Goal: Transaction & Acquisition: Book appointment/travel/reservation

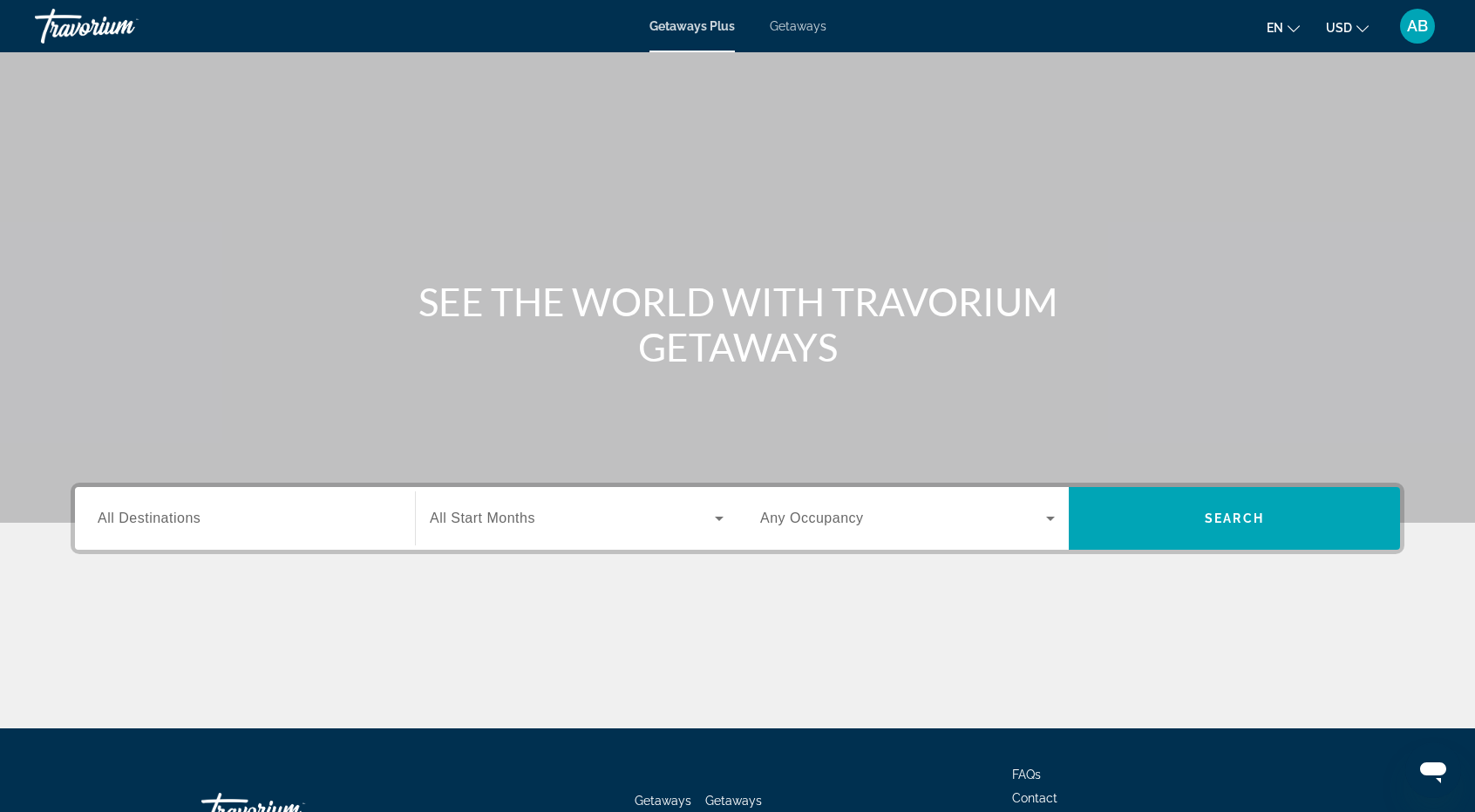
click at [801, 28] on span "Getaways" at bounding box center [798, 26] width 57 height 14
click at [305, 513] on input "Destination All Destinations" at bounding box center [245, 519] width 294 height 21
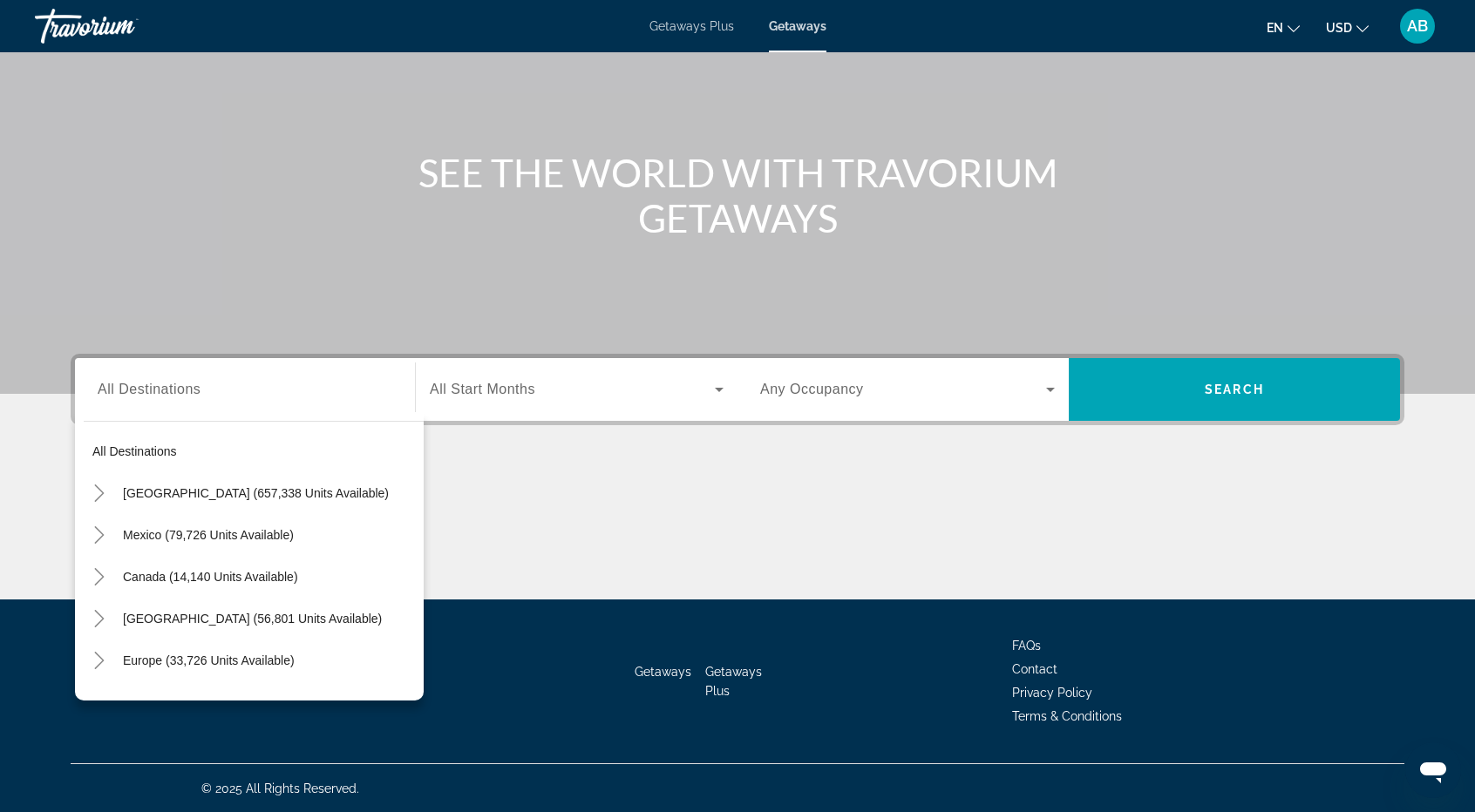
click at [407, 292] on div "Main content" at bounding box center [738, 132] width 1475 height 523
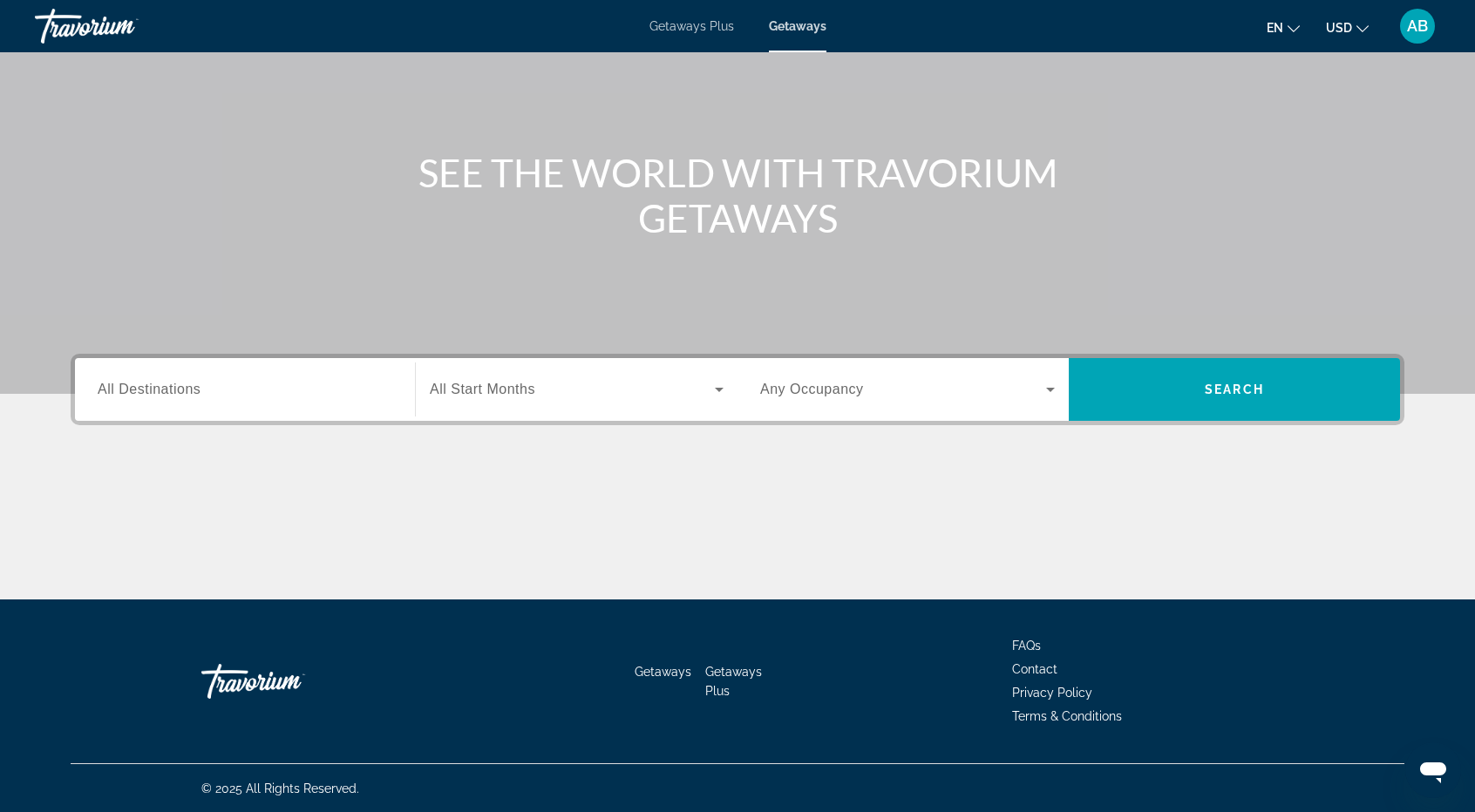
click at [349, 390] on input "Destination All Destinations" at bounding box center [245, 390] width 294 height 21
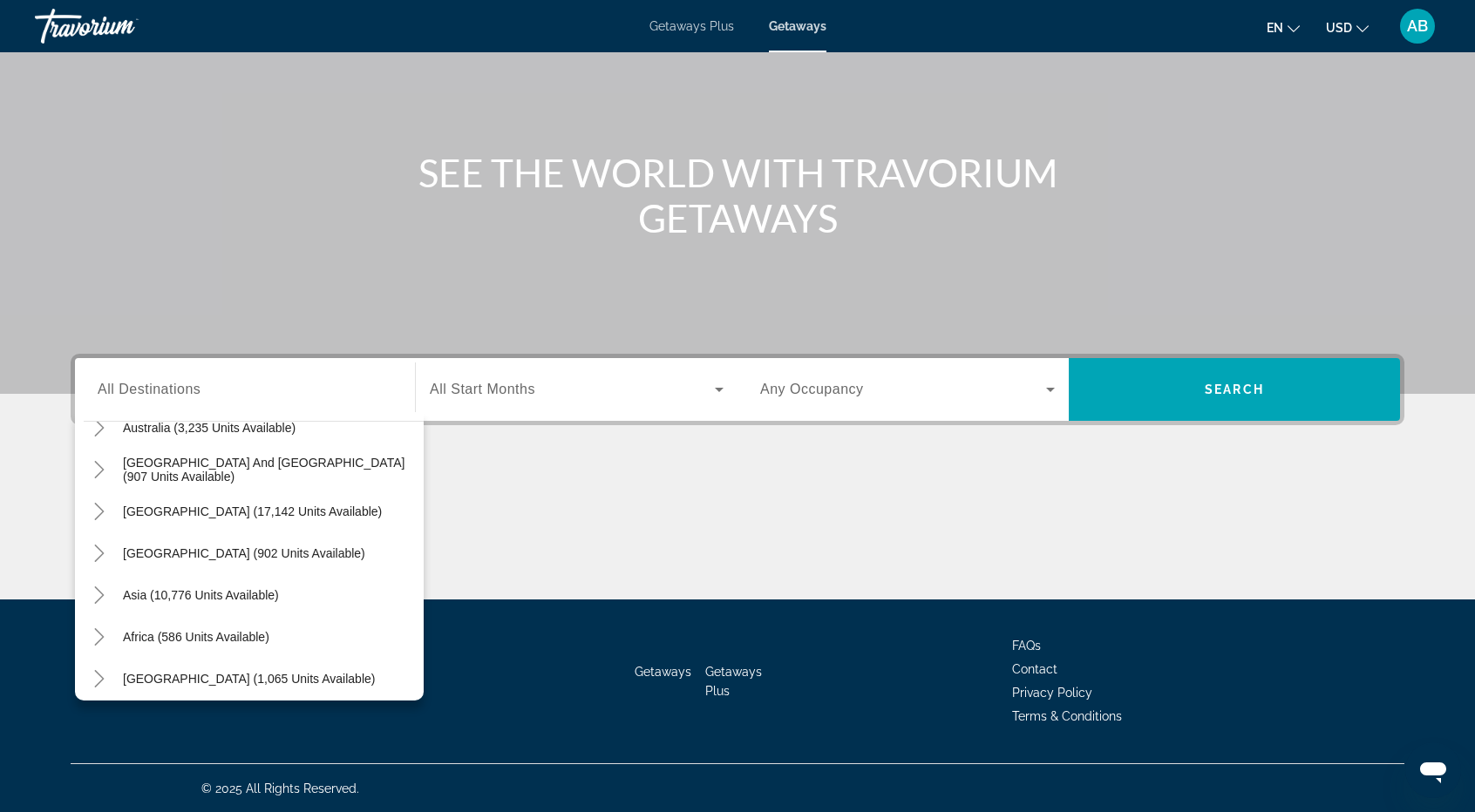
scroll to position [282, 0]
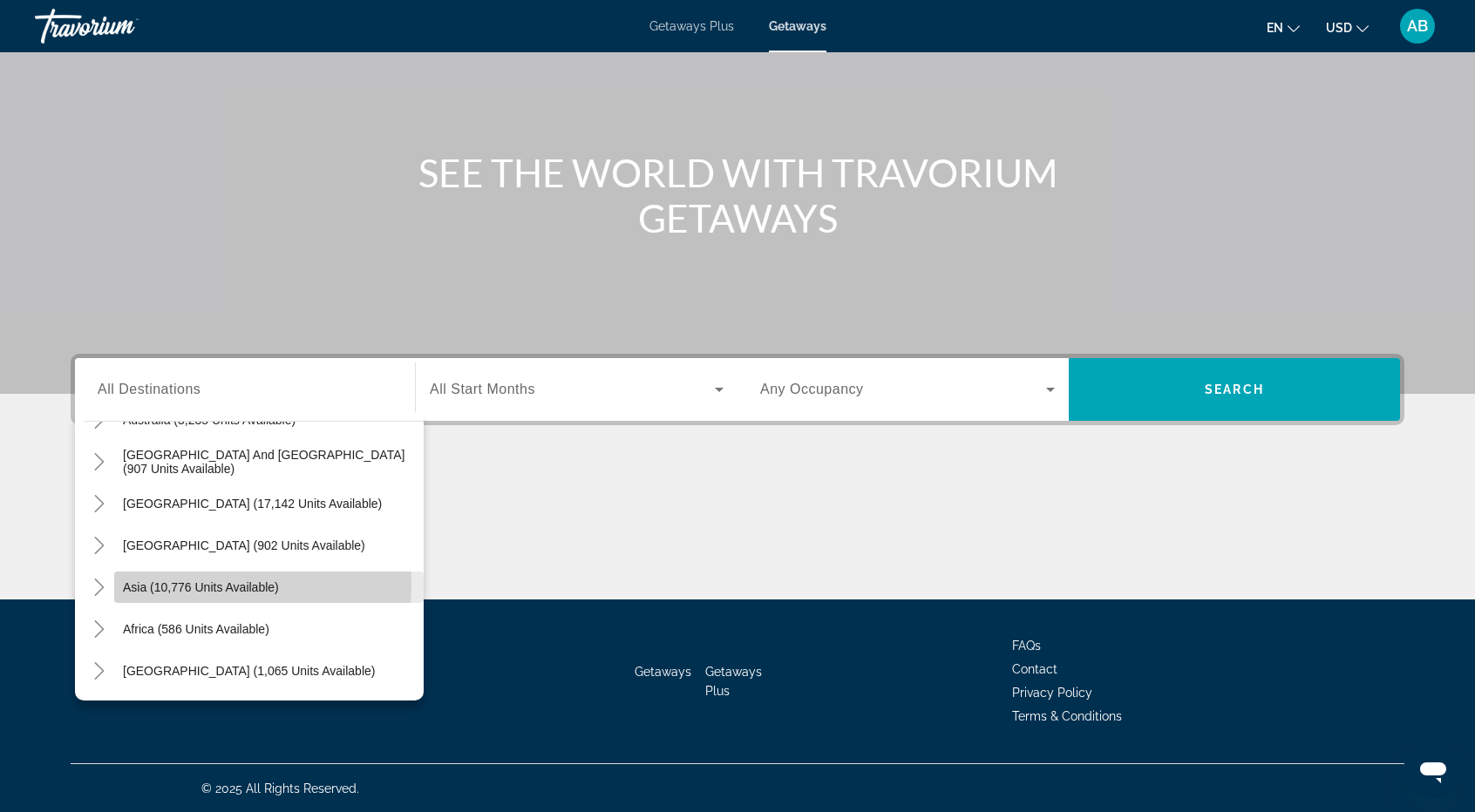
click at [241, 586] on span "Asia (10,776 units available)" at bounding box center [201, 587] width 156 height 14
type input "**********"
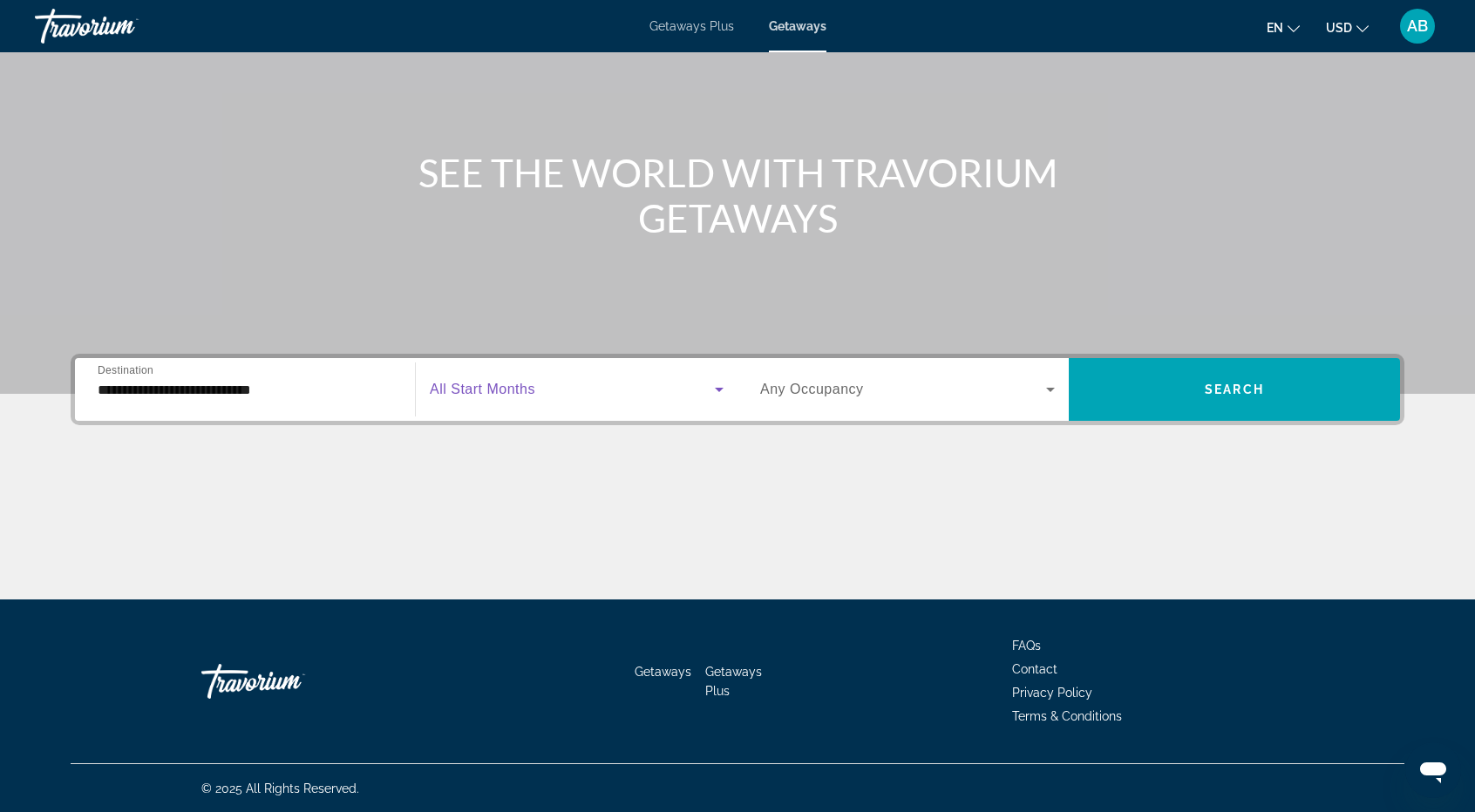
click at [724, 392] on icon "Search widget" at bounding box center [718, 389] width 21 height 21
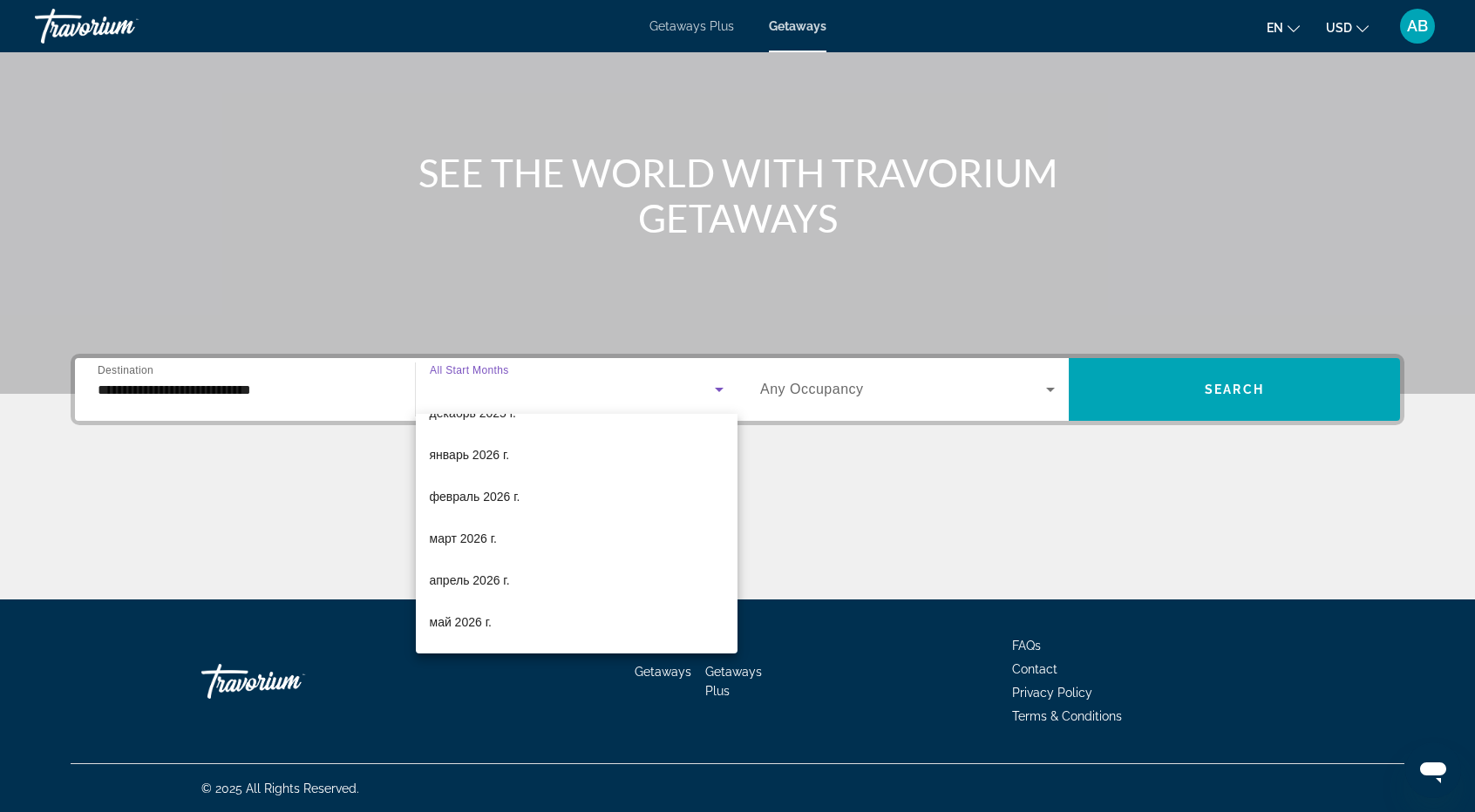
scroll to position [198, 0]
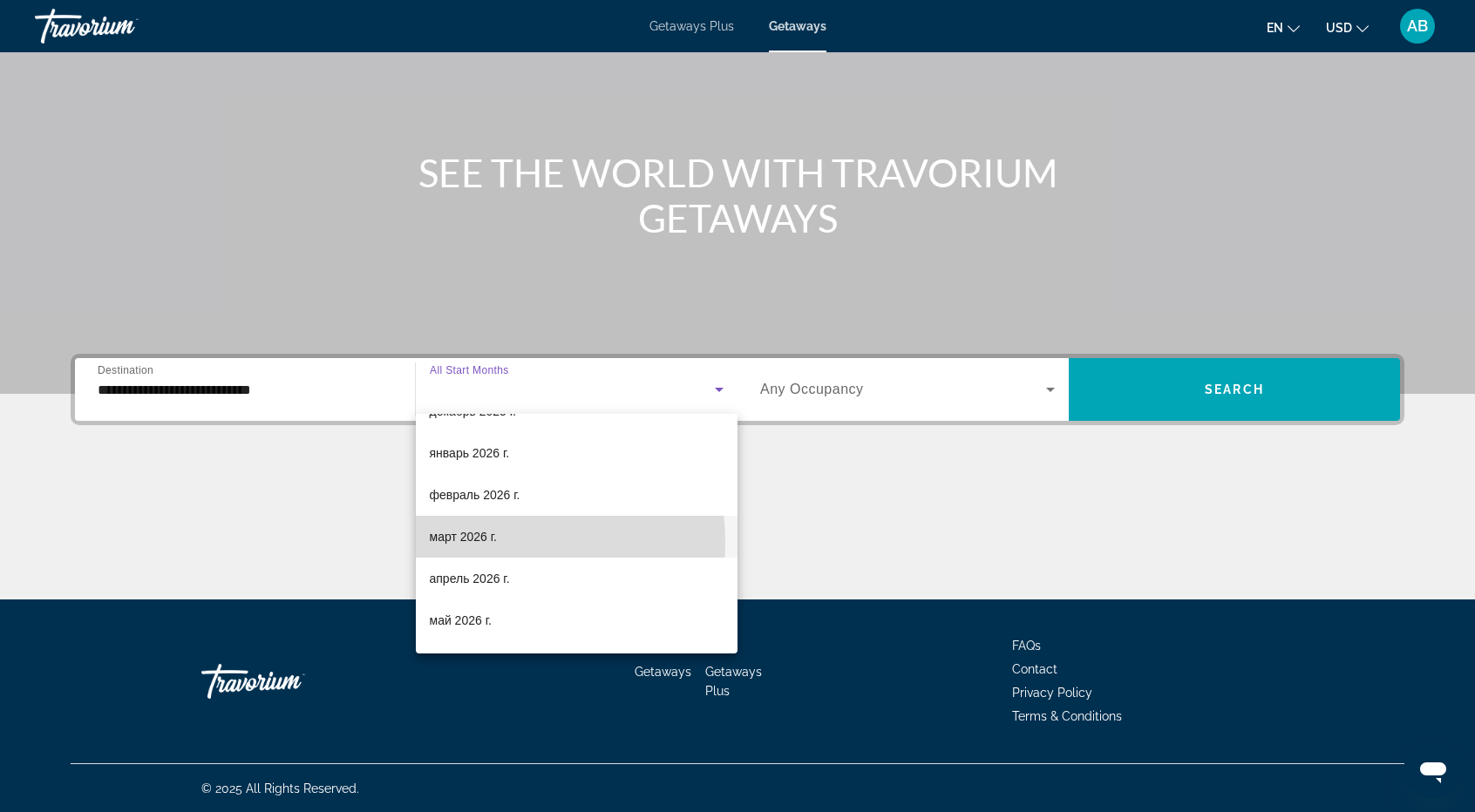
click at [475, 542] on span "март 2026 г." at bounding box center [463, 536] width 68 height 21
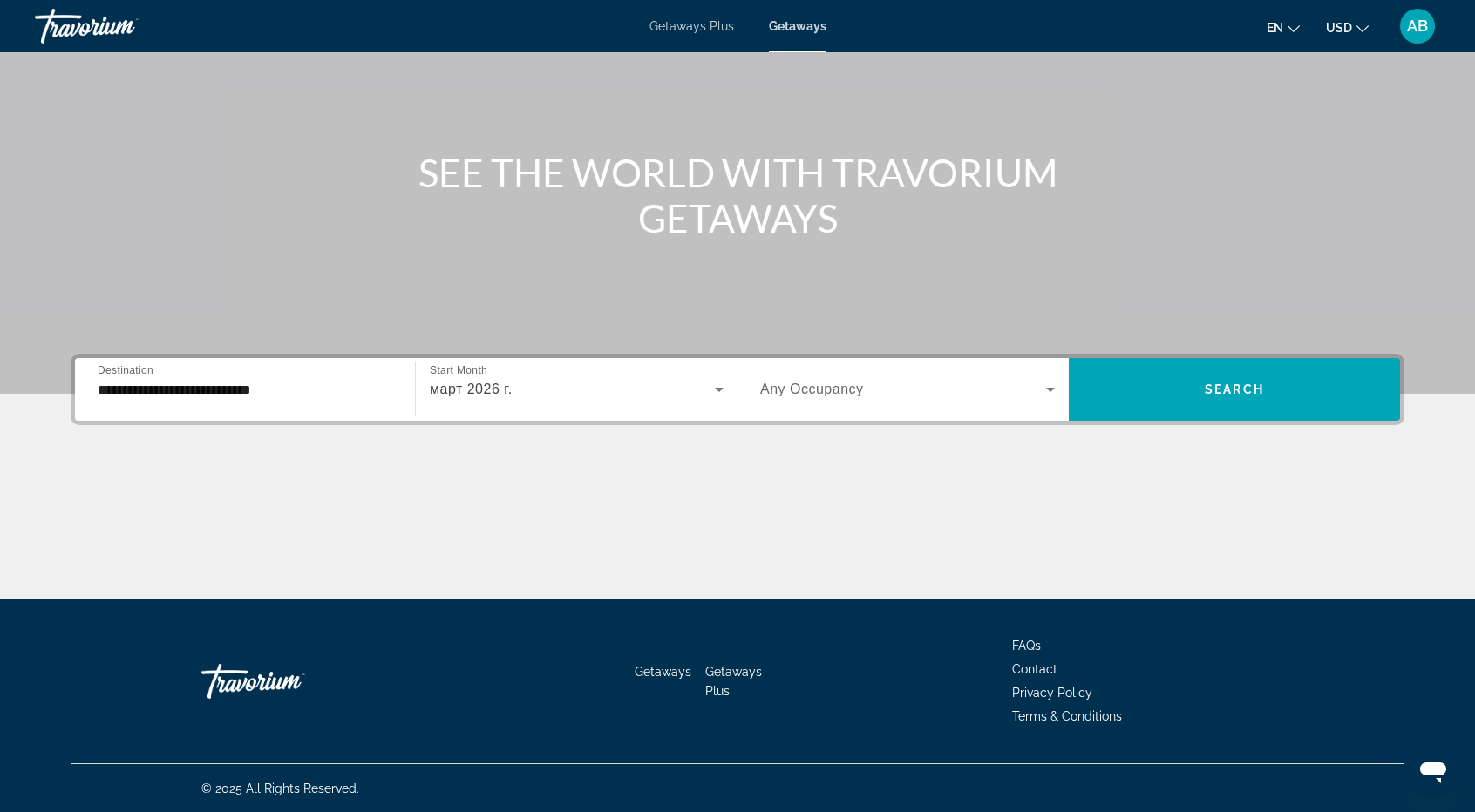
click at [859, 395] on span "Any Occupancy" at bounding box center [811, 389] width 104 height 15
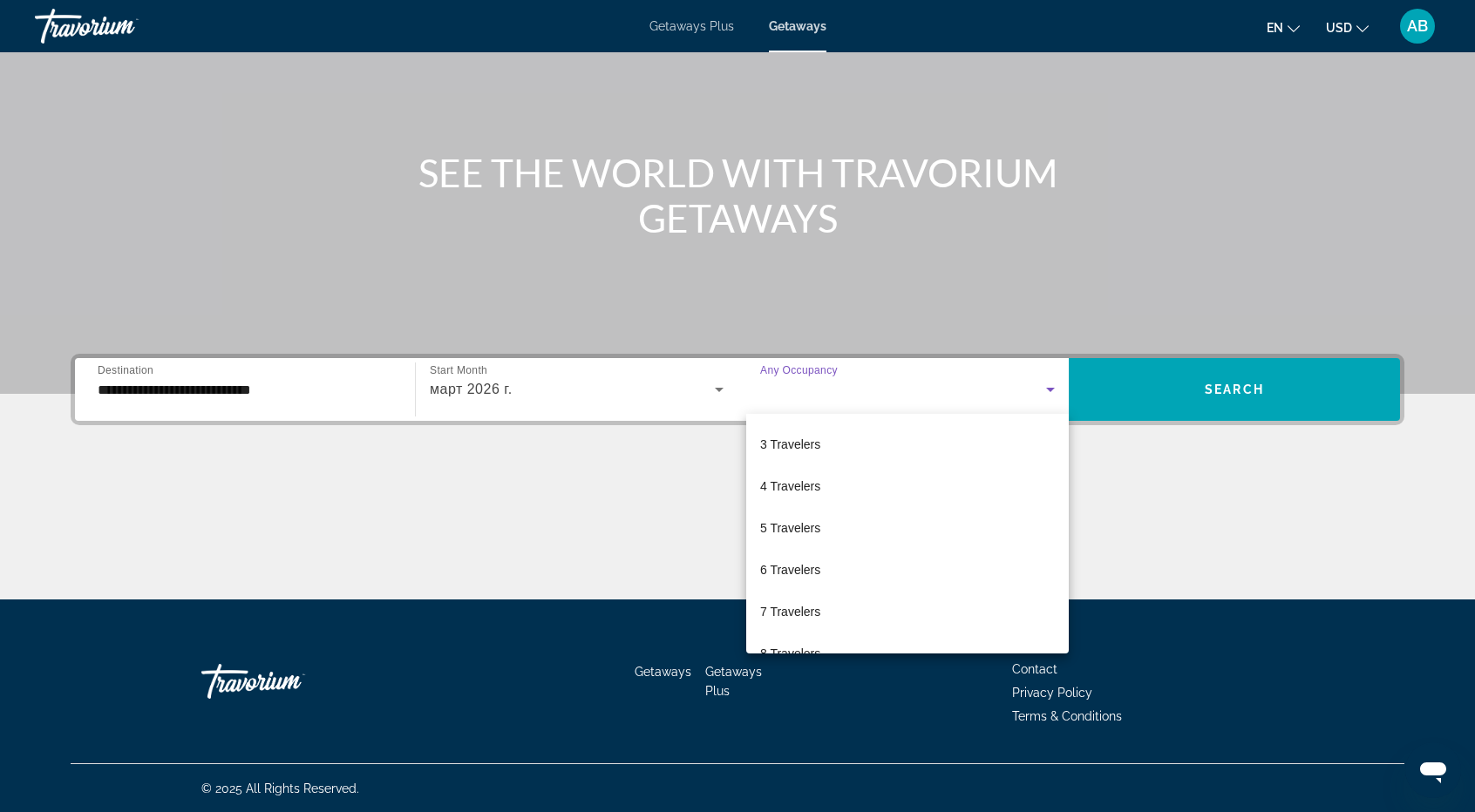
scroll to position [191, 0]
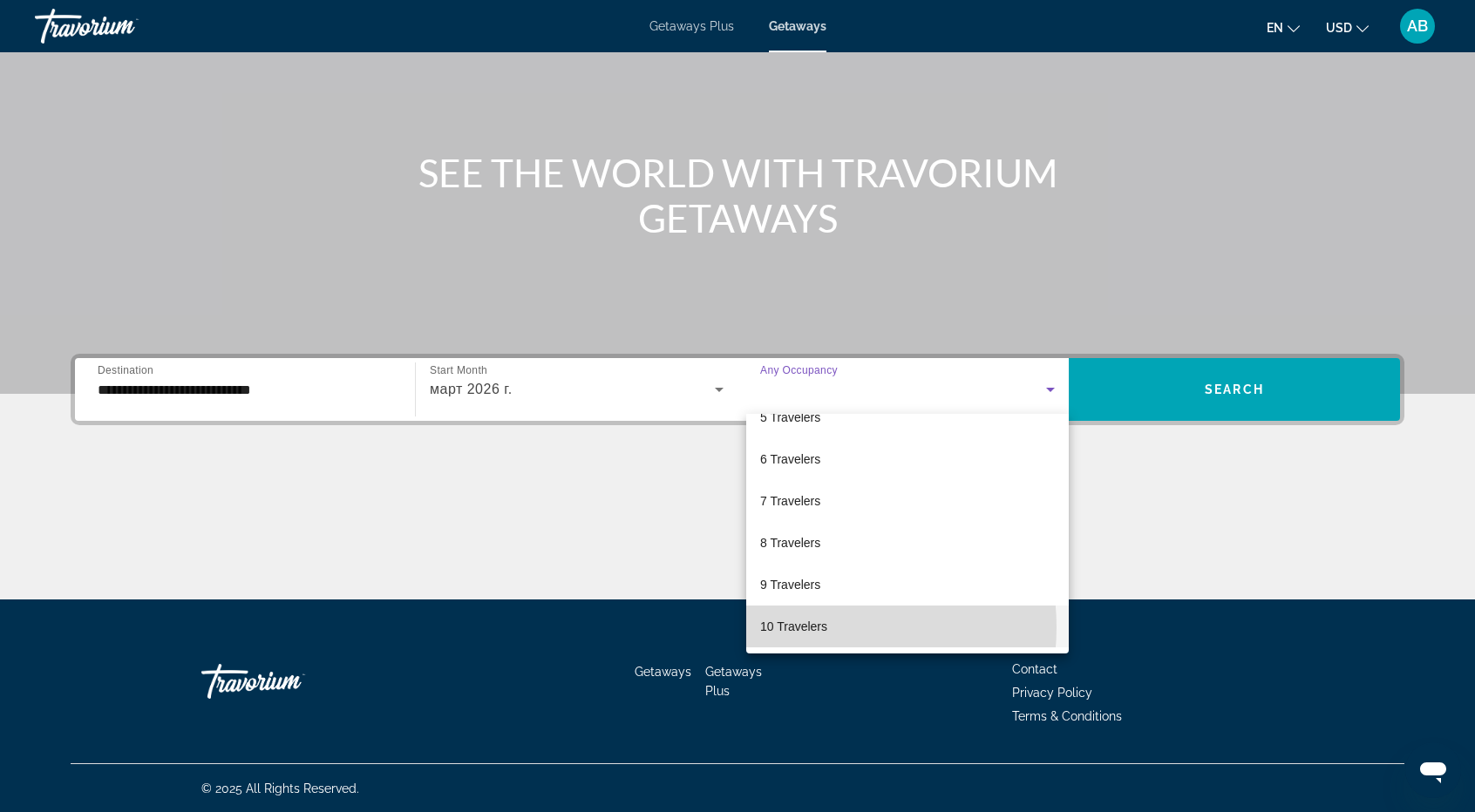
click at [806, 626] on span "10 Travelers" at bounding box center [793, 626] width 67 height 21
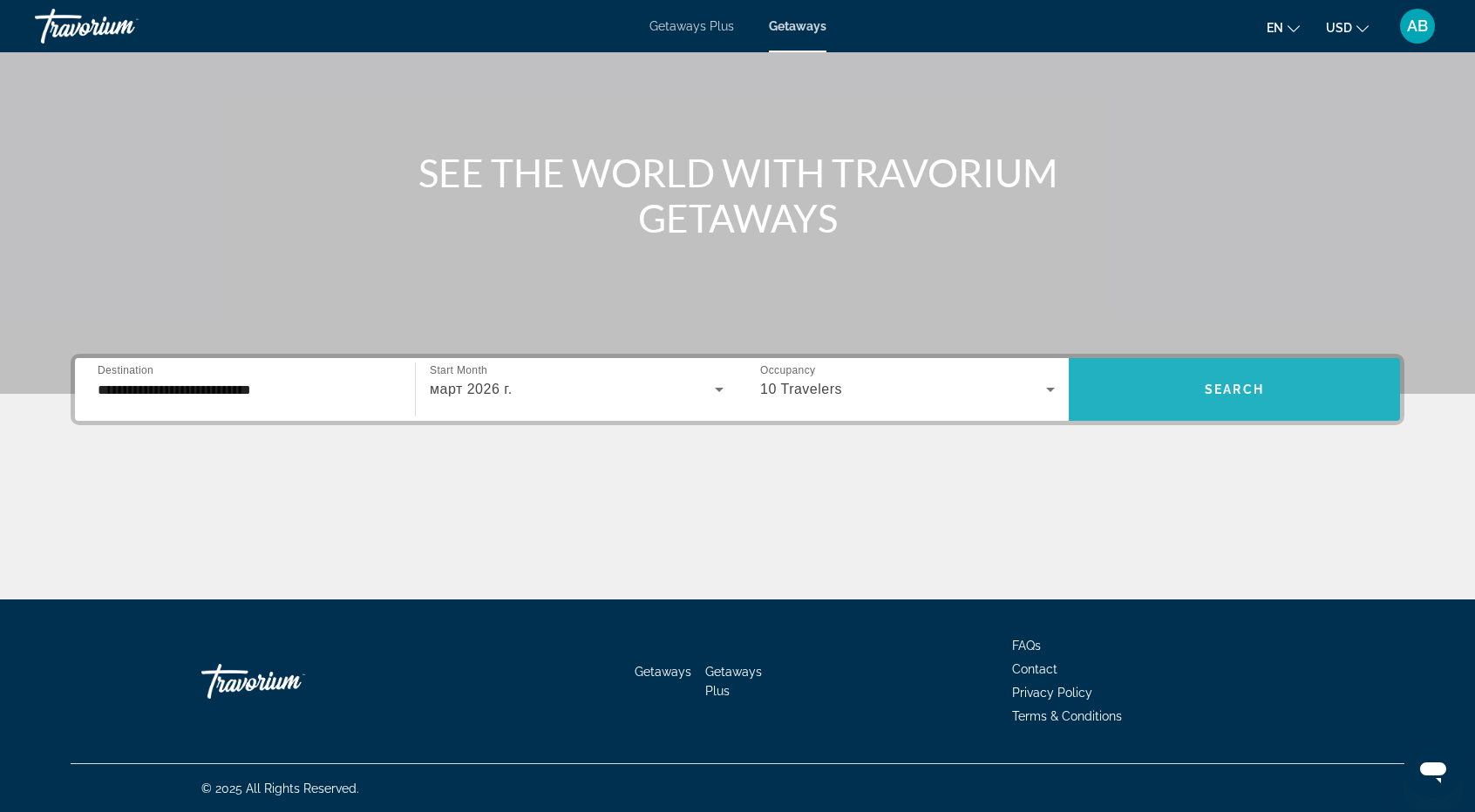
click at [1250, 373] on span "Search widget" at bounding box center [1234, 389] width 331 height 41
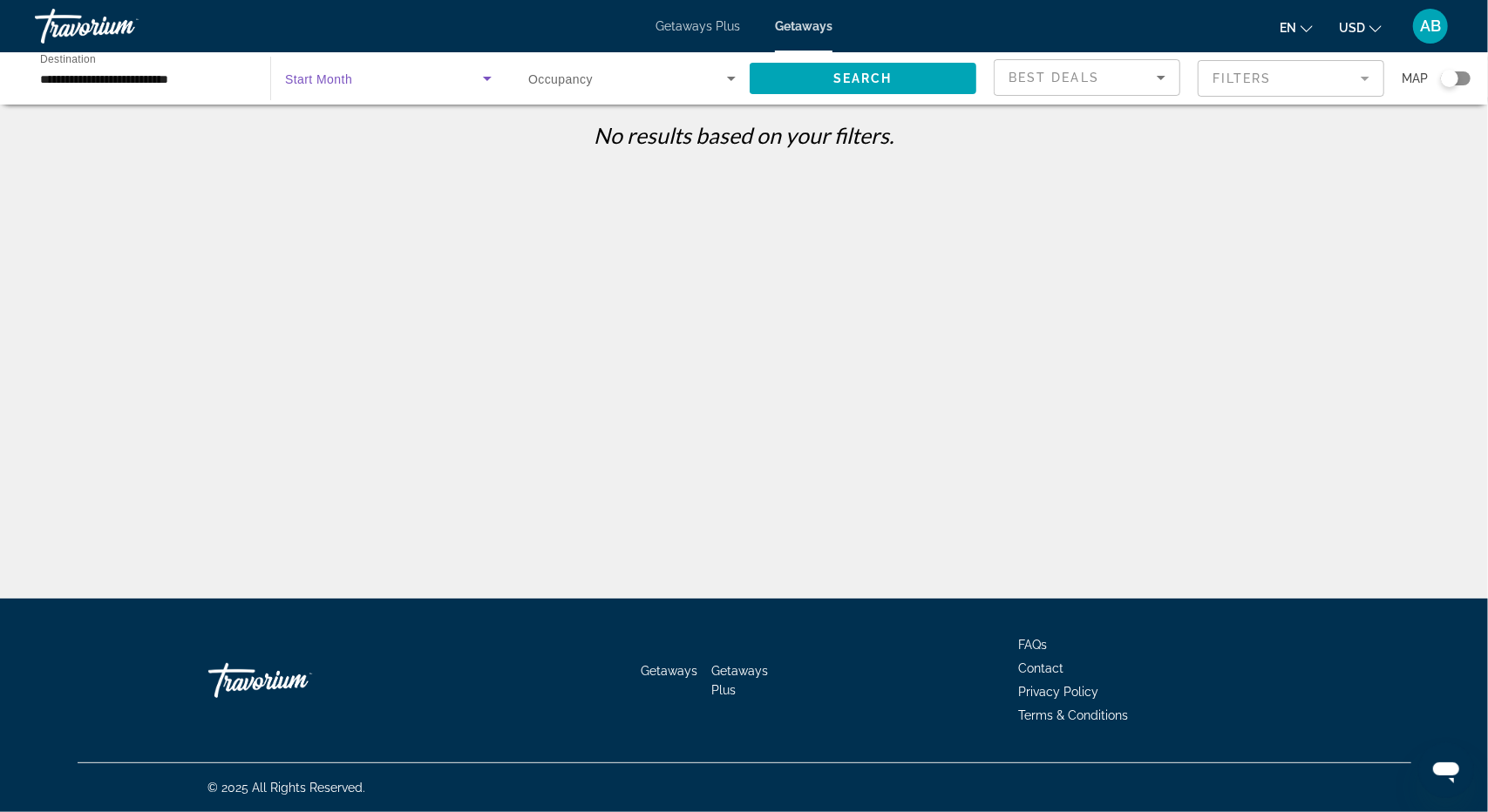
click at [493, 83] on icon "Search widget" at bounding box center [486, 78] width 21 height 21
click at [848, 390] on div at bounding box center [744, 406] width 1488 height 812
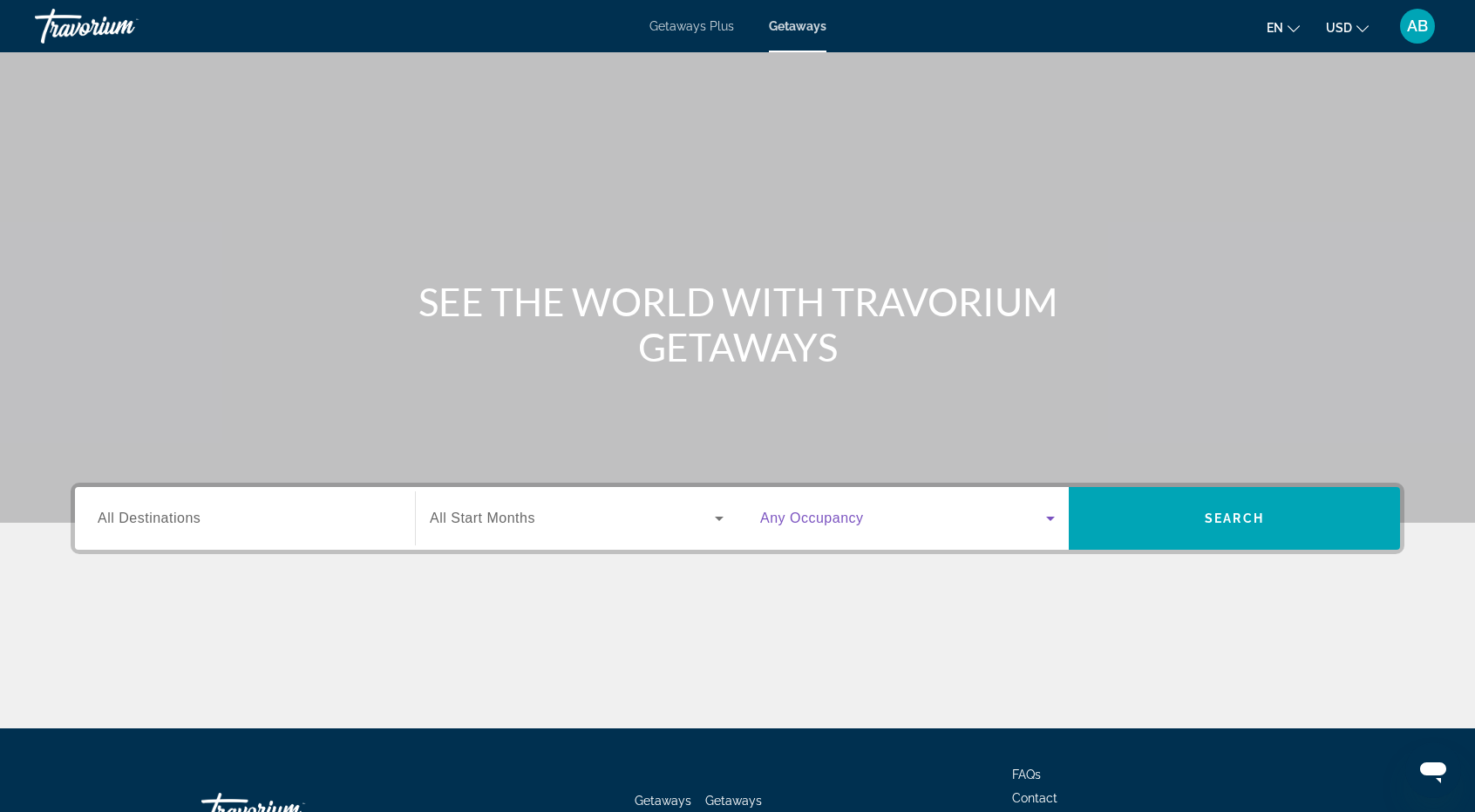
click at [1049, 519] on icon "Search widget" at bounding box center [1049, 519] width 8 height 5
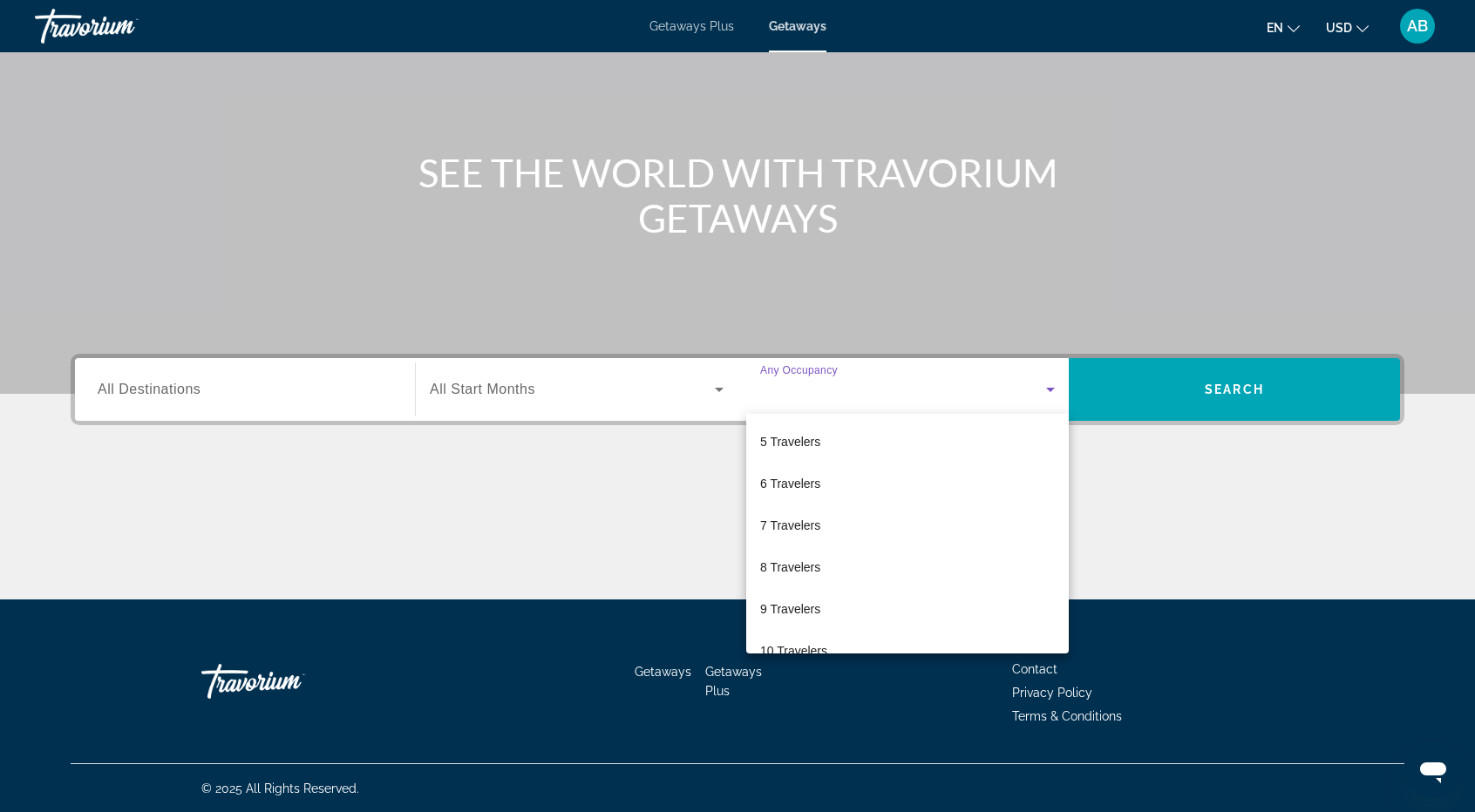
scroll to position [191, 0]
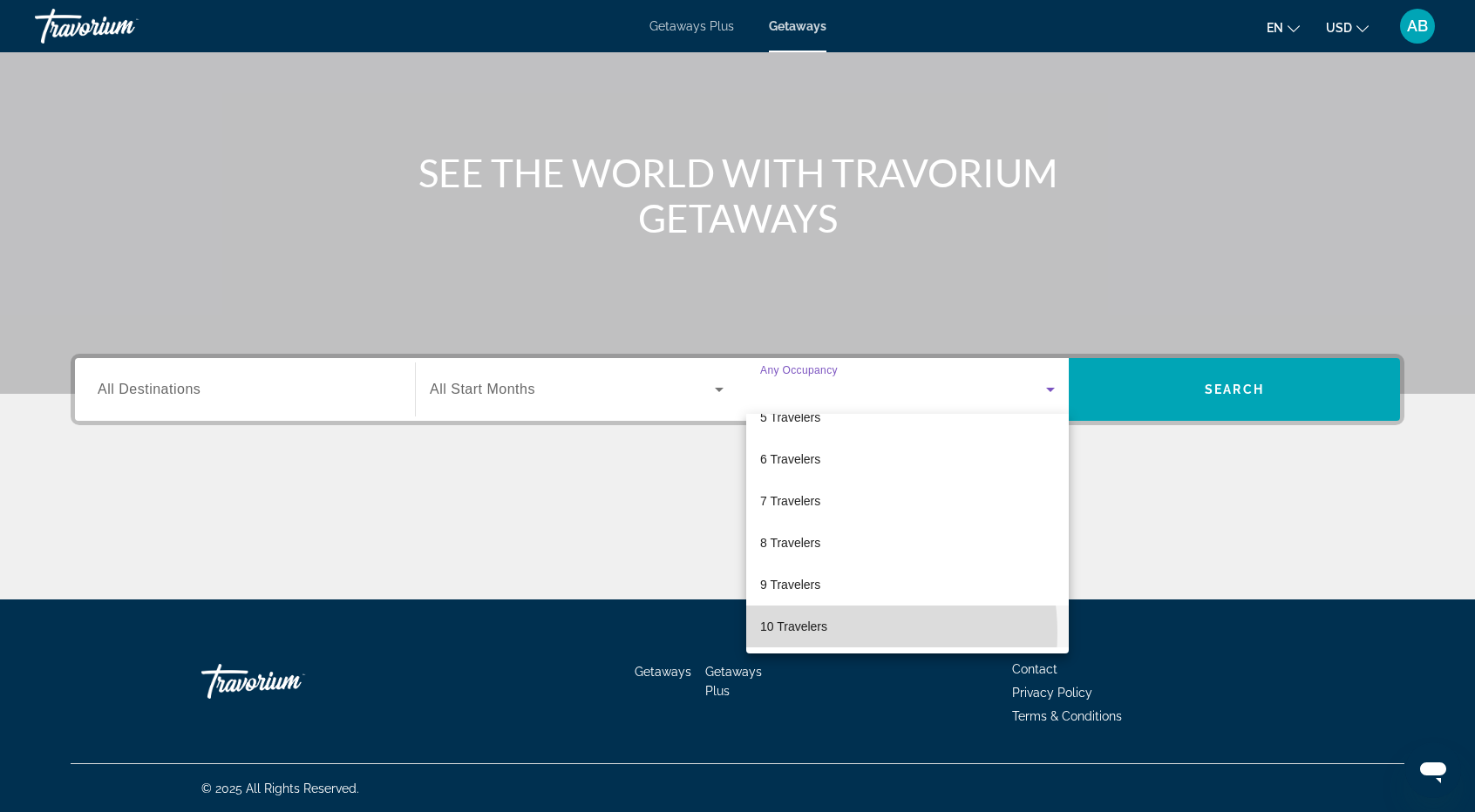
click at [816, 633] on span "10 Travelers" at bounding box center [793, 626] width 67 height 21
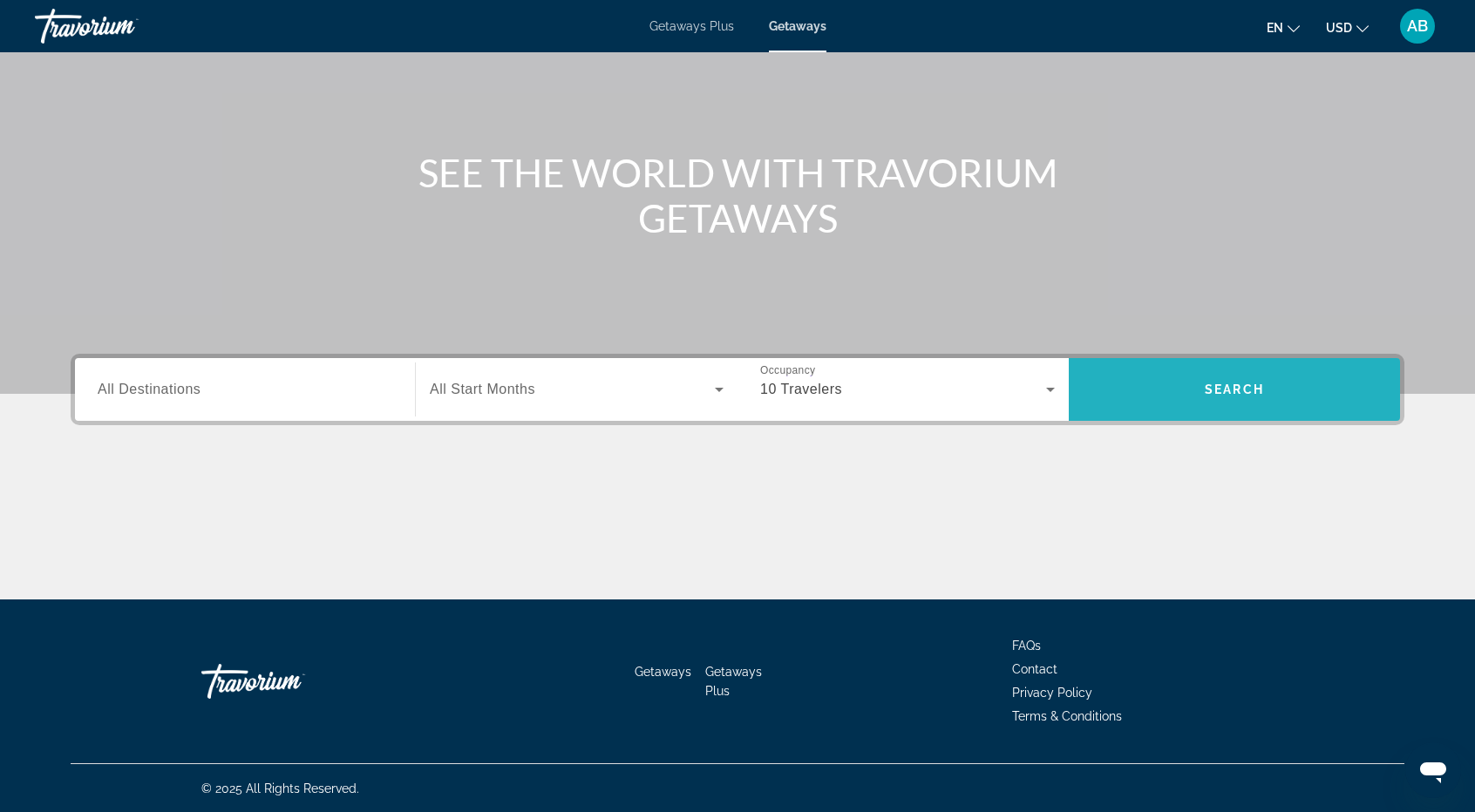
click at [1277, 383] on span "Search widget" at bounding box center [1234, 389] width 331 height 41
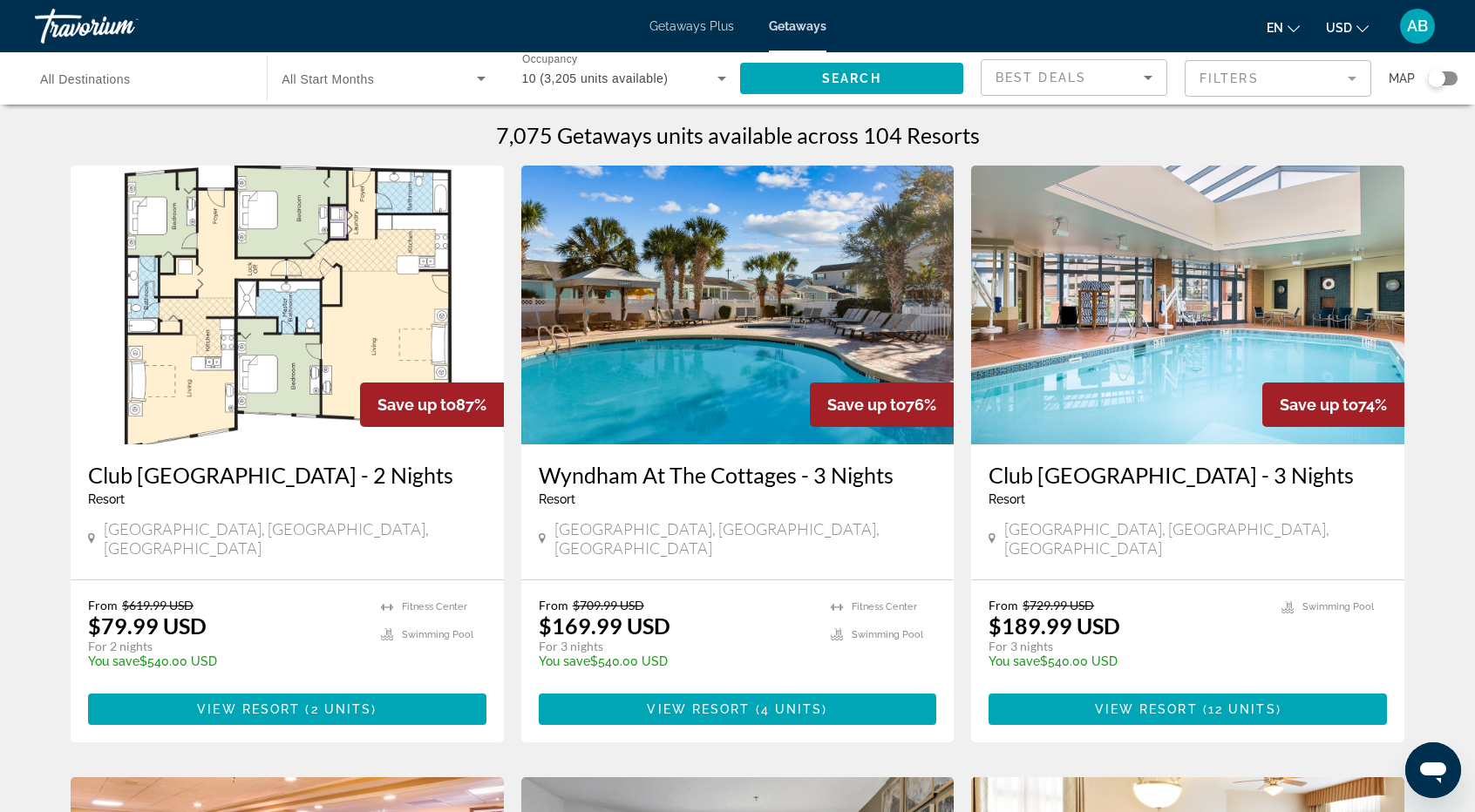
click at [1355, 76] on mat-form-field "Filters" at bounding box center [1277, 78] width 187 height 37
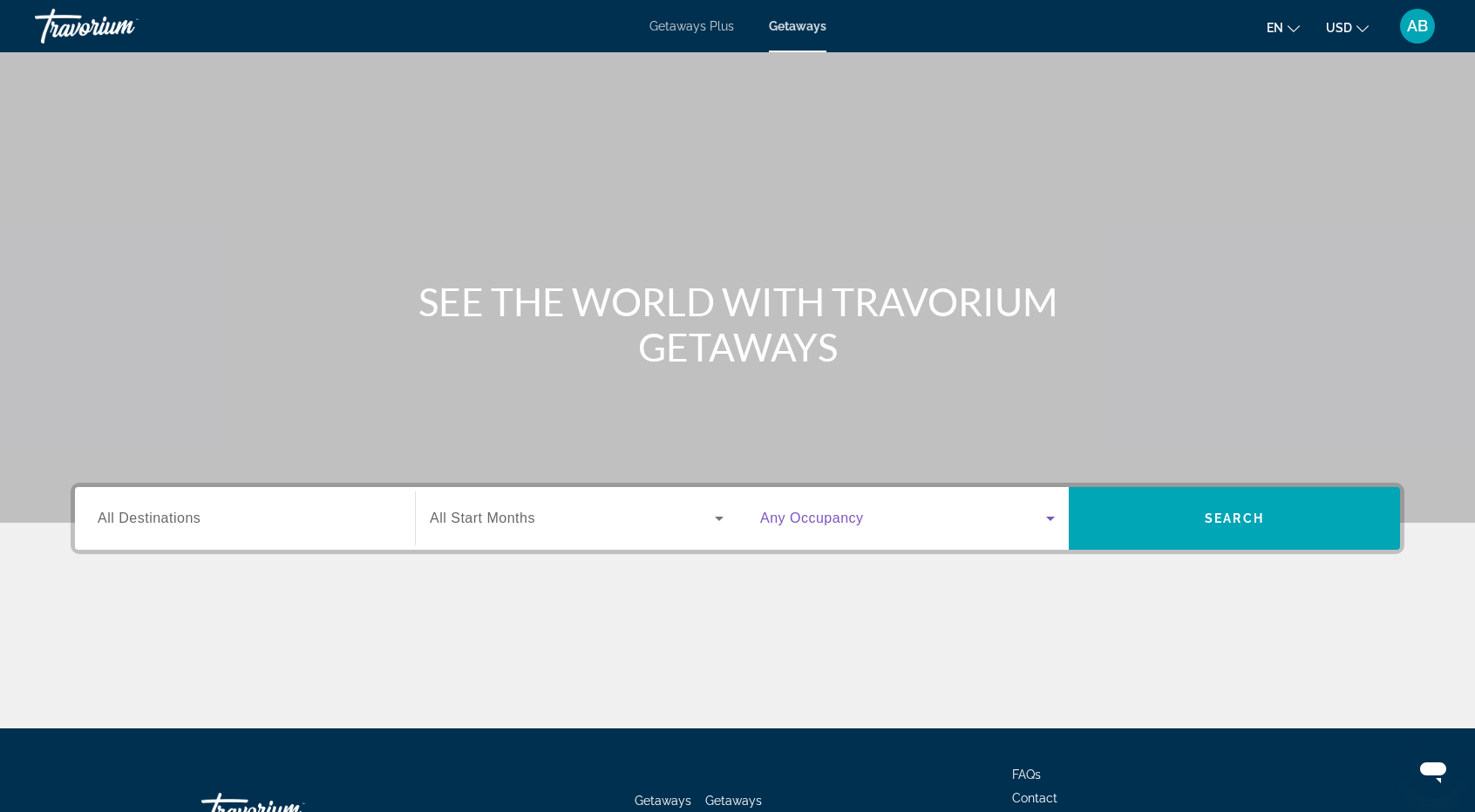
click at [1044, 512] on icon "Search widget" at bounding box center [1050, 519] width 21 height 21
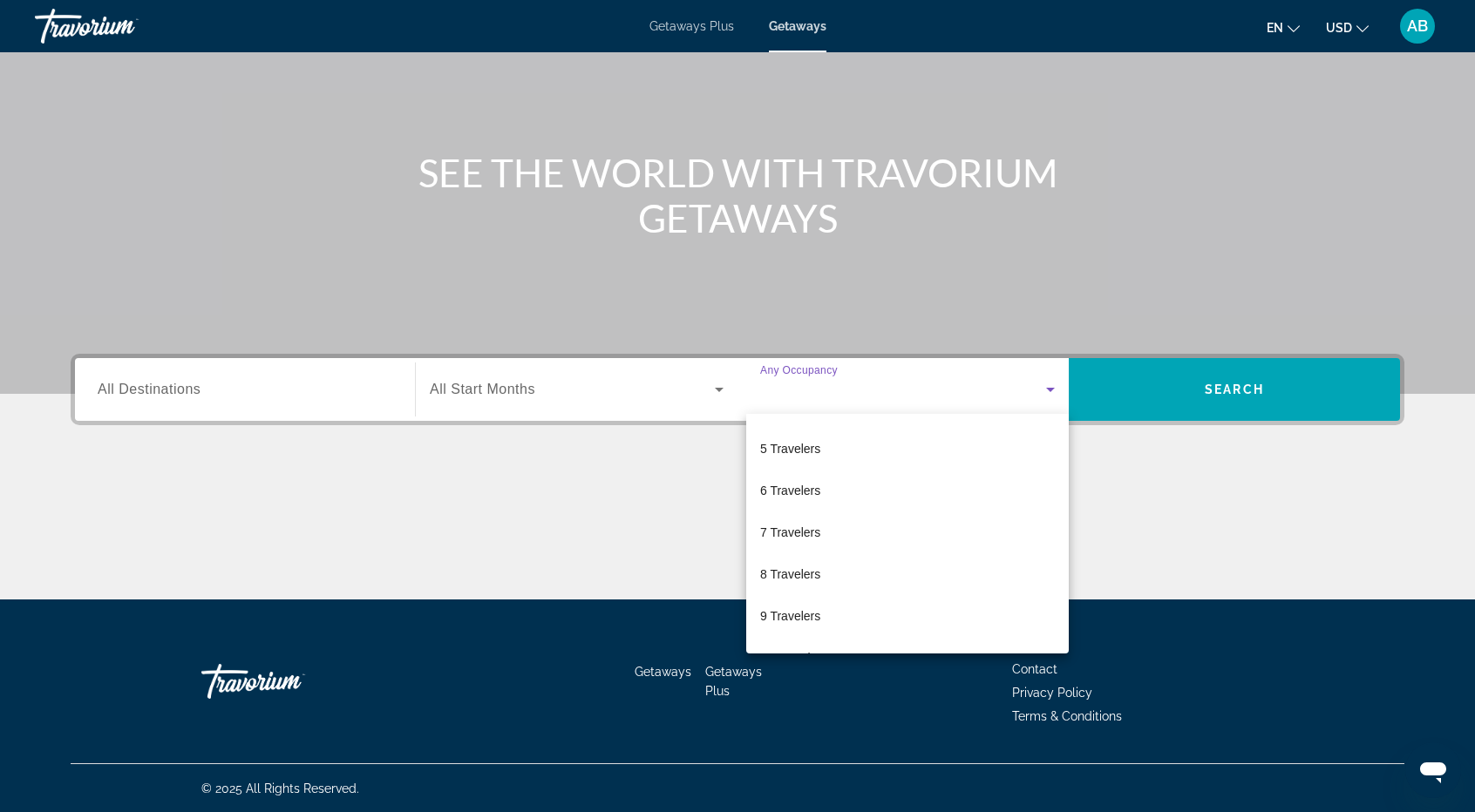
scroll to position [191, 0]
click at [810, 540] on span "8 Travelers" at bounding box center [789, 543] width 60 height 21
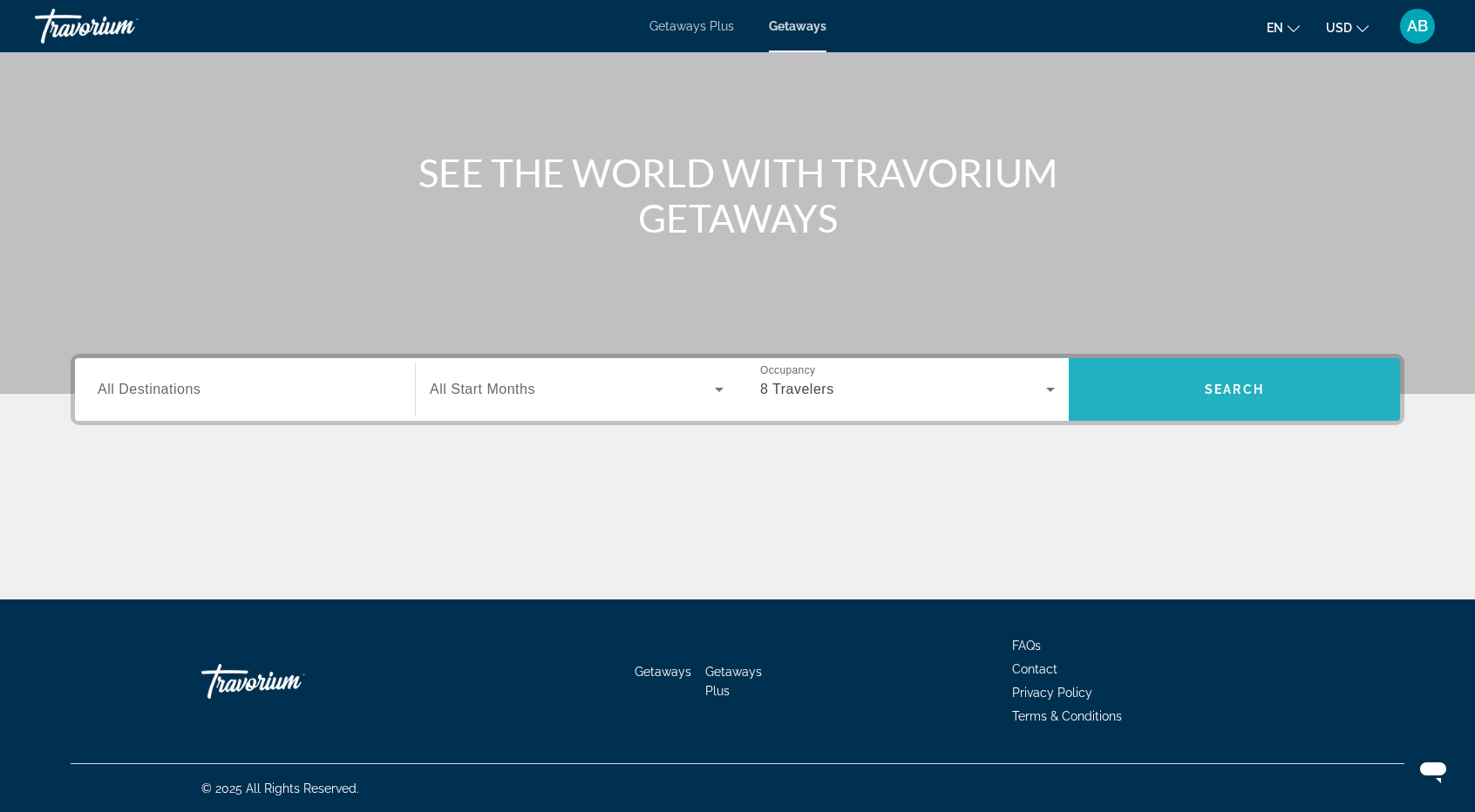
click at [1238, 394] on span "Search" at bounding box center [1234, 389] width 59 height 14
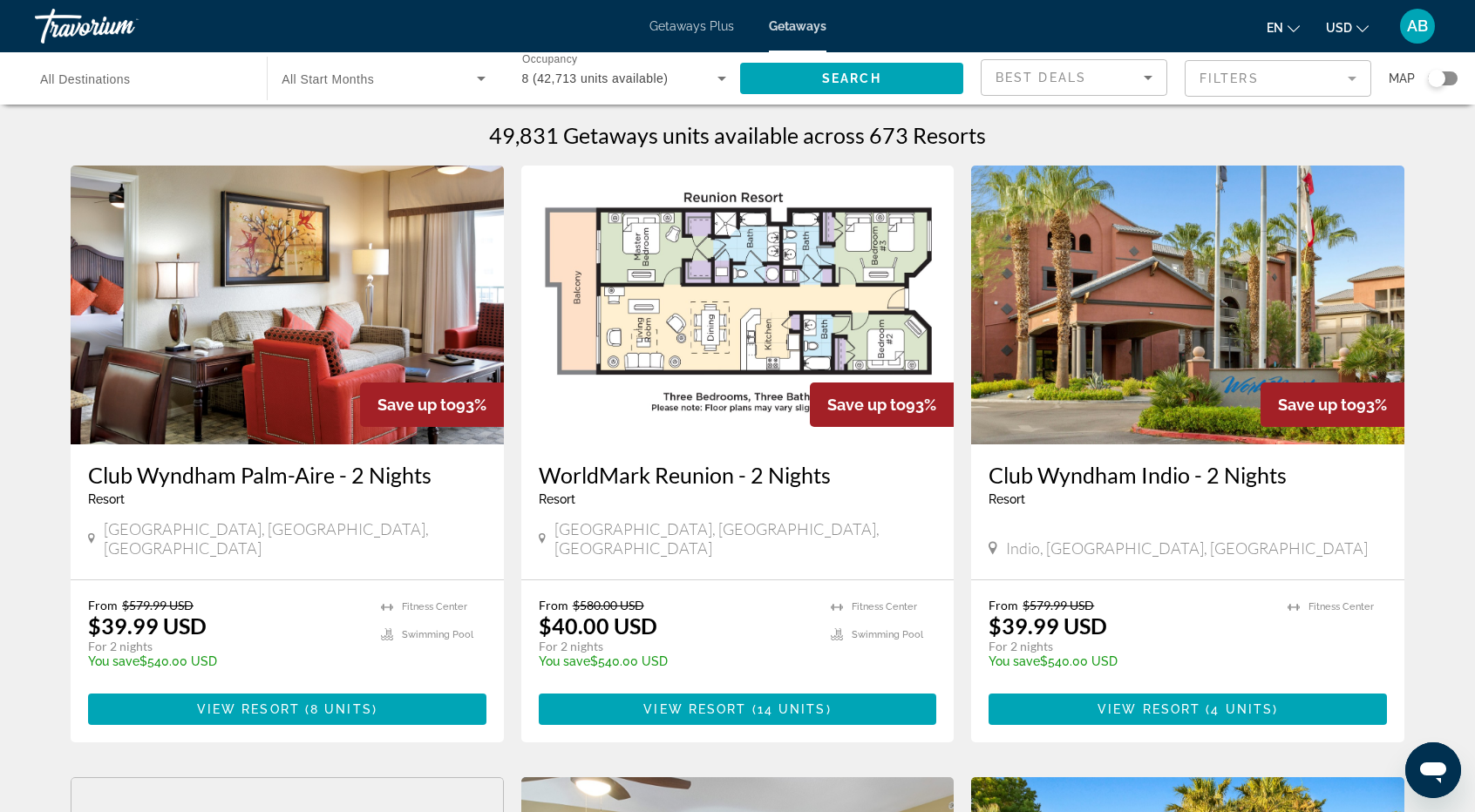
click at [1276, 77] on mat-form-field "Filters" at bounding box center [1277, 78] width 187 height 37
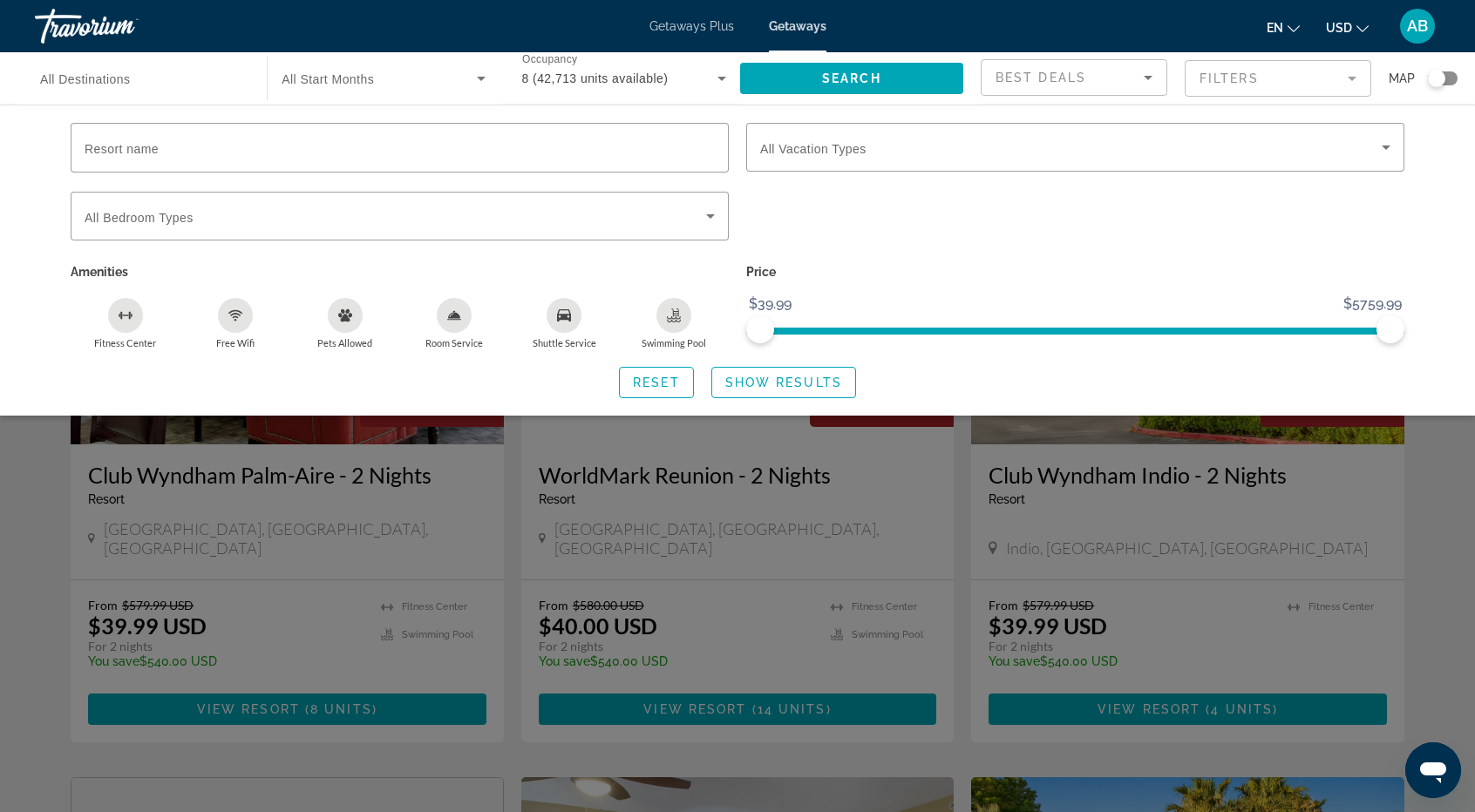
click at [1147, 79] on icon "Sort by" at bounding box center [1148, 77] width 21 height 21
click at [1208, 257] on div at bounding box center [738, 406] width 1475 height 812
click at [1348, 85] on mat-form-field "Filters" at bounding box center [1277, 78] width 187 height 37
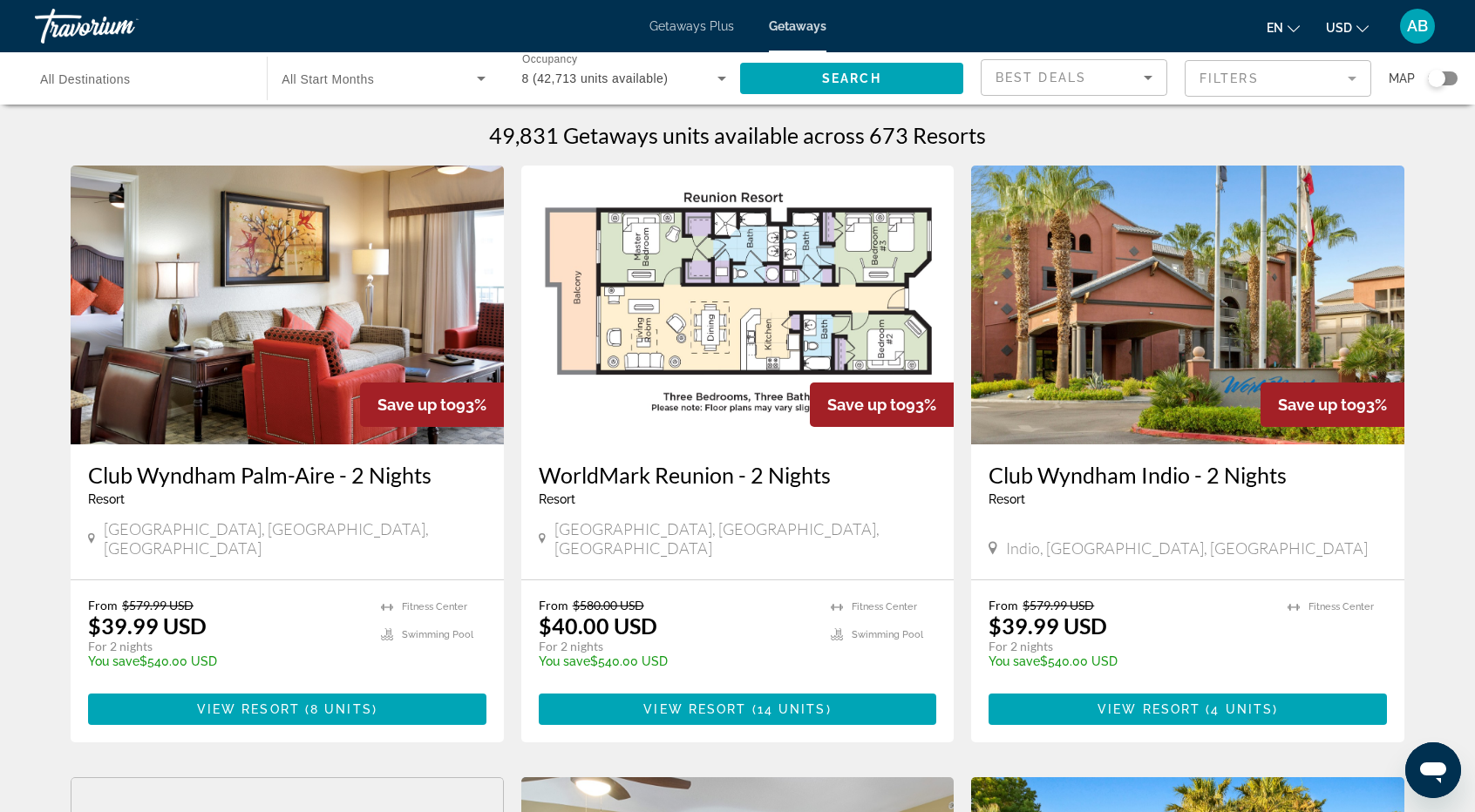
click at [209, 95] on div "Search widget" at bounding box center [143, 79] width 204 height 50
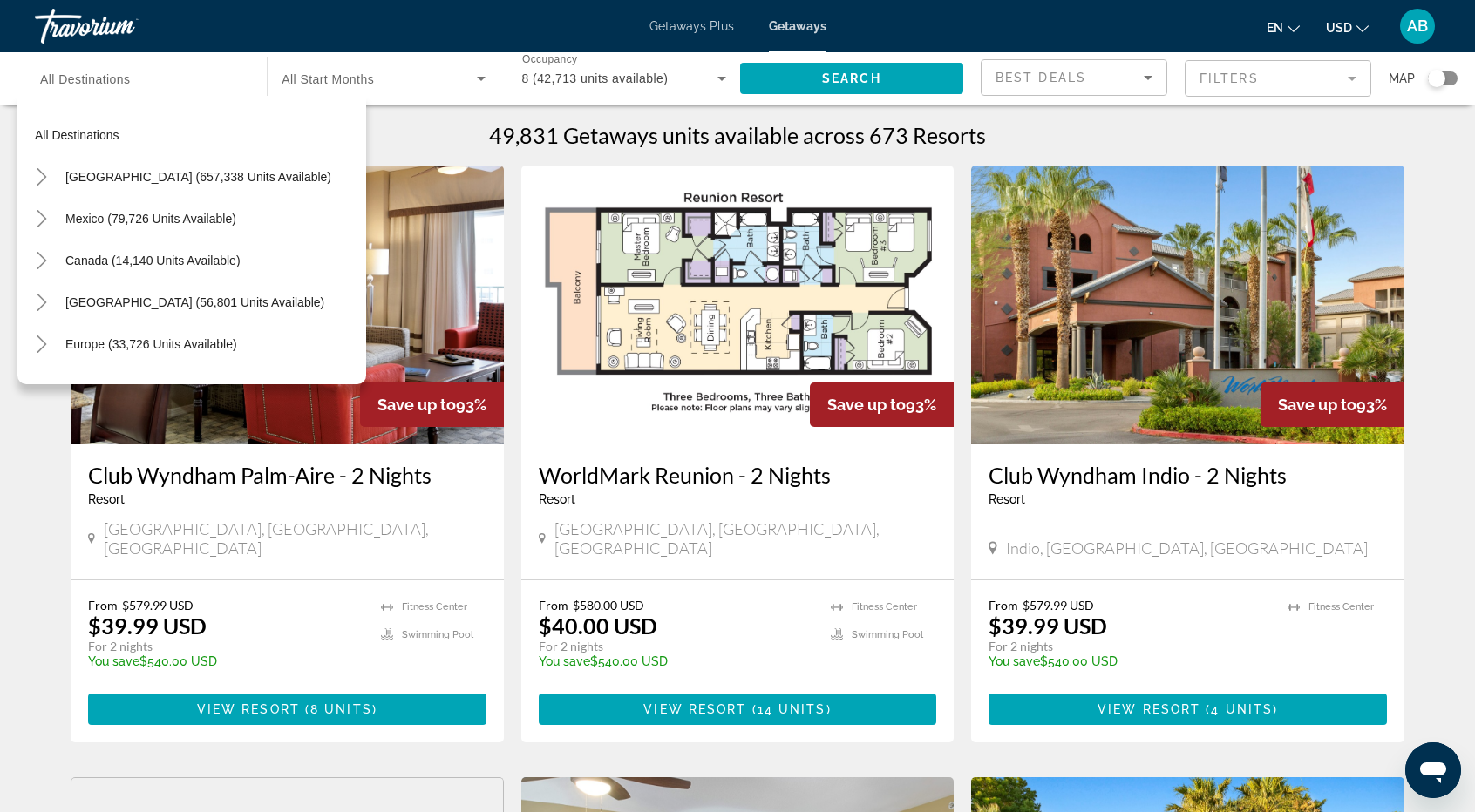
scroll to position [282, 0]
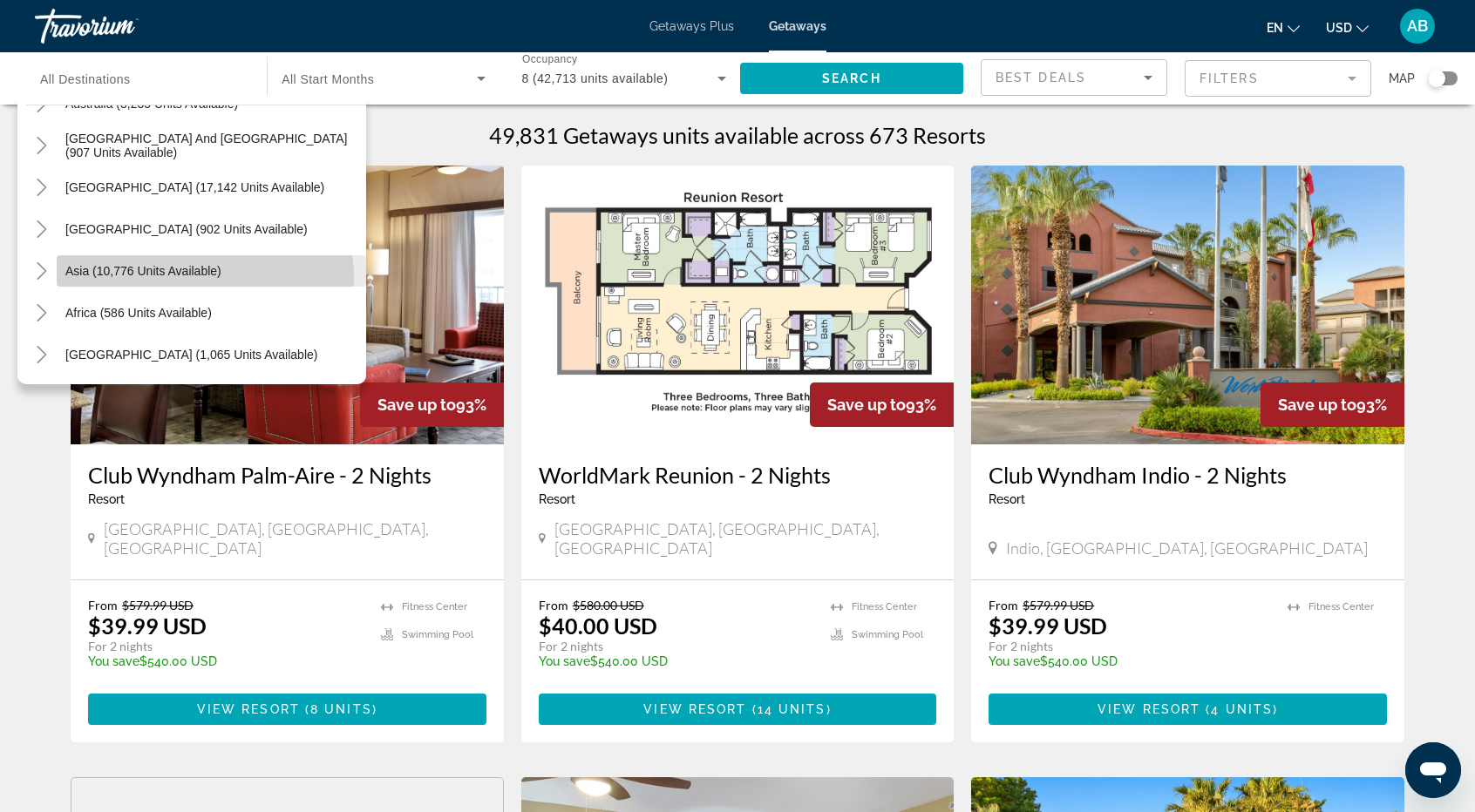
click at [175, 279] on span "Search widget" at bounding box center [212, 270] width 309 height 41
type input "**********"
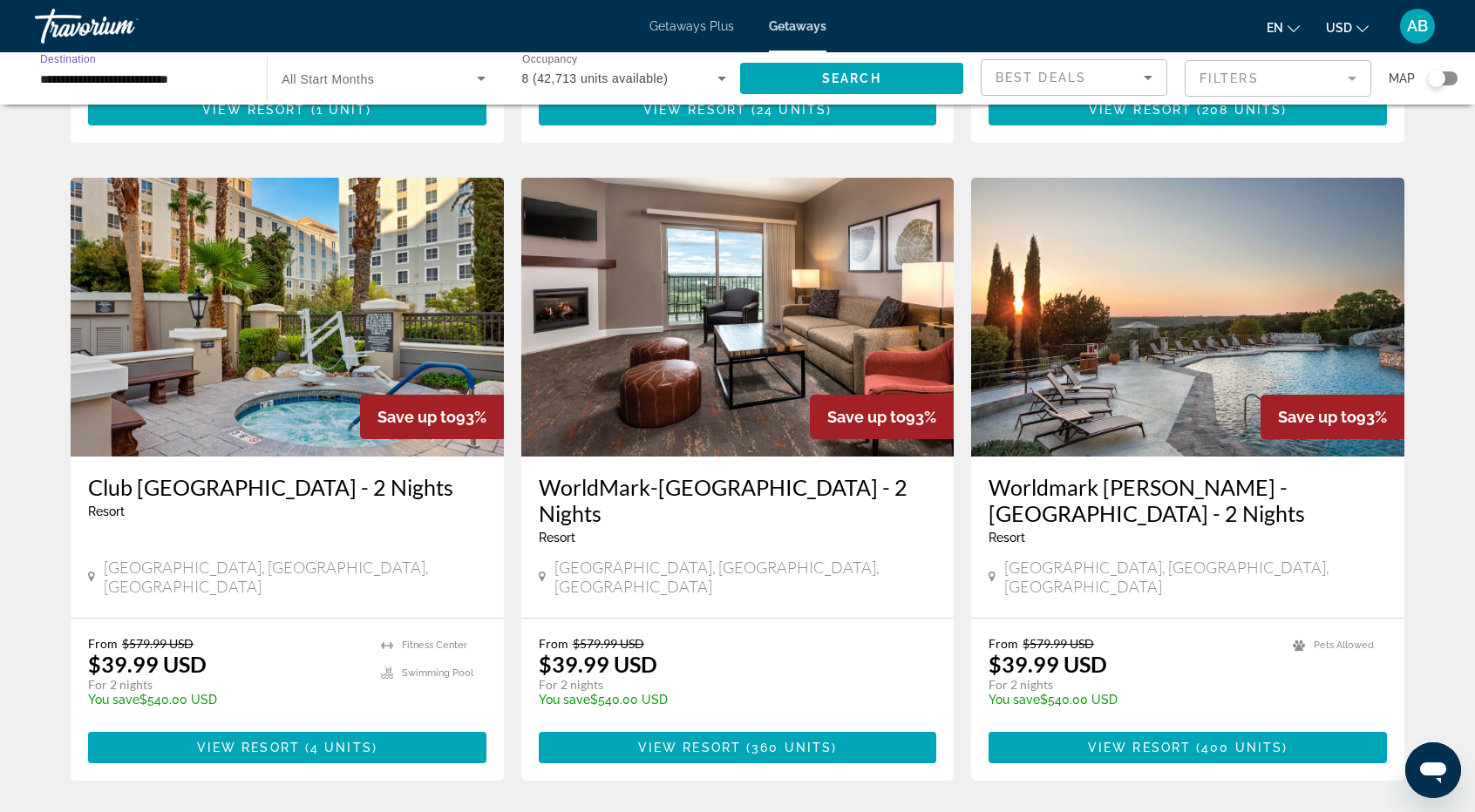
scroll to position [0, 0]
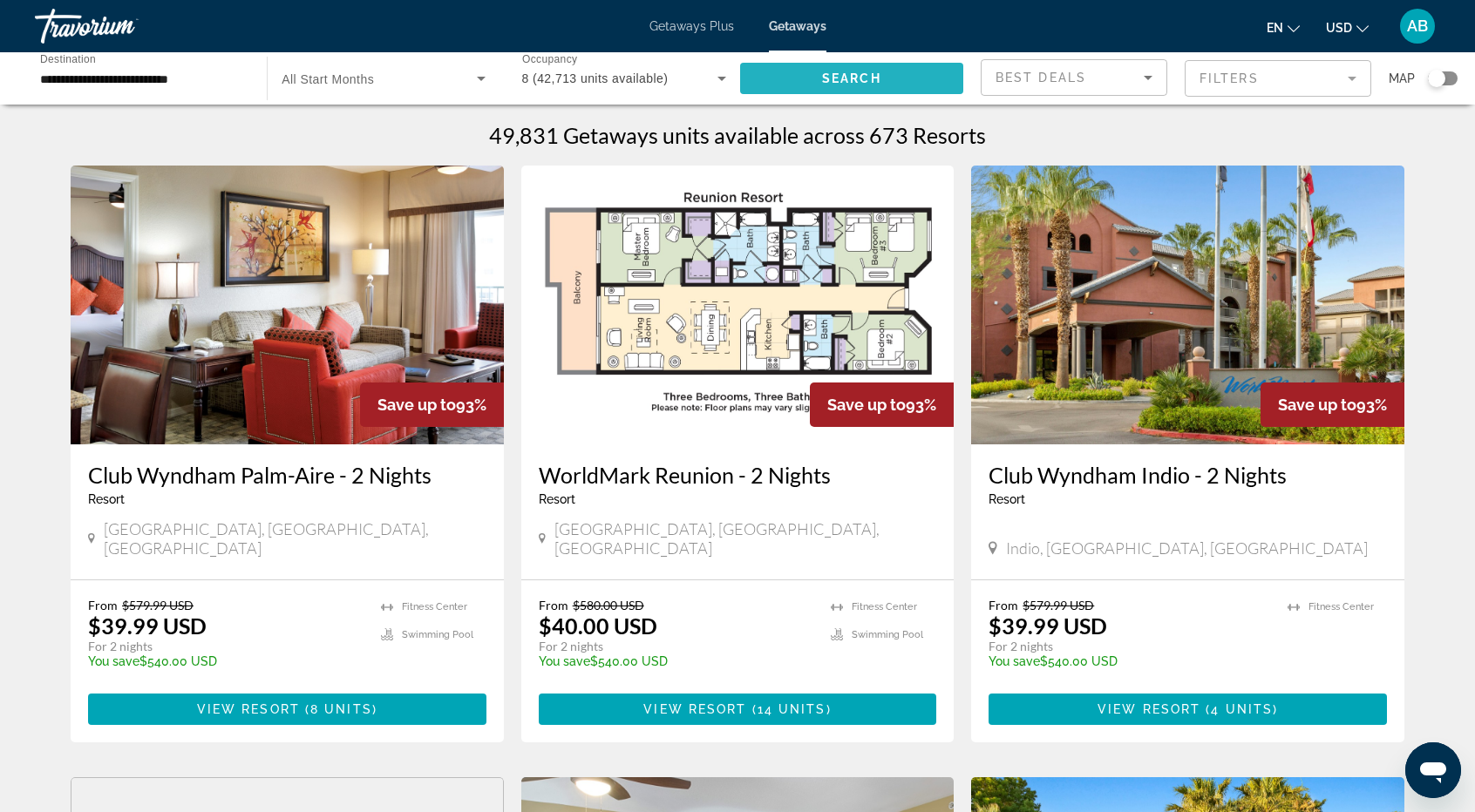
click at [841, 72] on span "Search" at bounding box center [852, 78] width 59 height 14
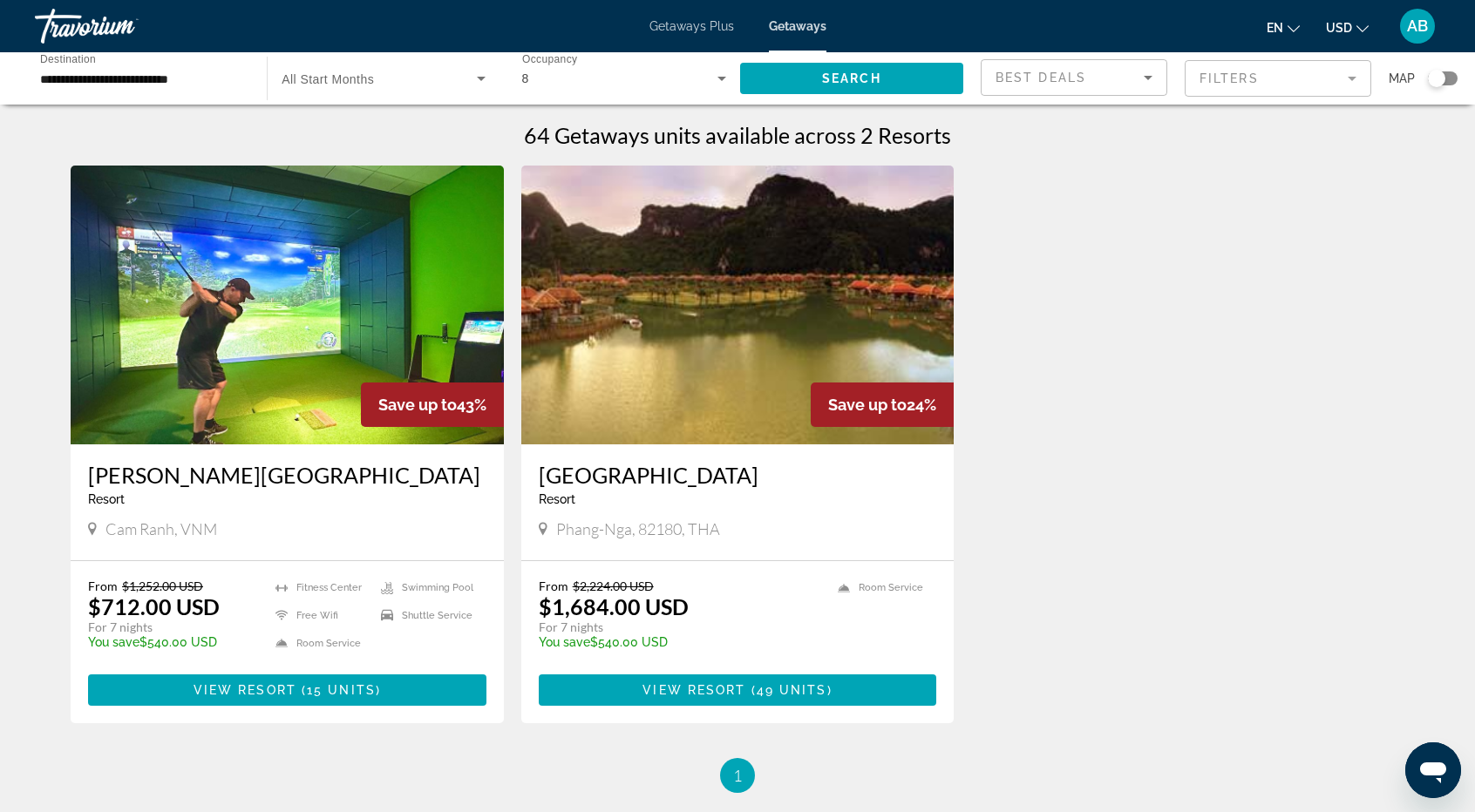
click at [761, 299] on img "Main content" at bounding box center [738, 304] width 433 height 279
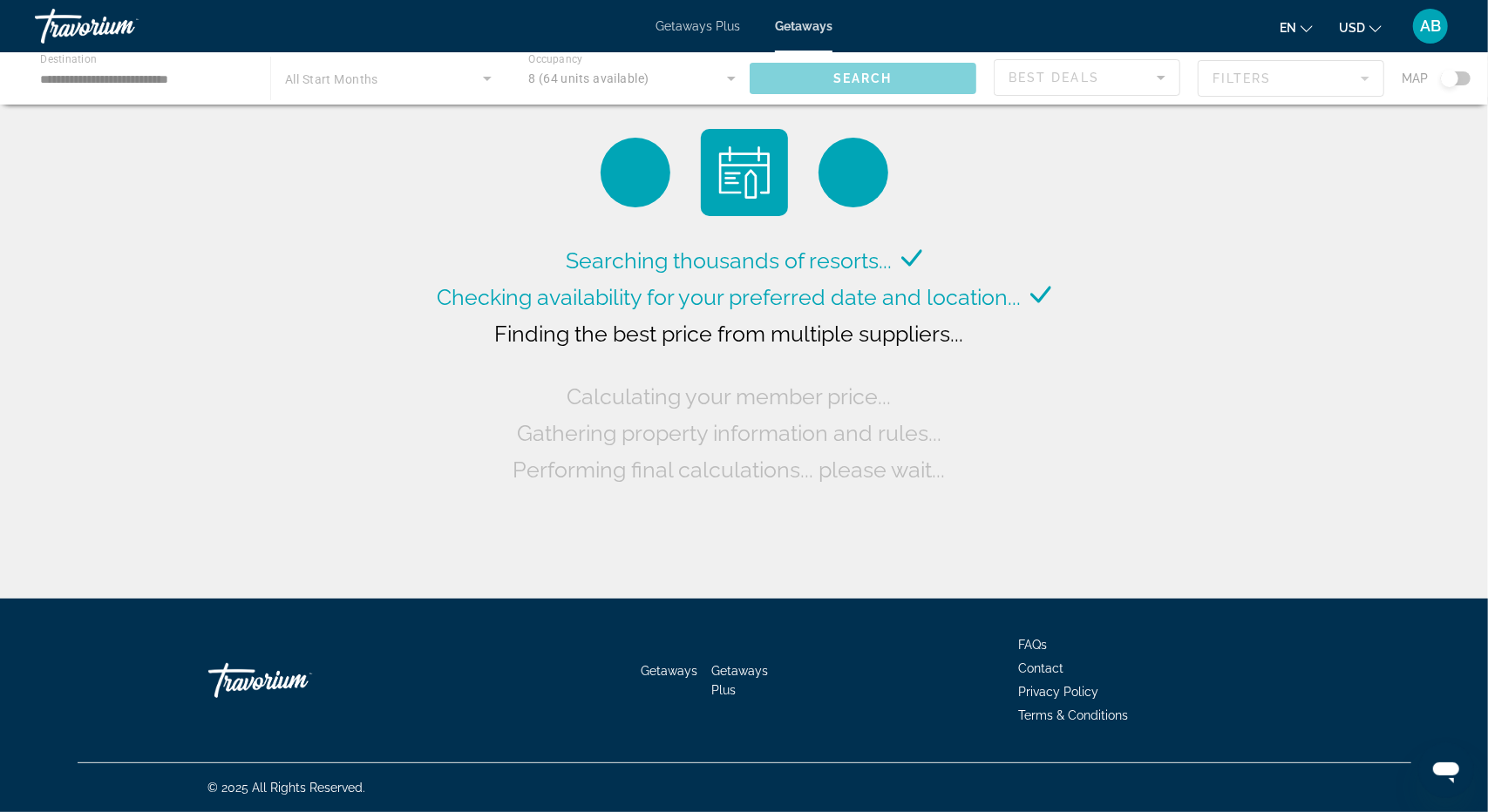
click at [486, 84] on div "Main content" at bounding box center [744, 78] width 1488 height 52
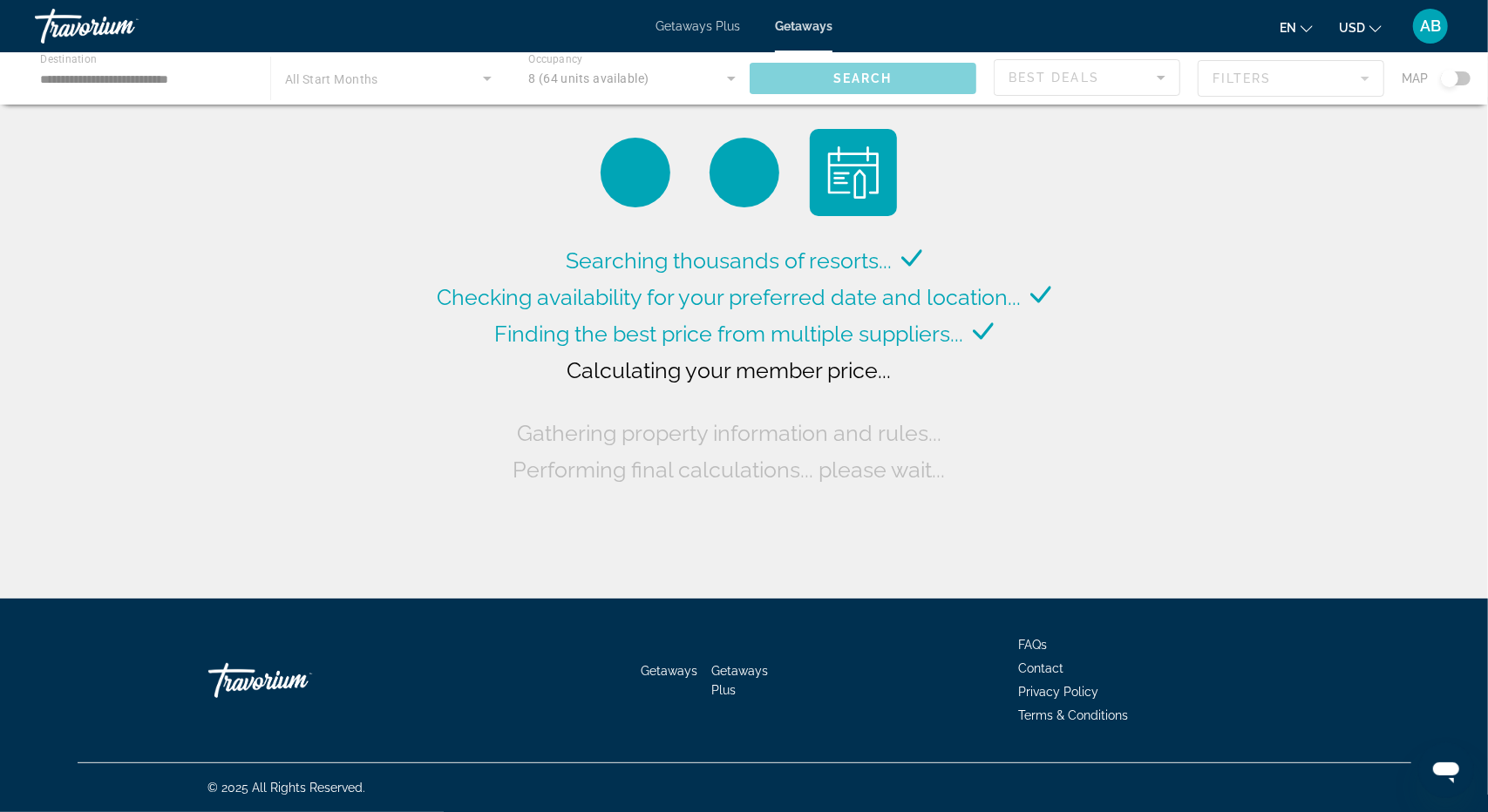
click at [485, 75] on div "Main content" at bounding box center [744, 78] width 1488 height 52
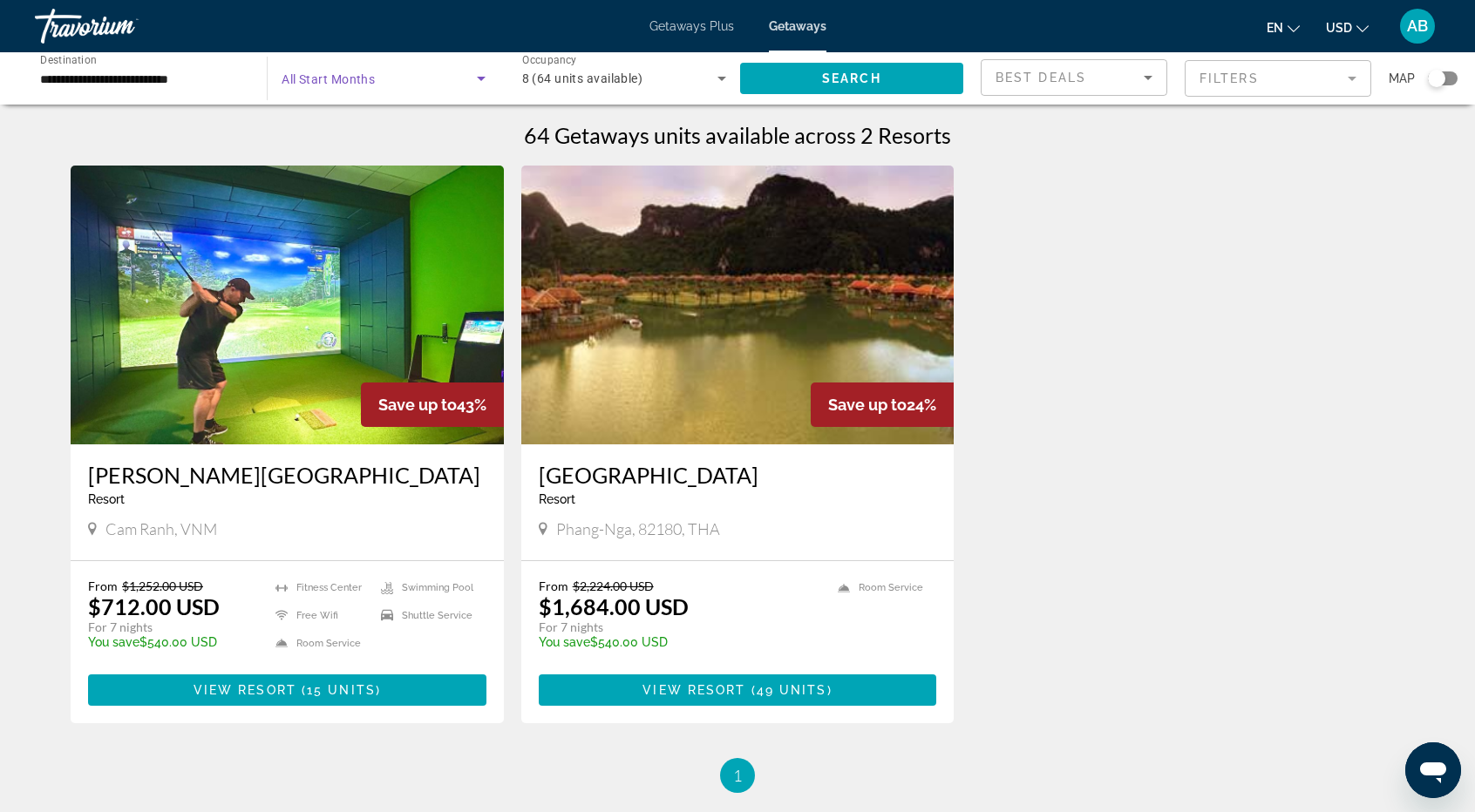
click at [480, 77] on icon "Search widget" at bounding box center [480, 78] width 8 height 5
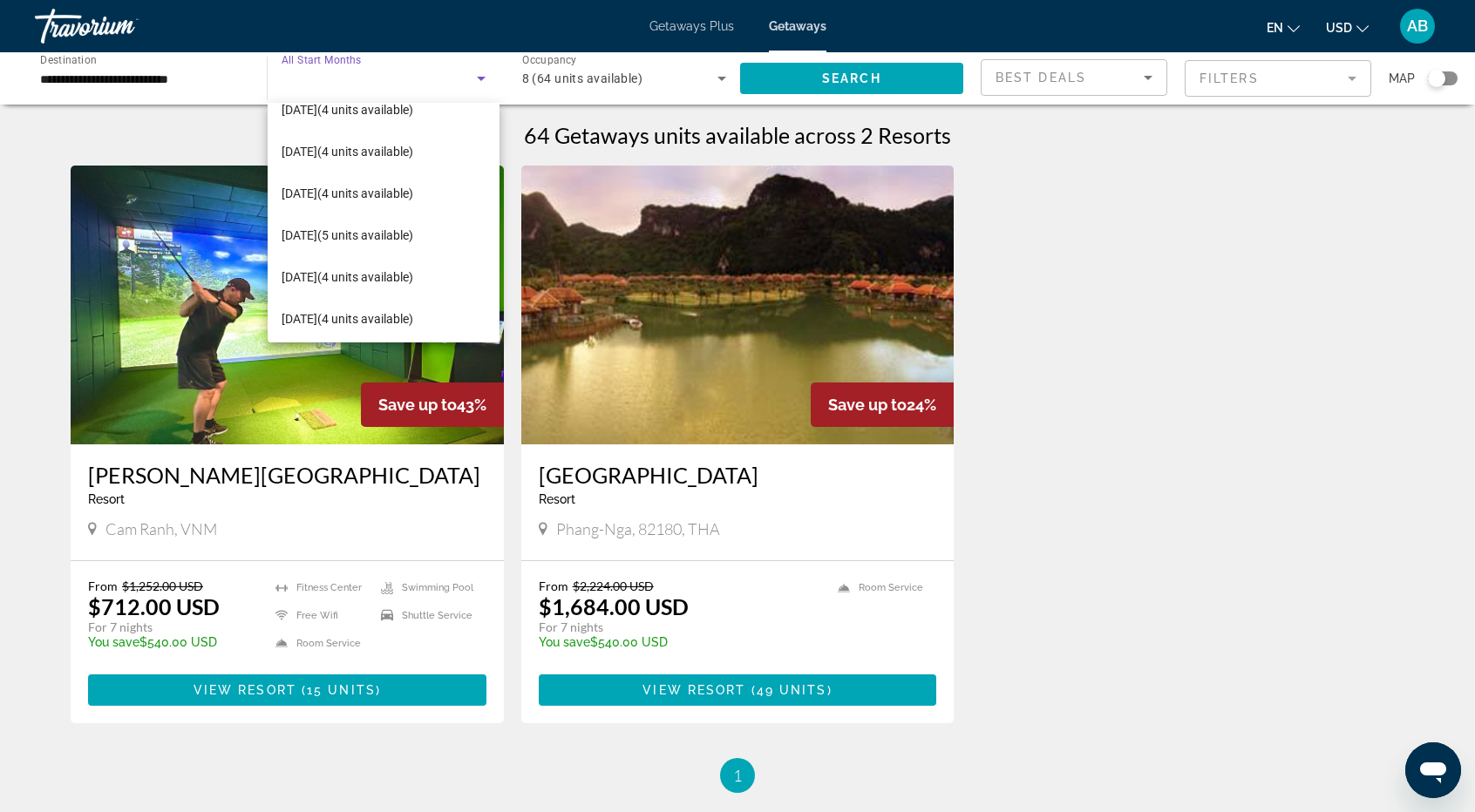
scroll to position [218, 0]
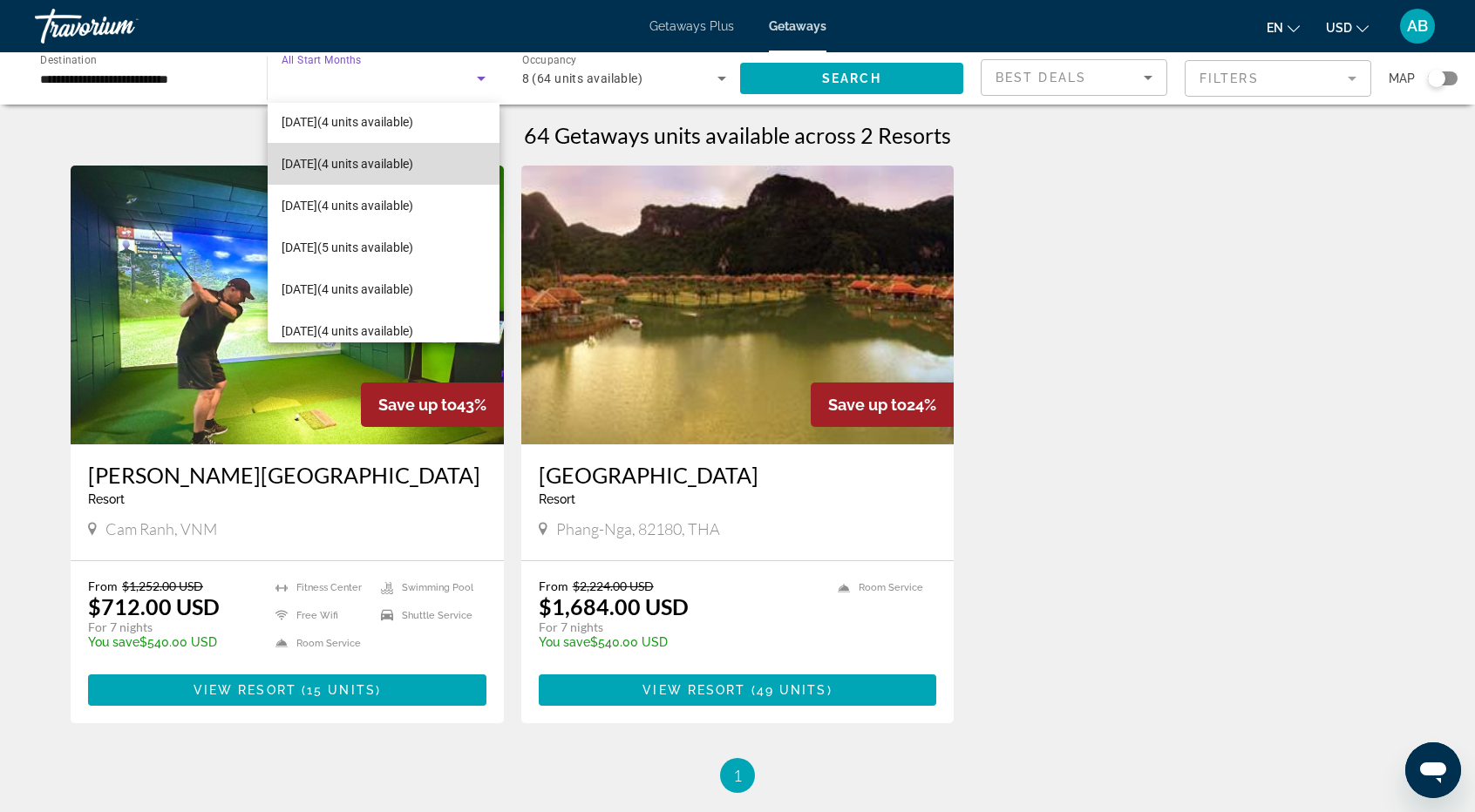
click at [413, 157] on span "[DATE] (4 units available)" at bounding box center [347, 164] width 131 height 21
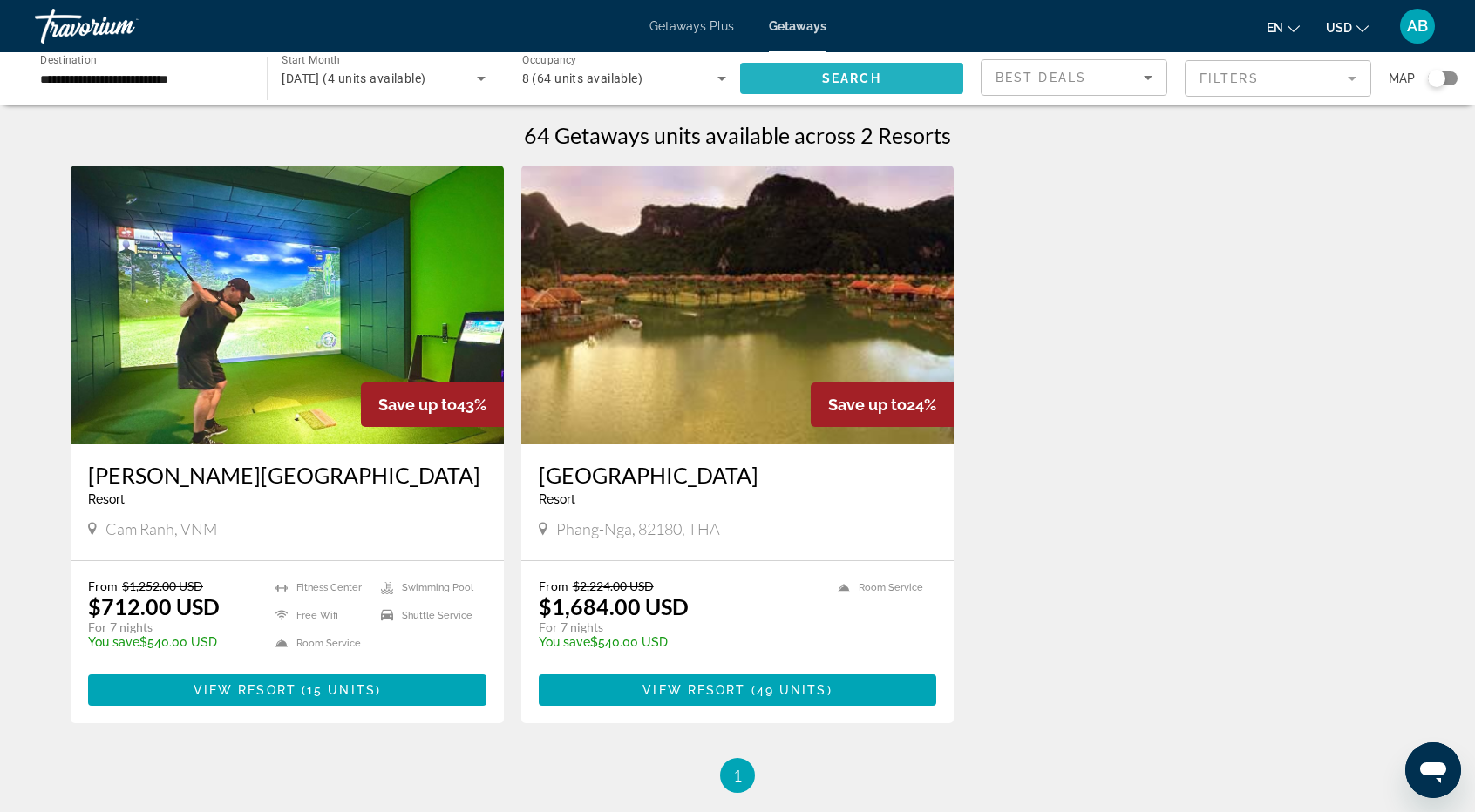
click at [857, 91] on span "Search widget" at bounding box center [852, 78] width 223 height 41
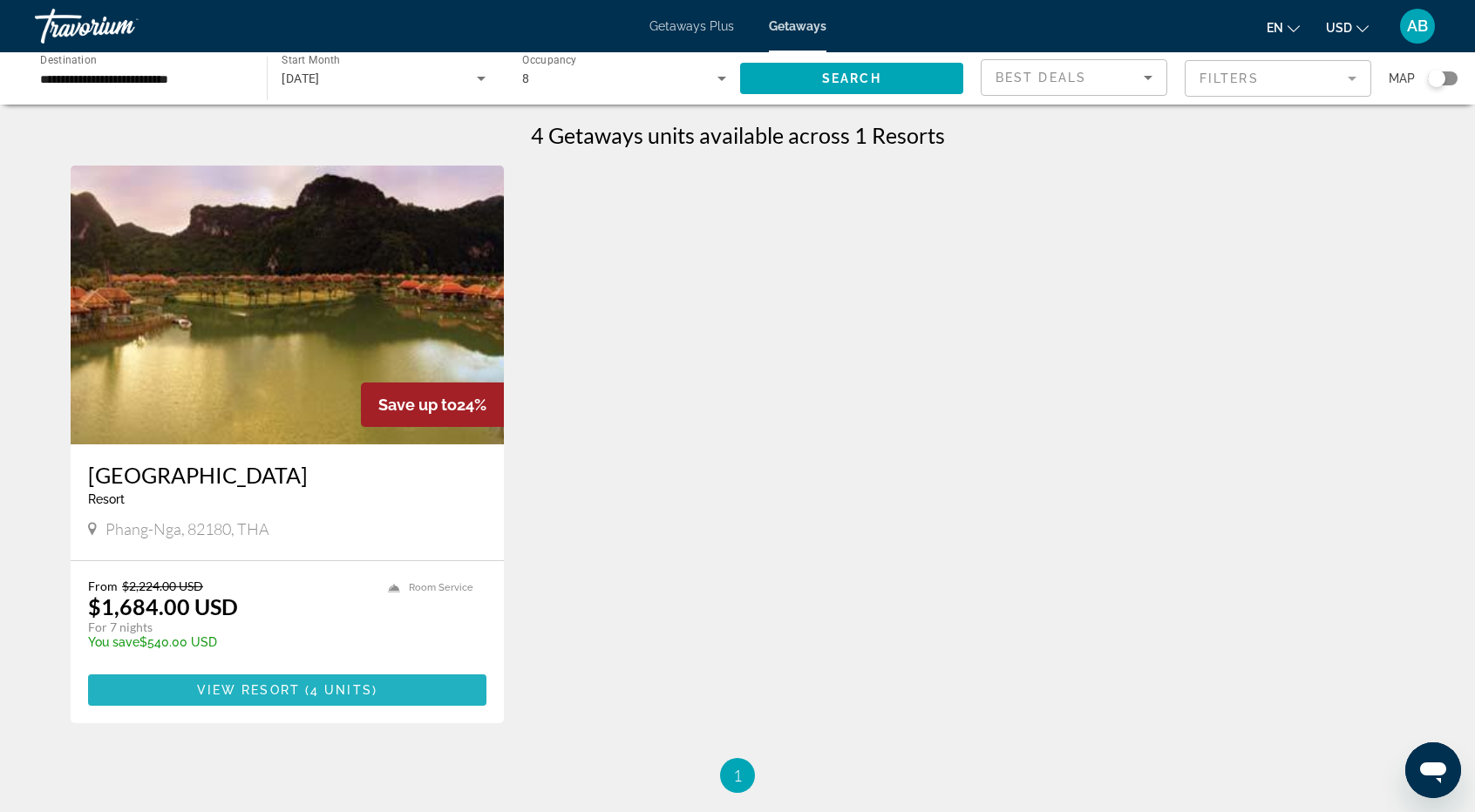
click at [303, 695] on span "Main content" at bounding box center [303, 690] width 6 height 14
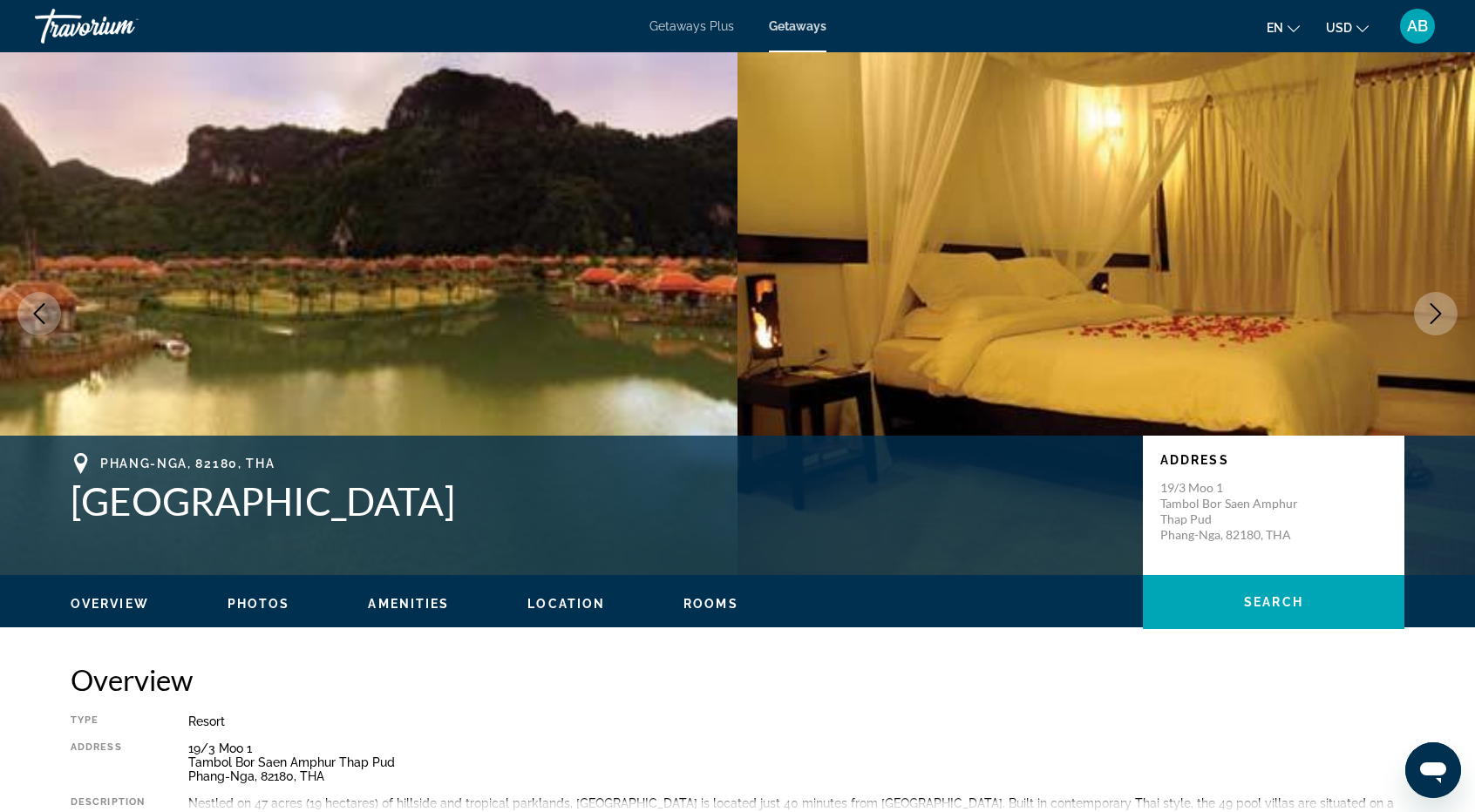
click at [1451, 315] on button "Next image" at bounding box center [1435, 313] width 43 height 43
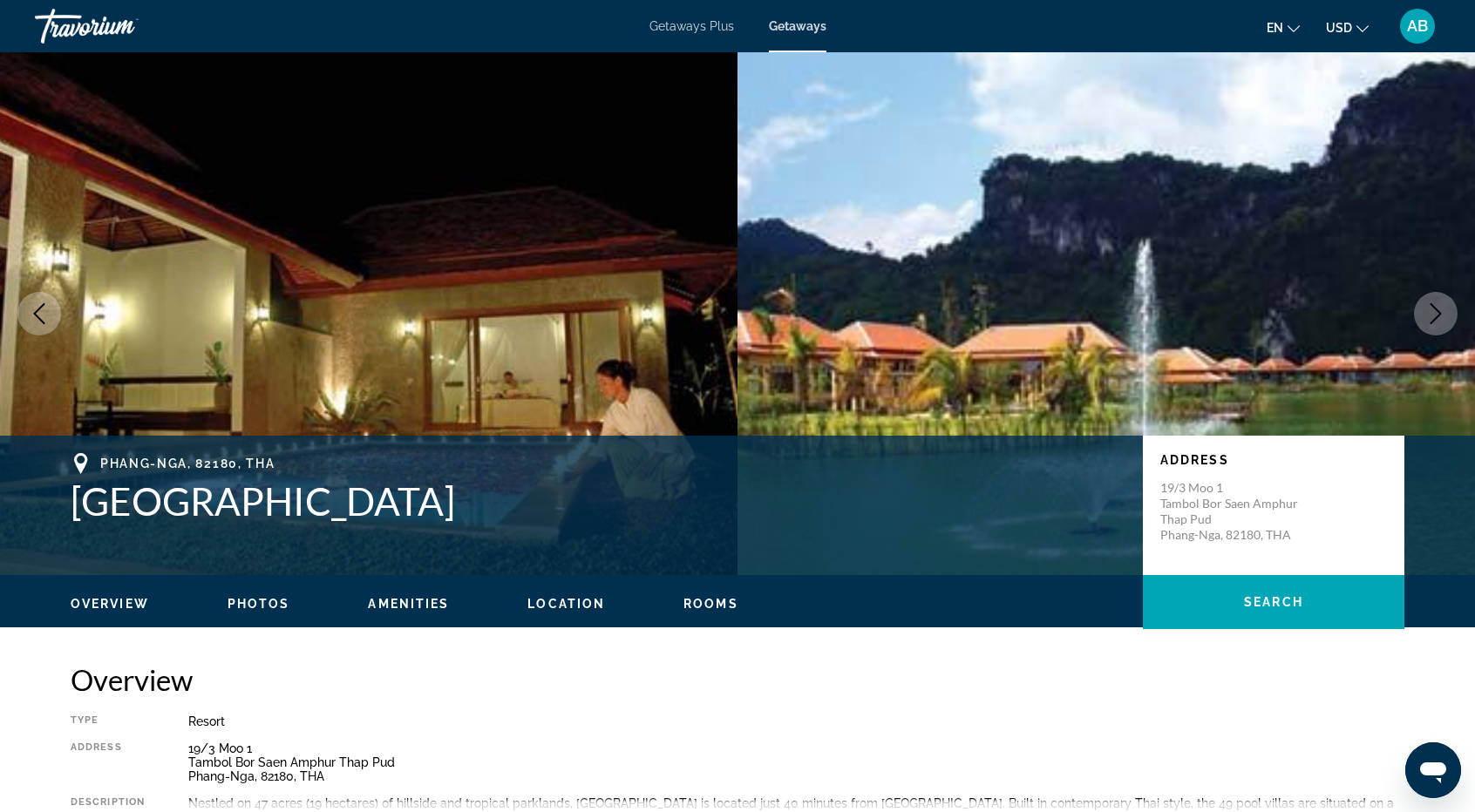
click at [1451, 315] on button "Next image" at bounding box center [1435, 313] width 43 height 43
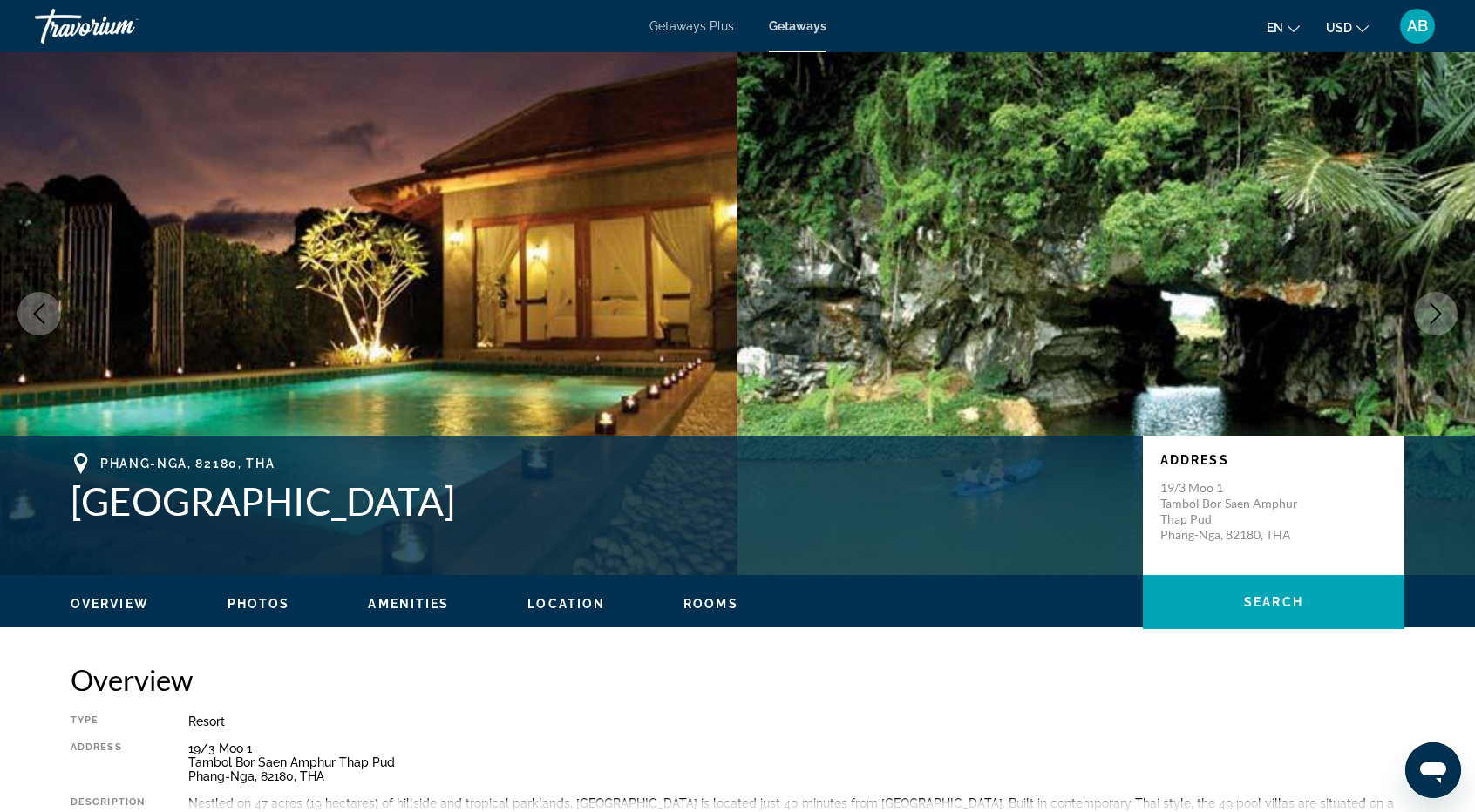
click at [1451, 315] on button "Next image" at bounding box center [1435, 313] width 43 height 43
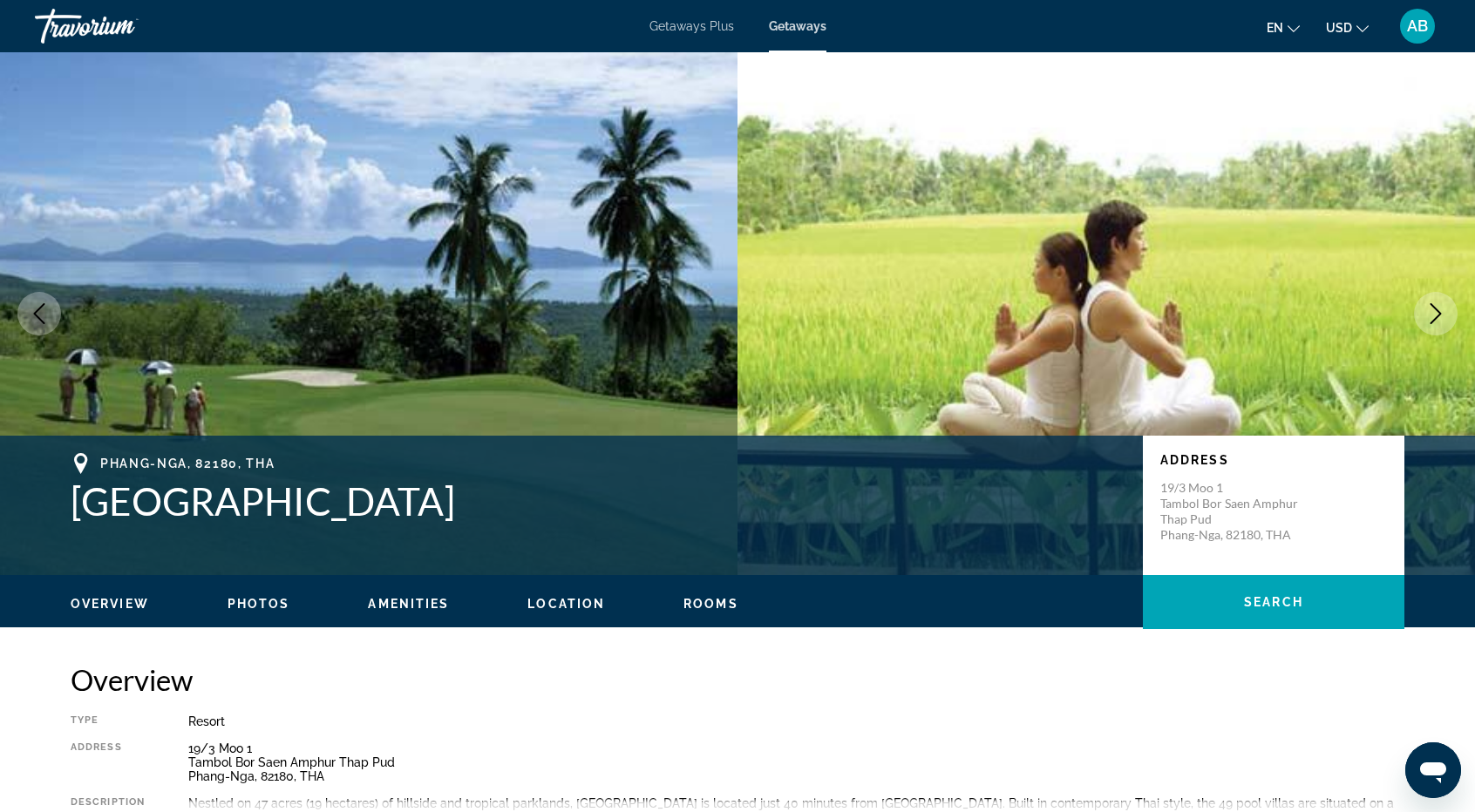
click at [1451, 315] on button "Next image" at bounding box center [1435, 313] width 43 height 43
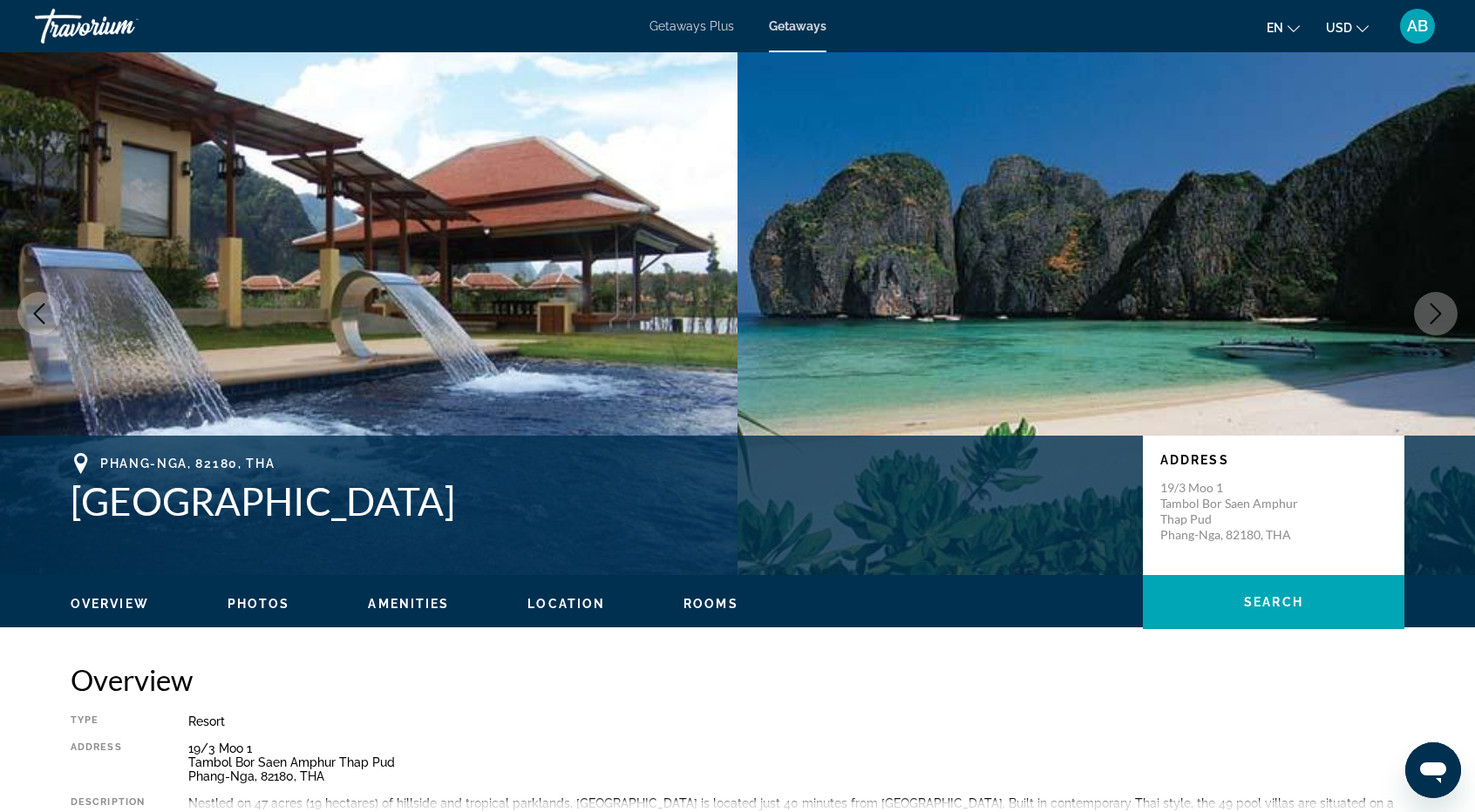
click at [1451, 315] on button "Next image" at bounding box center [1435, 313] width 43 height 43
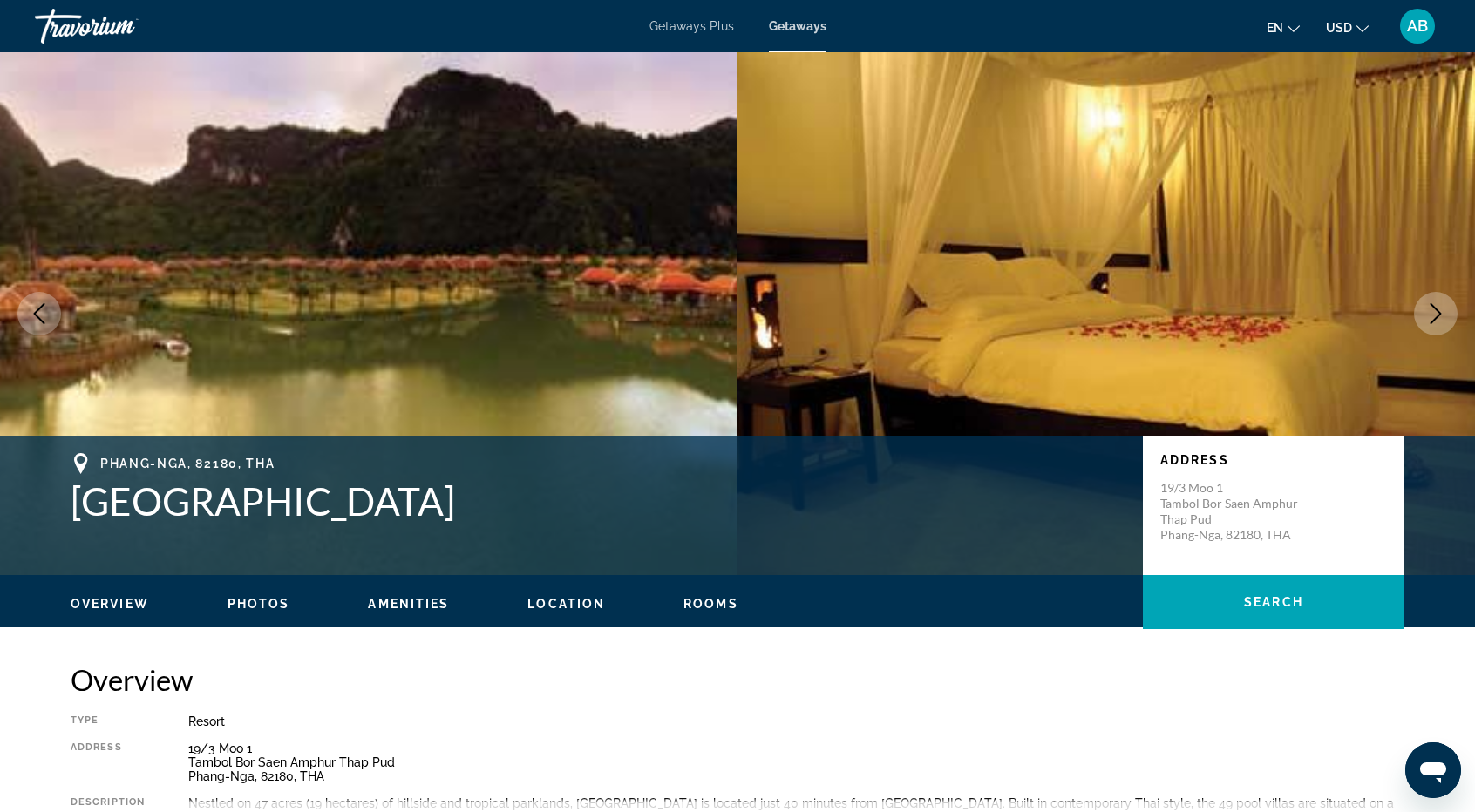
click at [39, 320] on icon "Previous image" at bounding box center [39, 314] width 21 height 21
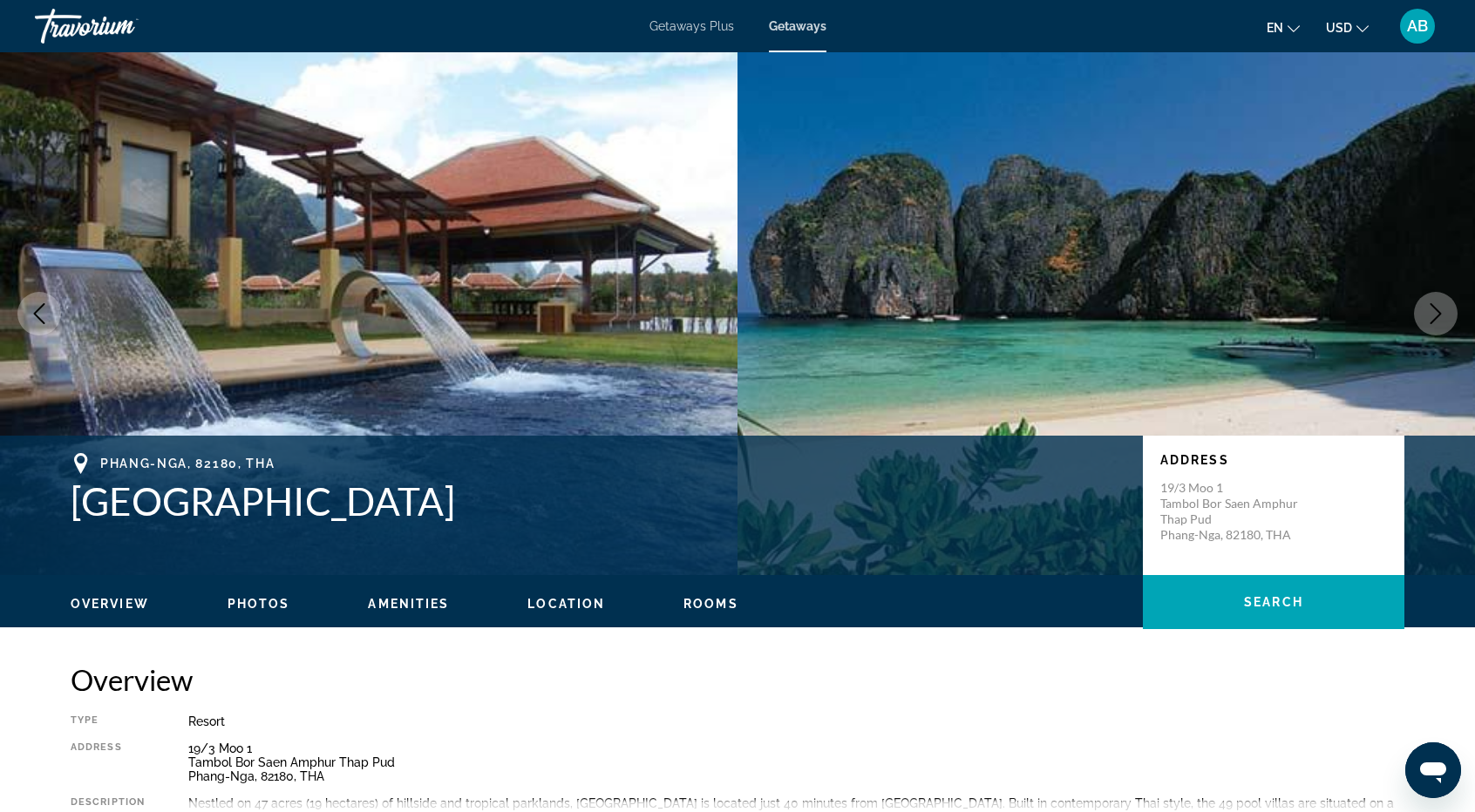
click at [1438, 322] on icon "Next image" at bounding box center [1435, 314] width 21 height 21
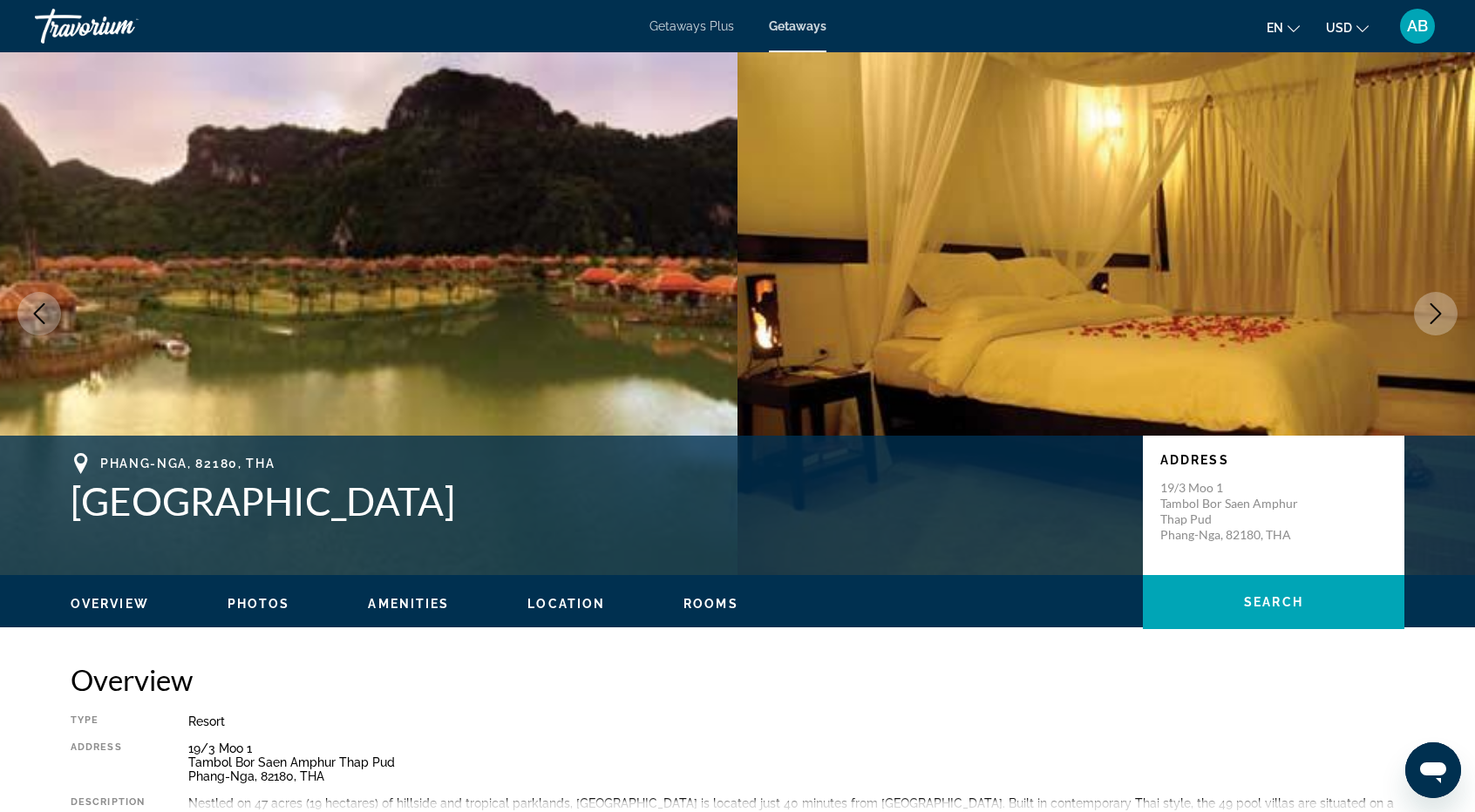
click at [1438, 322] on icon "Next image" at bounding box center [1435, 314] width 21 height 21
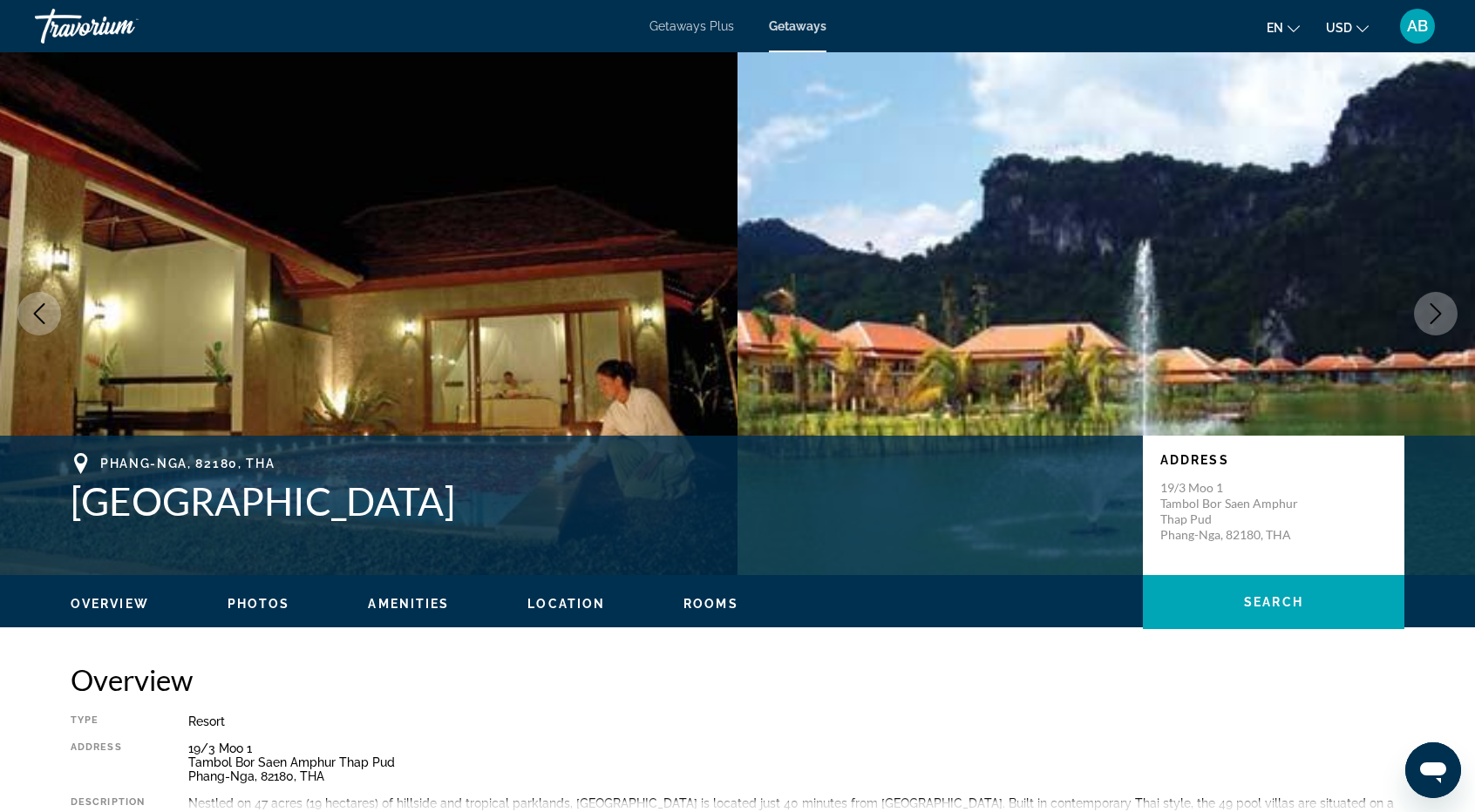
click at [1438, 322] on icon "Next image" at bounding box center [1435, 314] width 21 height 21
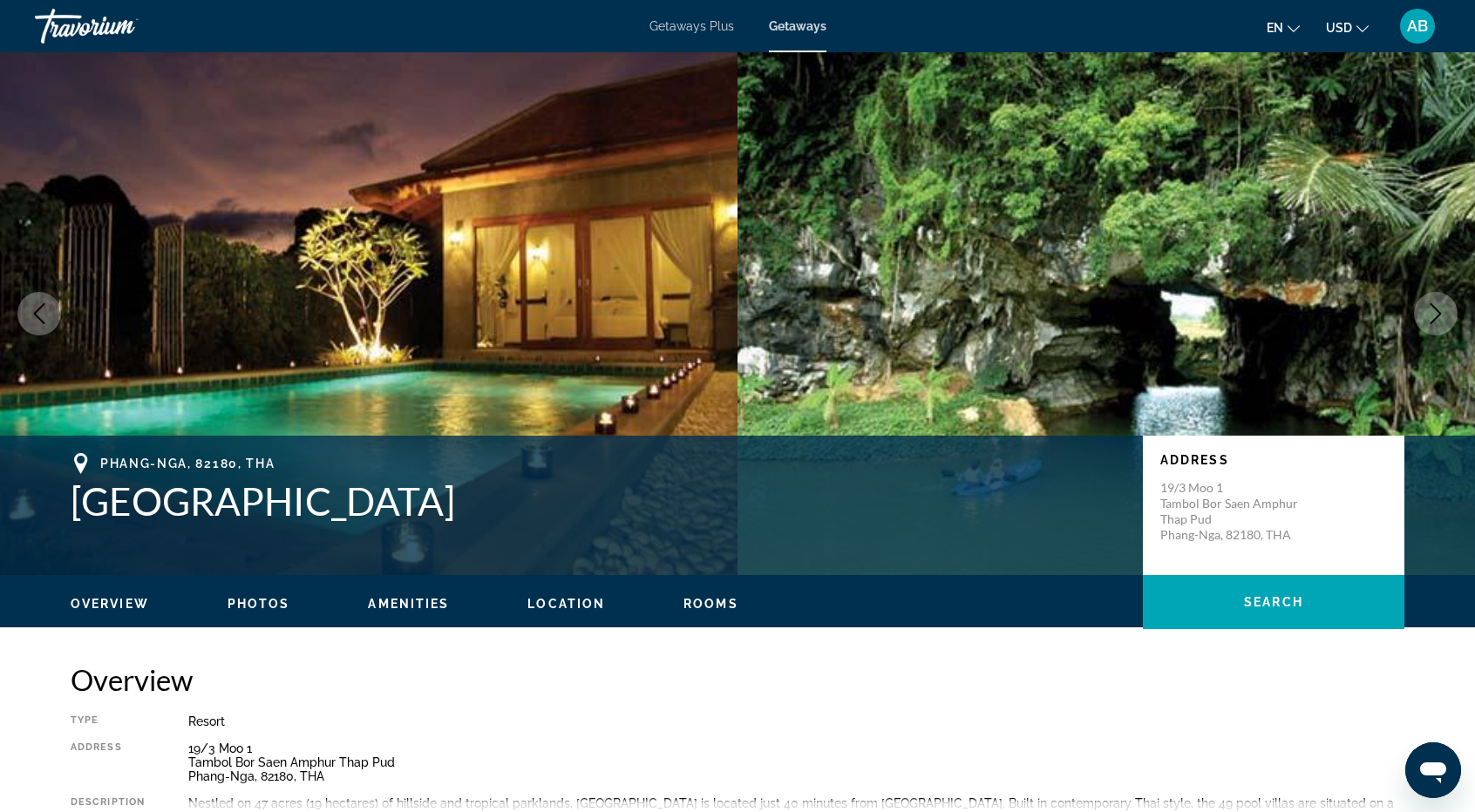
click at [1438, 322] on icon "Next image" at bounding box center [1435, 314] width 21 height 21
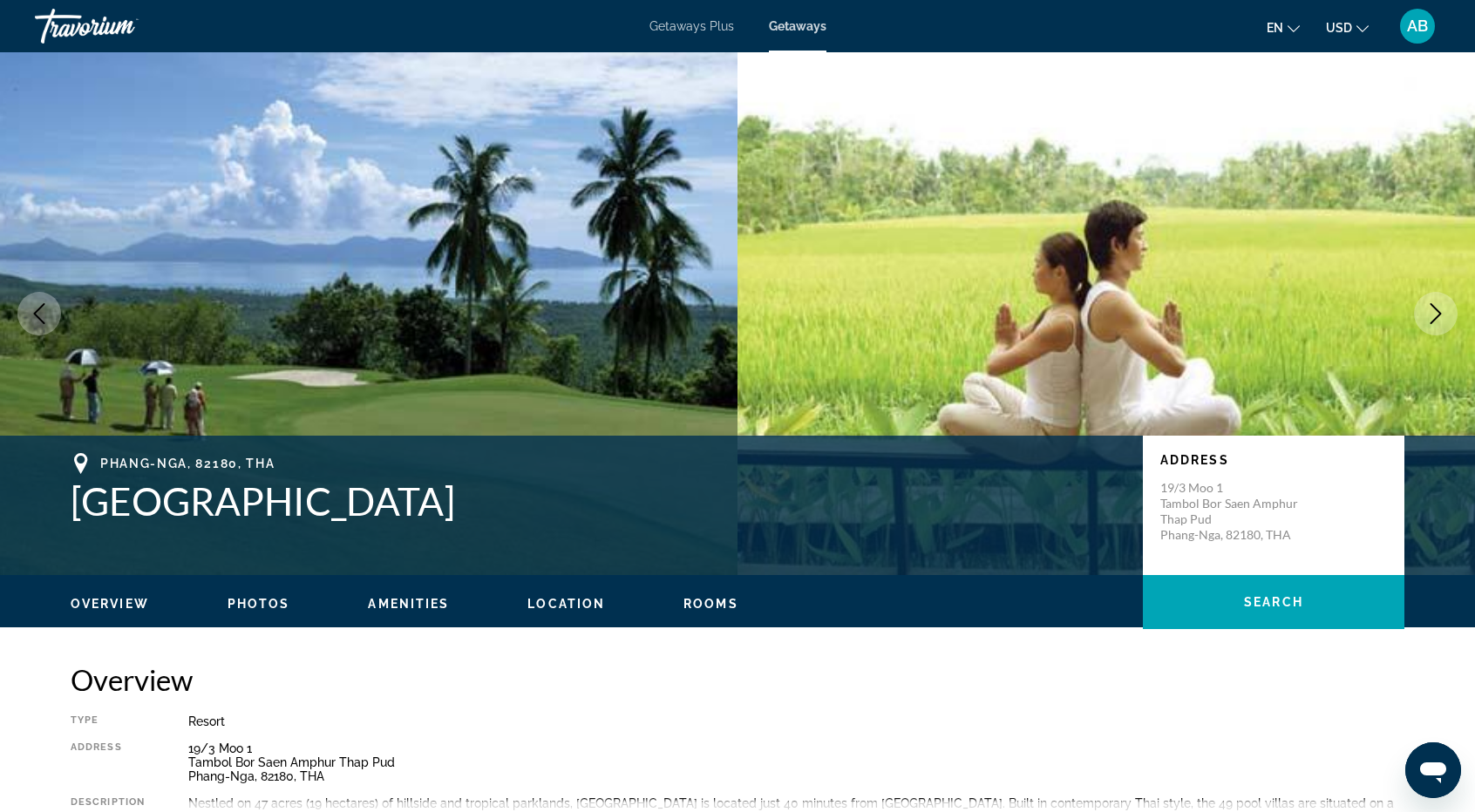
click at [1438, 322] on icon "Next image" at bounding box center [1435, 314] width 21 height 21
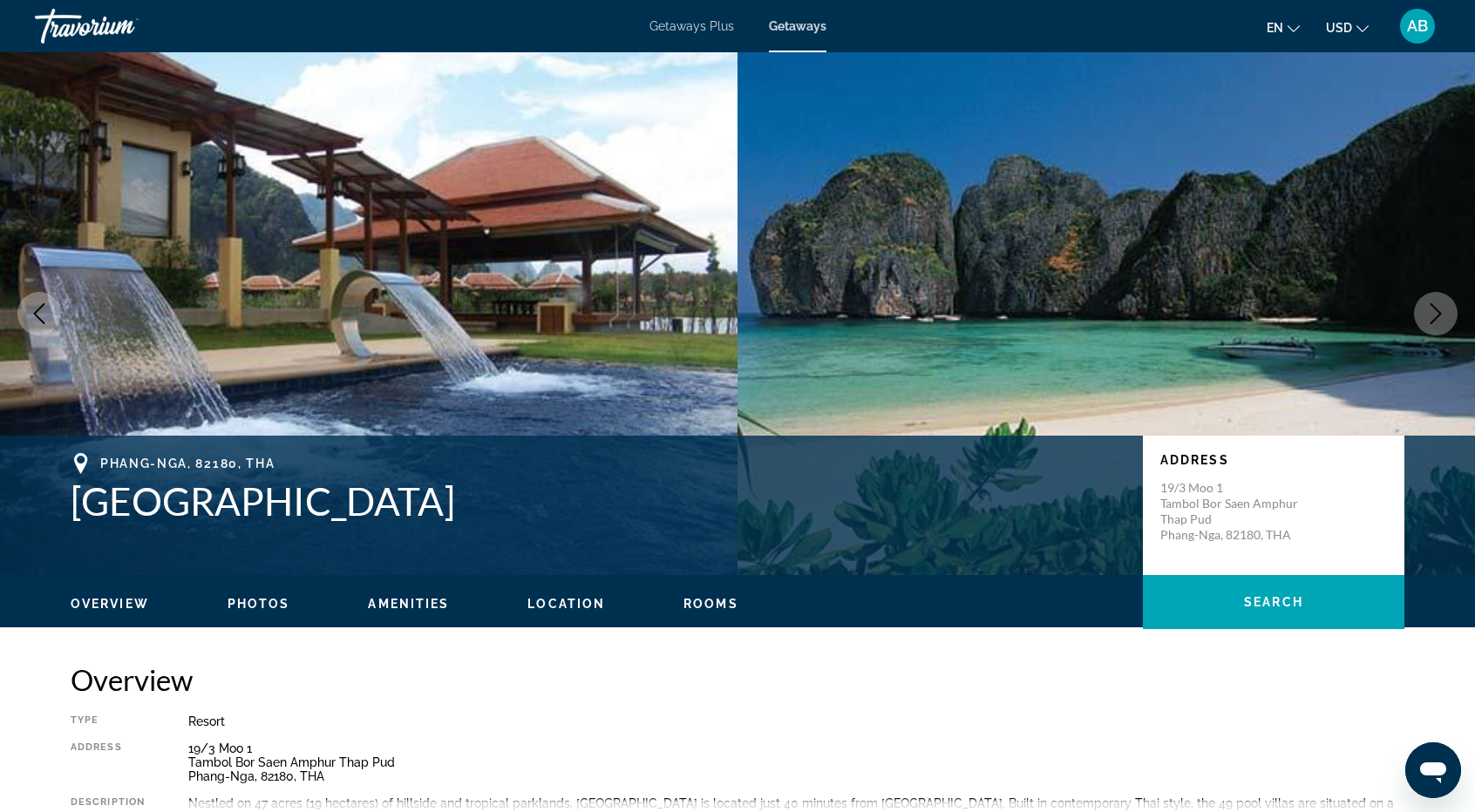
click at [1438, 322] on icon "Next image" at bounding box center [1435, 314] width 21 height 21
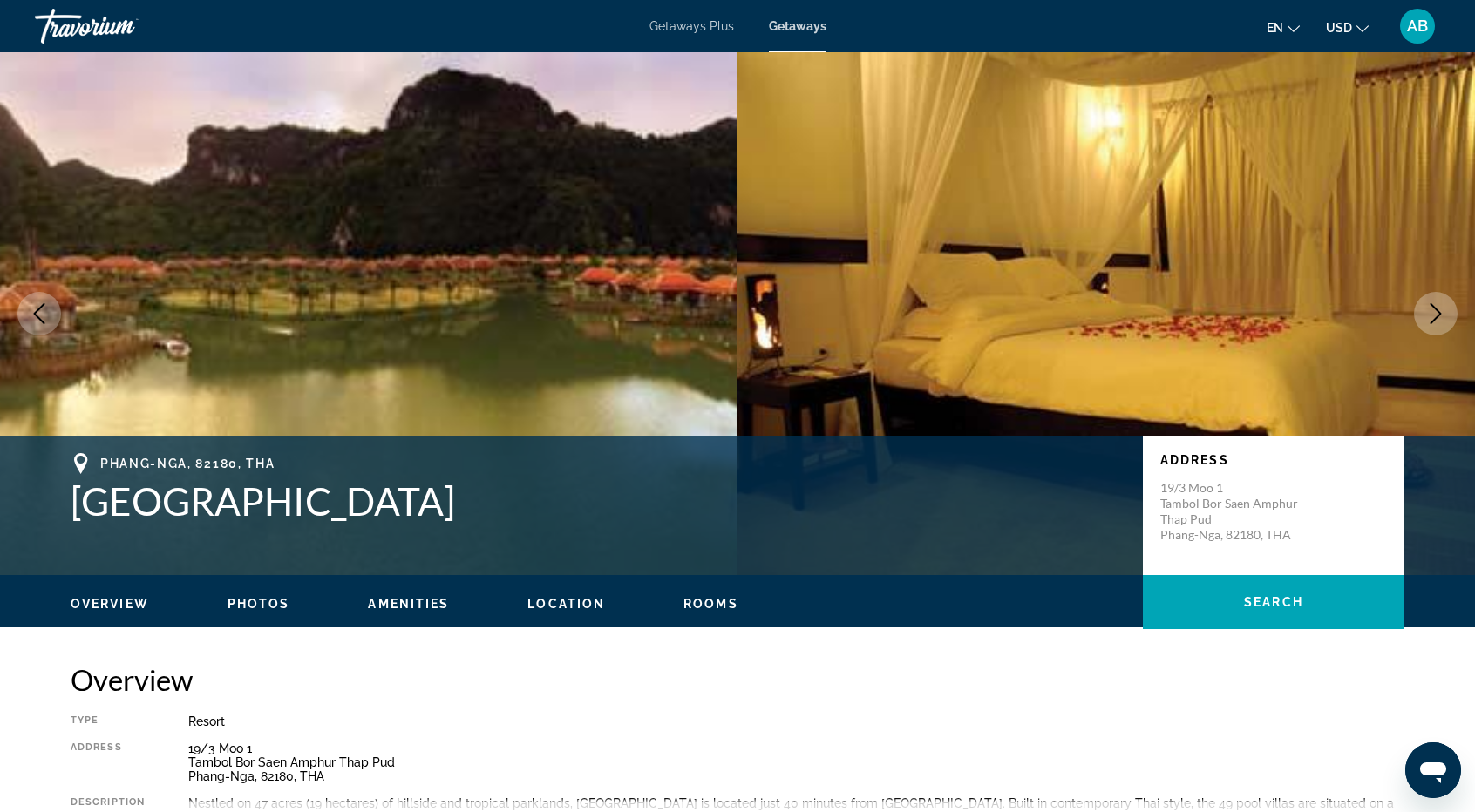
click at [1438, 322] on icon "Next image" at bounding box center [1435, 314] width 21 height 21
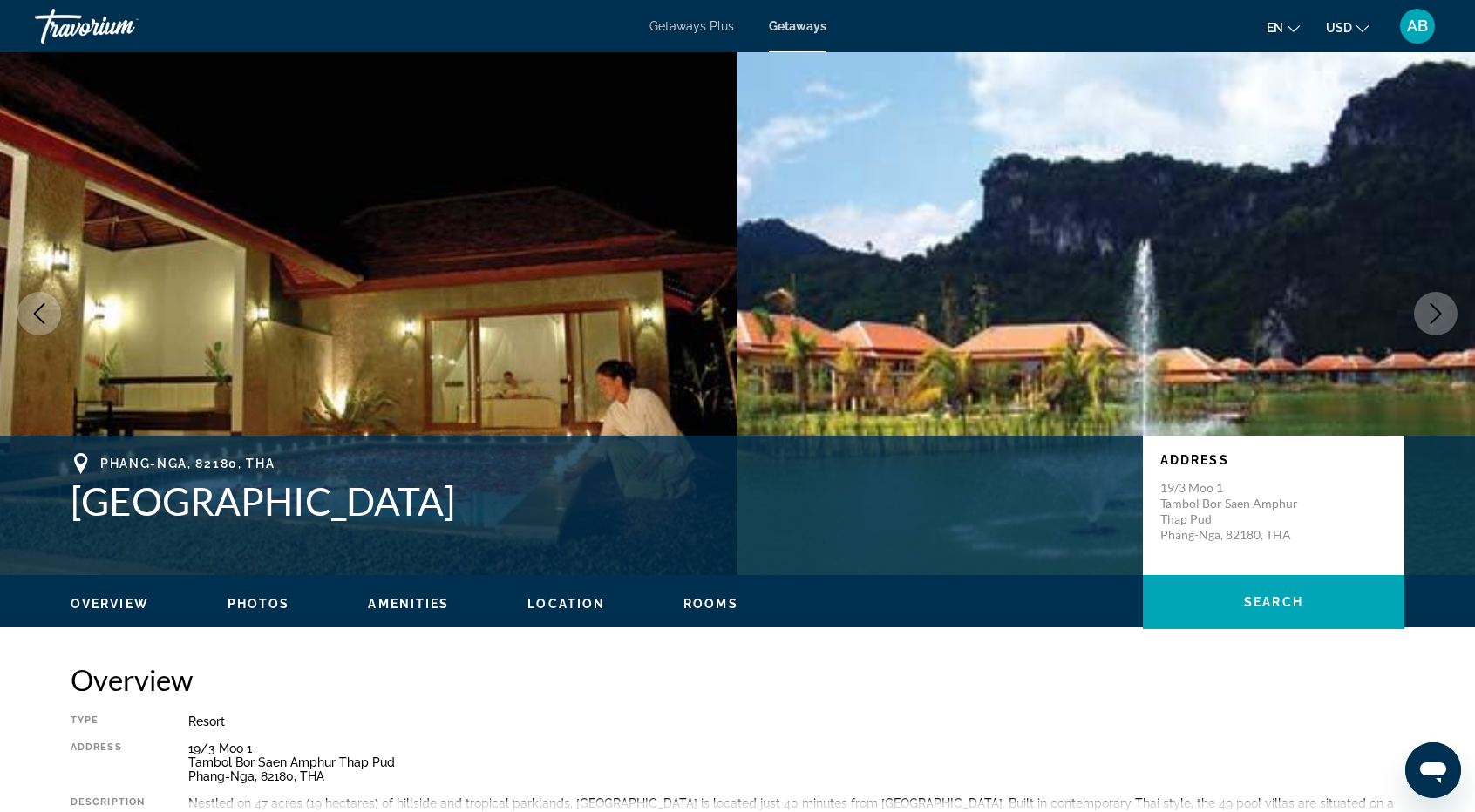
click at [1438, 322] on icon "Next image" at bounding box center [1435, 314] width 21 height 21
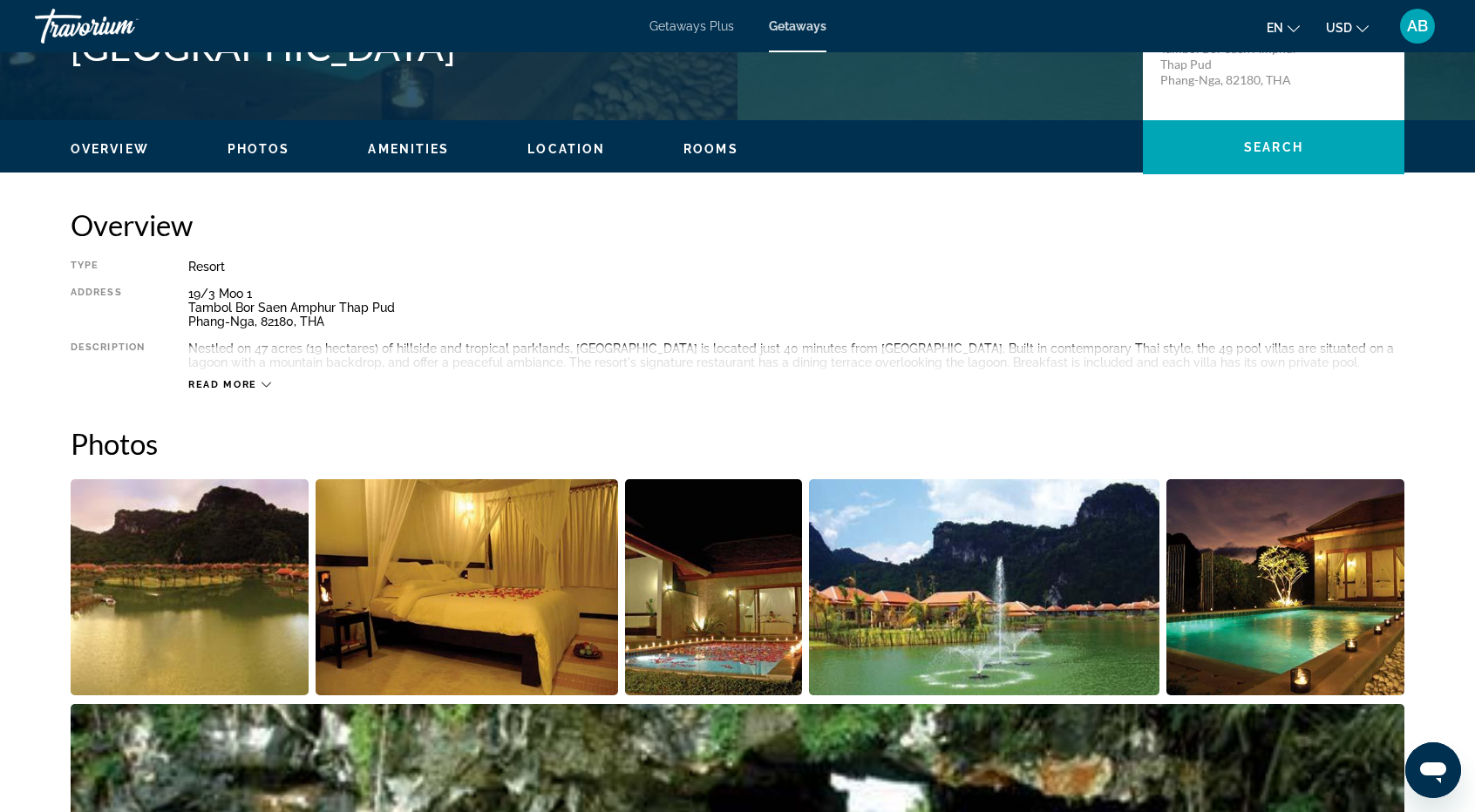
scroll to position [441, 0]
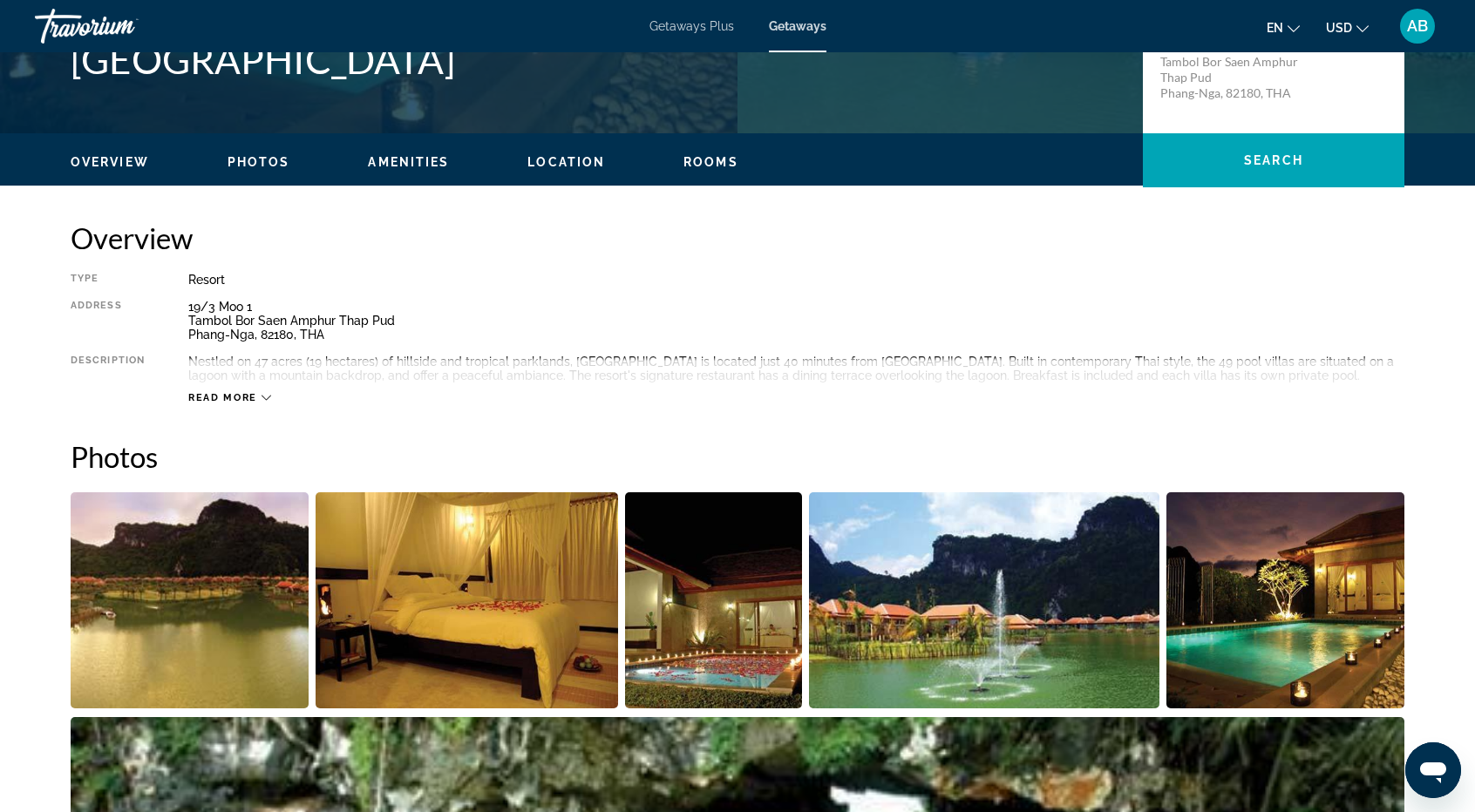
click at [220, 613] on img "Open full-screen image slider" at bounding box center [189, 600] width 238 height 216
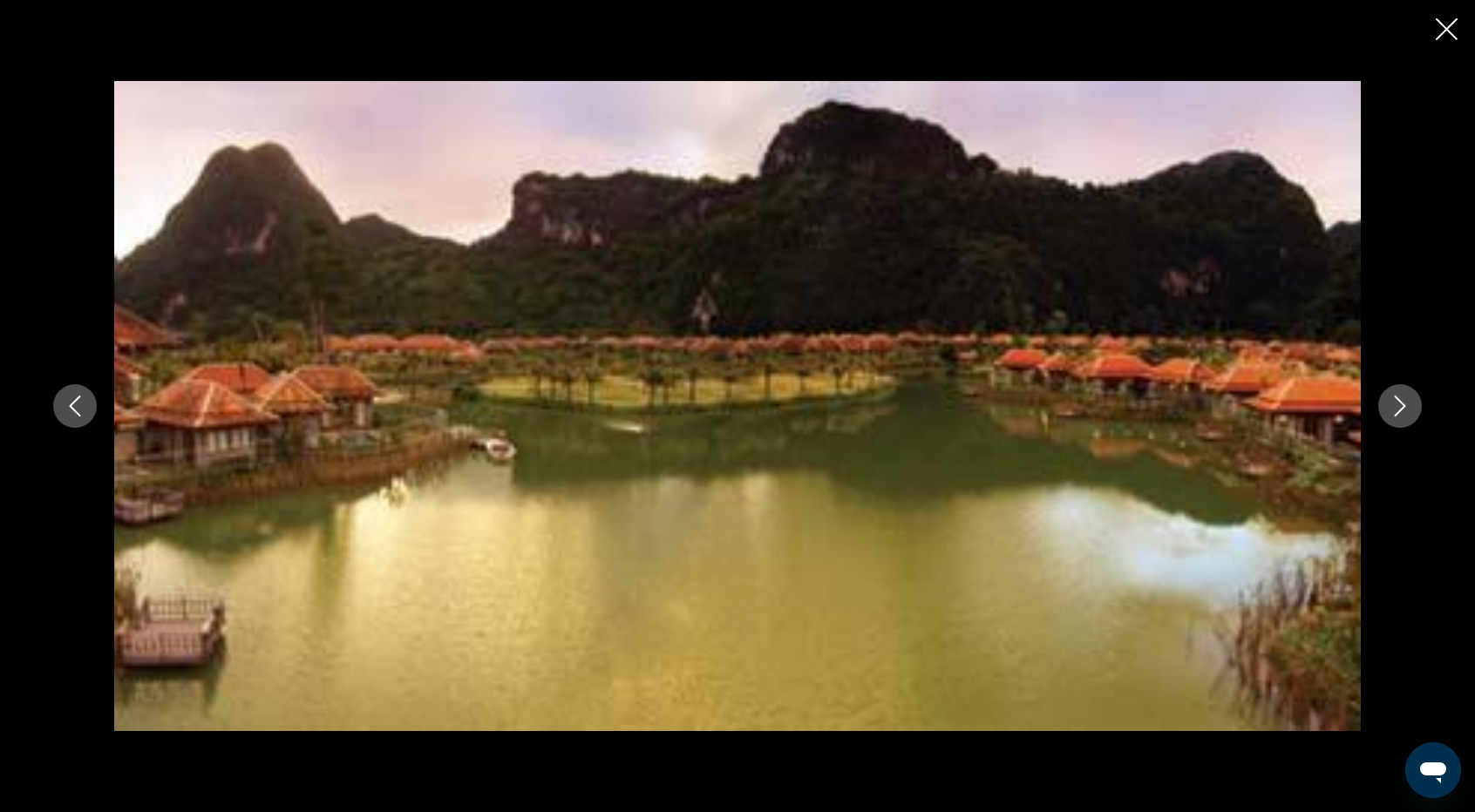
click at [1398, 416] on icon "Next image" at bounding box center [1400, 406] width 21 height 21
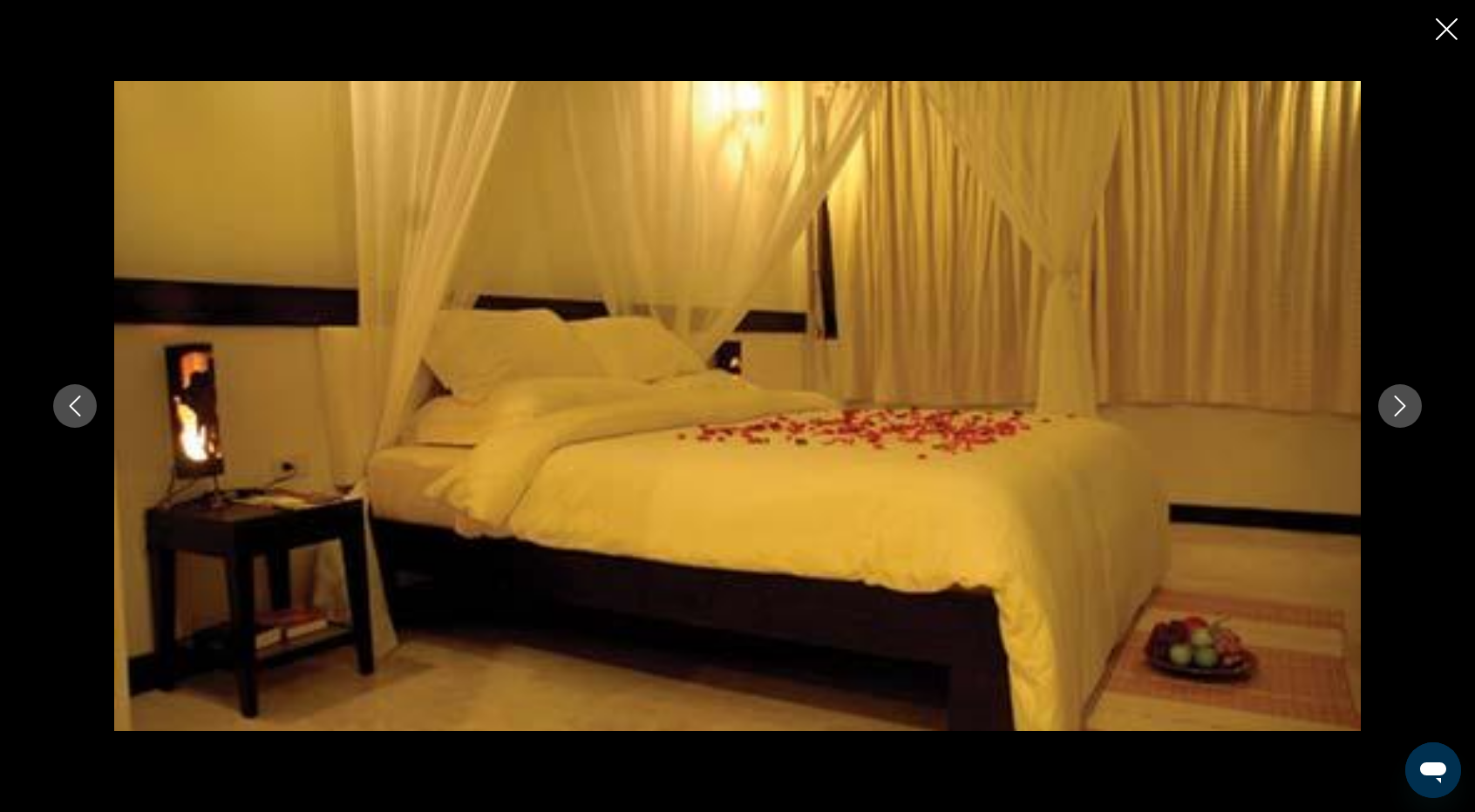
click at [1398, 416] on icon "Next image" at bounding box center [1400, 406] width 21 height 21
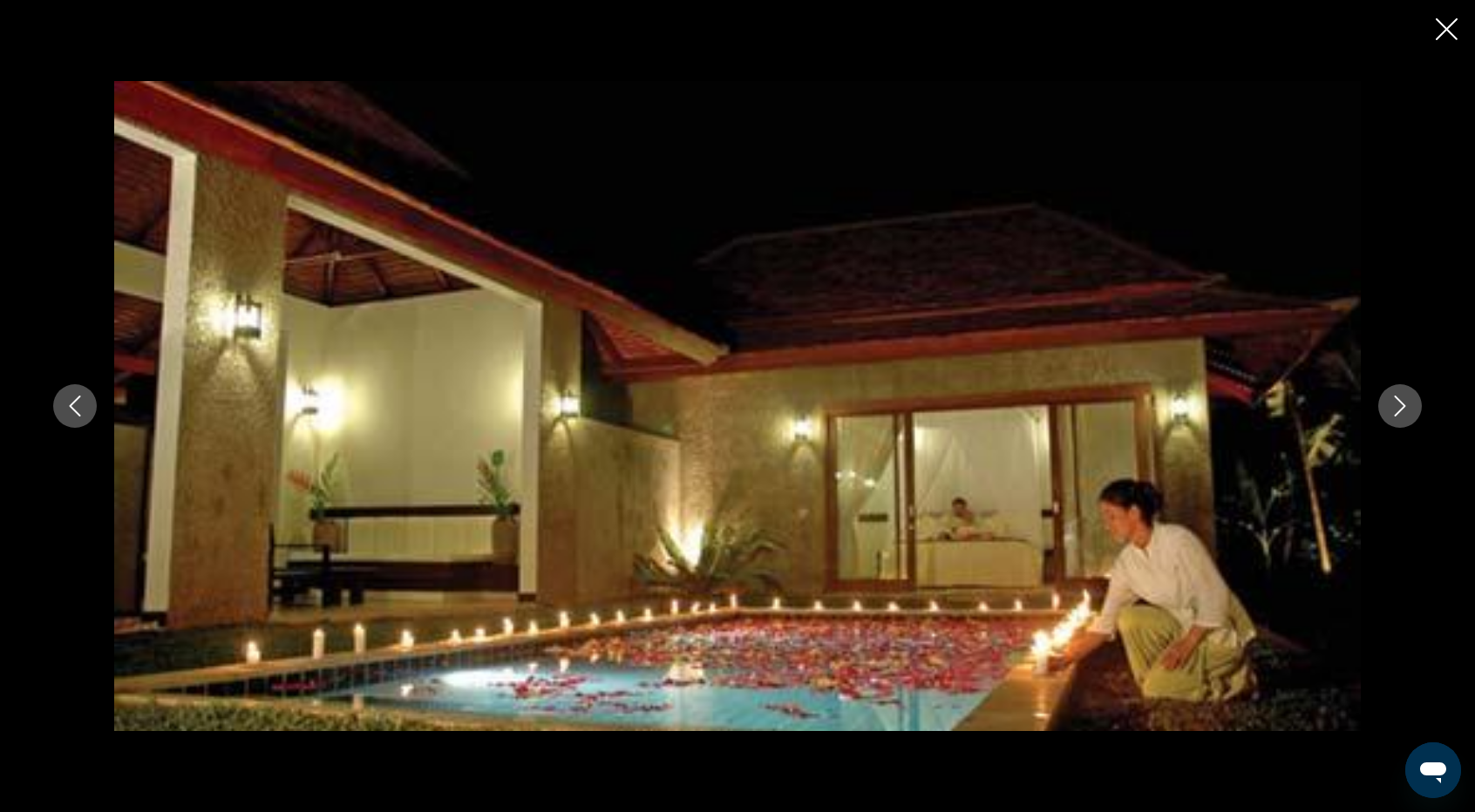
click at [1398, 416] on icon "Next image" at bounding box center [1400, 406] width 21 height 21
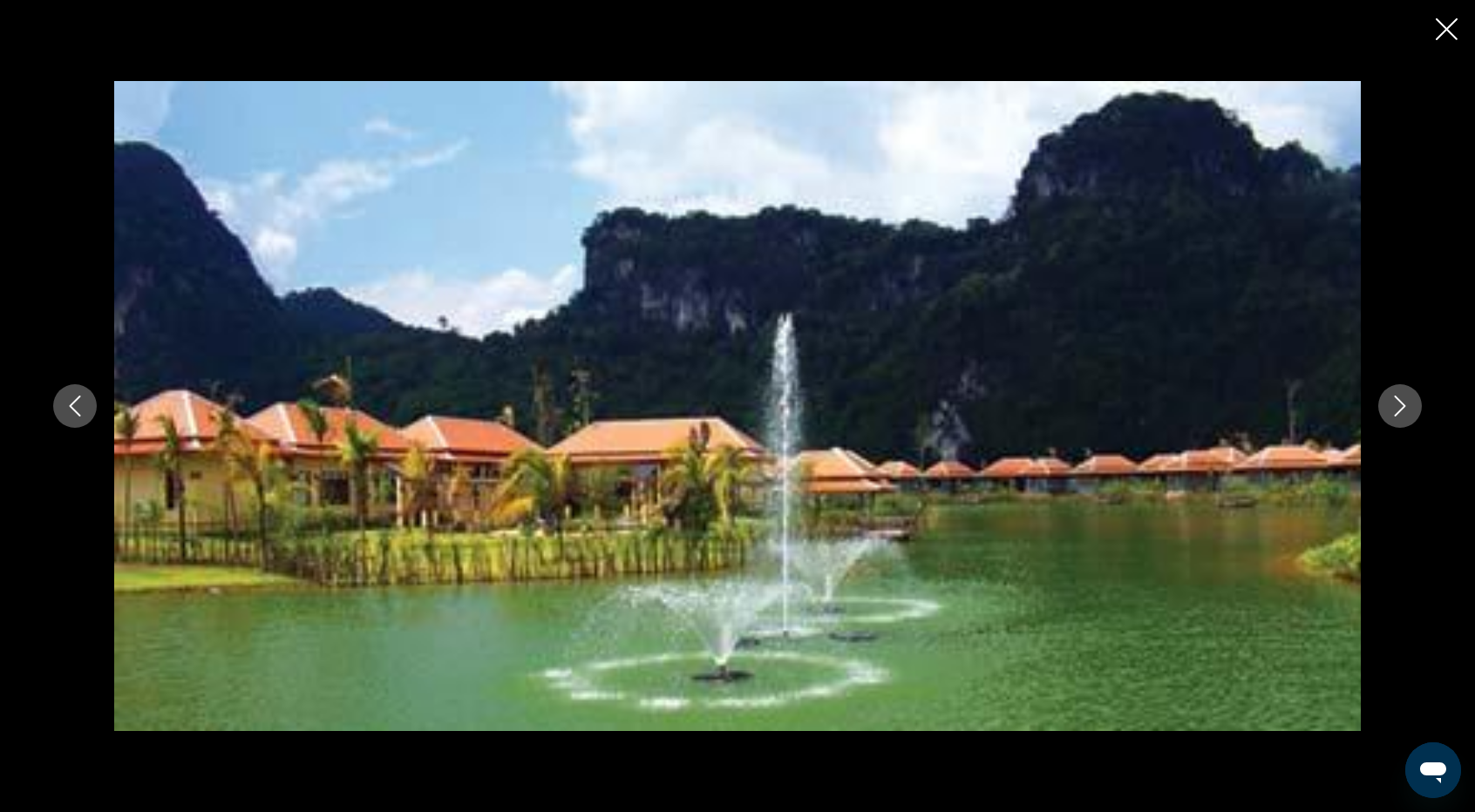
click at [1398, 416] on icon "Next image" at bounding box center [1400, 406] width 21 height 21
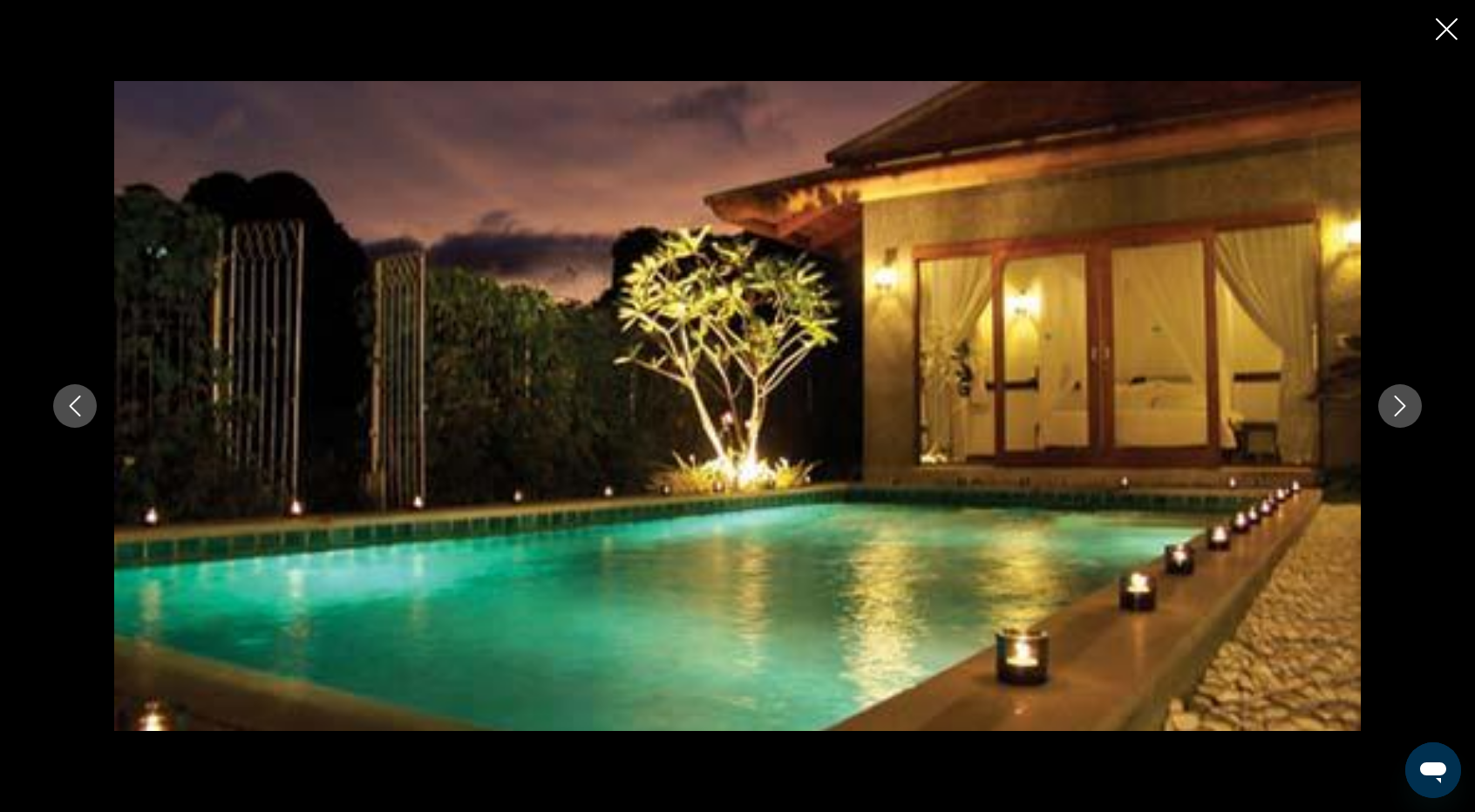
click at [1398, 416] on icon "Next image" at bounding box center [1400, 406] width 21 height 21
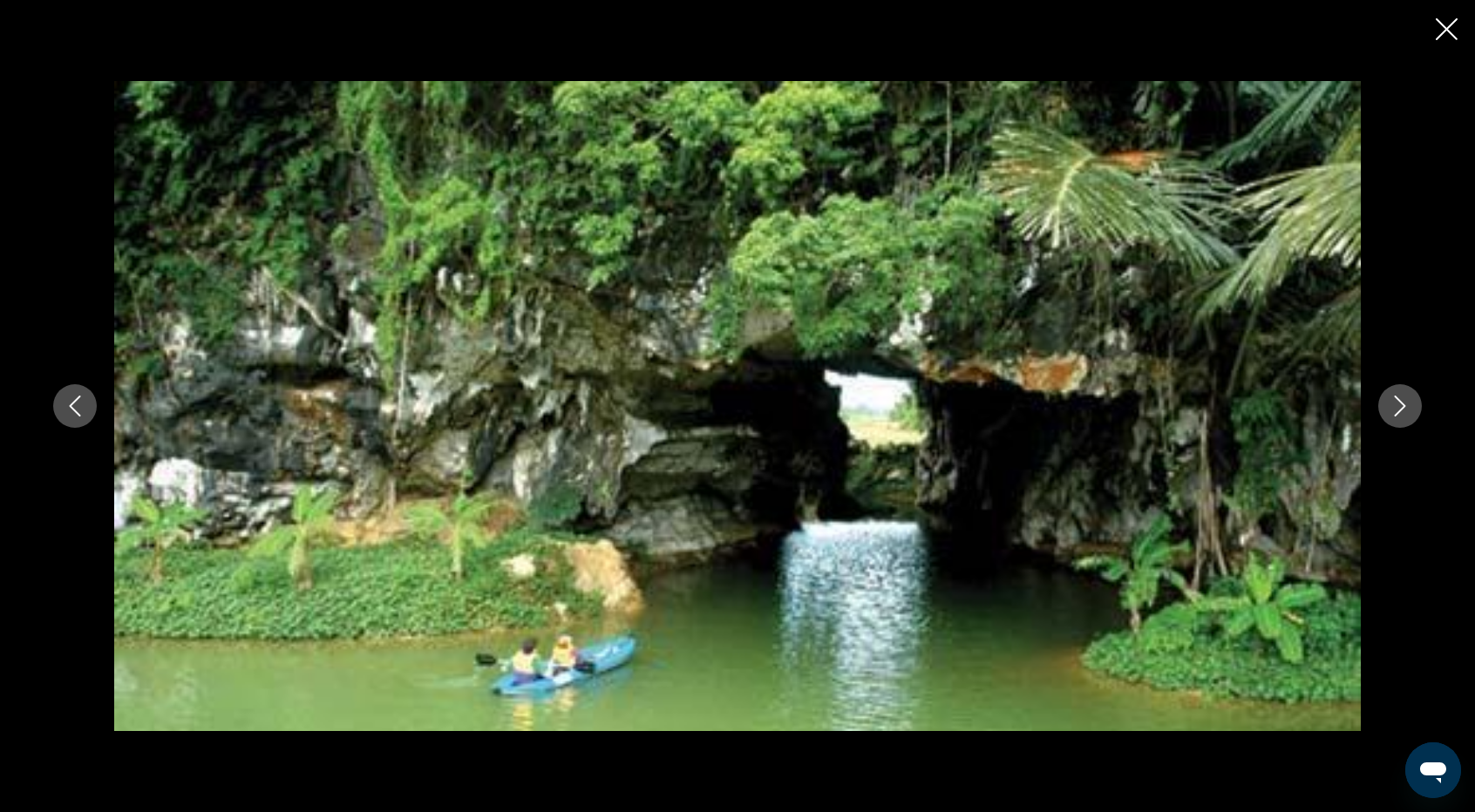
click at [1398, 416] on icon "Next image" at bounding box center [1400, 406] width 21 height 21
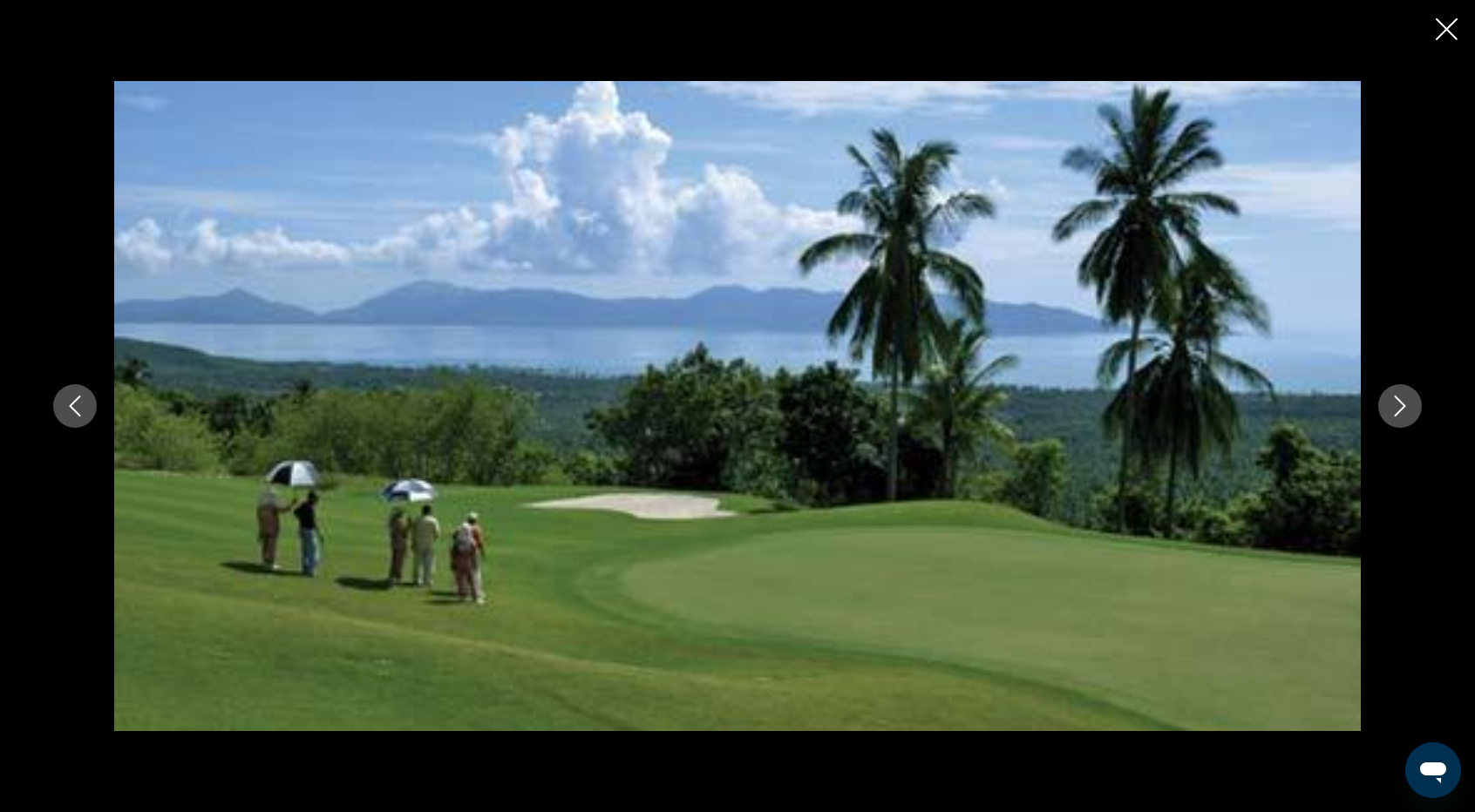
click at [1398, 416] on icon "Next image" at bounding box center [1400, 406] width 21 height 21
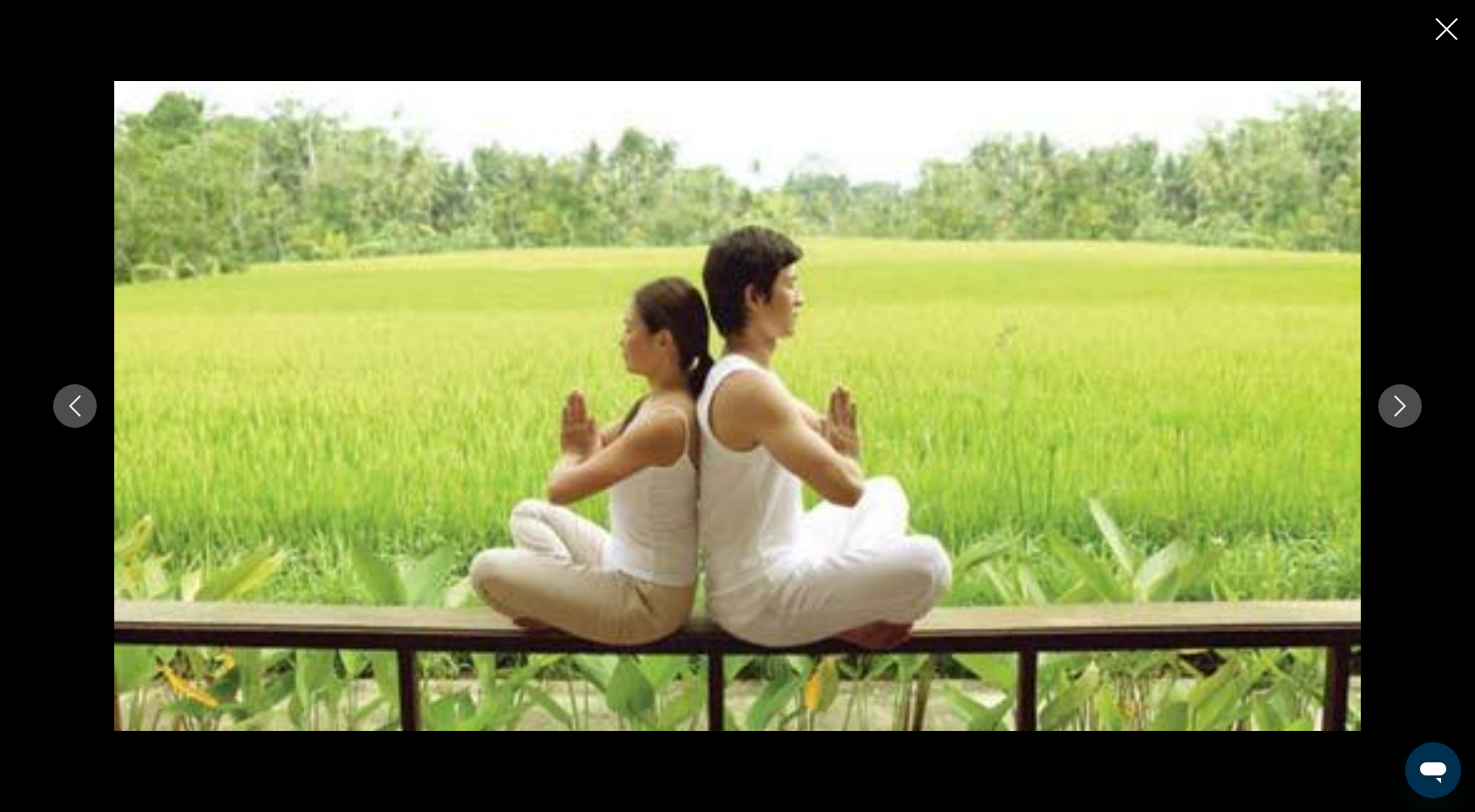
click at [1398, 416] on icon "Next image" at bounding box center [1400, 406] width 21 height 21
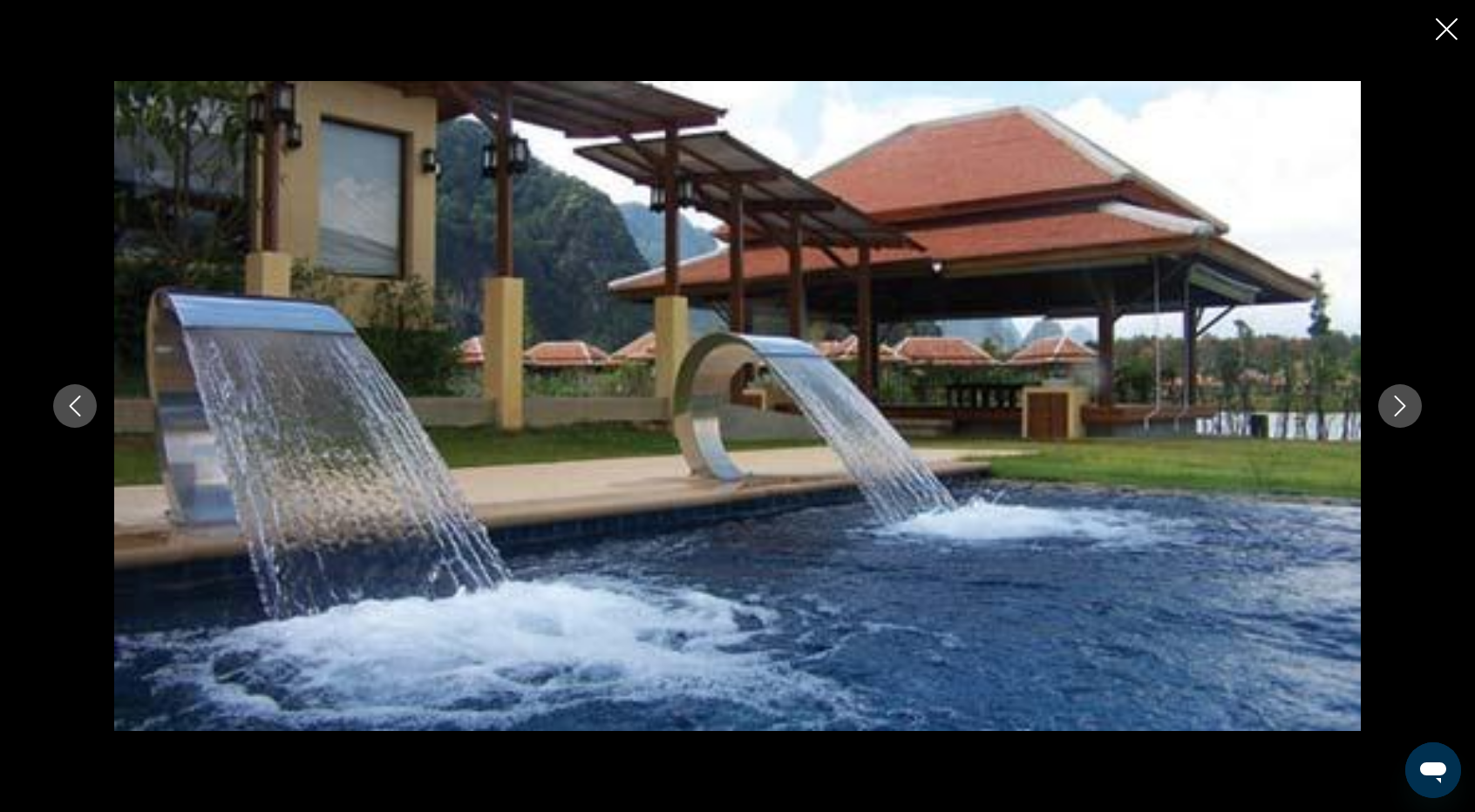
click at [1398, 416] on icon "Next image" at bounding box center [1400, 406] width 21 height 21
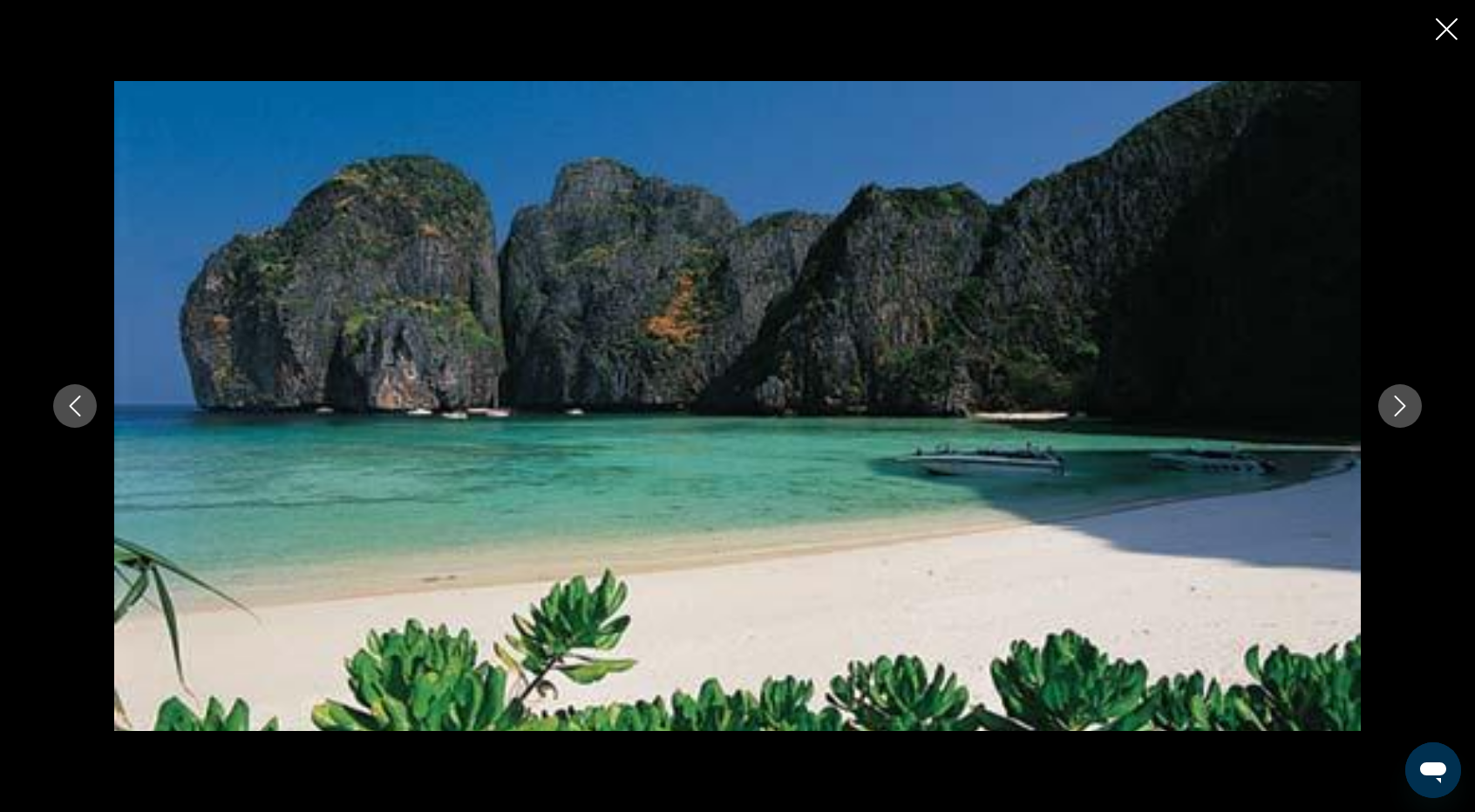
click at [1390, 419] on button "Next image" at bounding box center [1399, 406] width 43 height 43
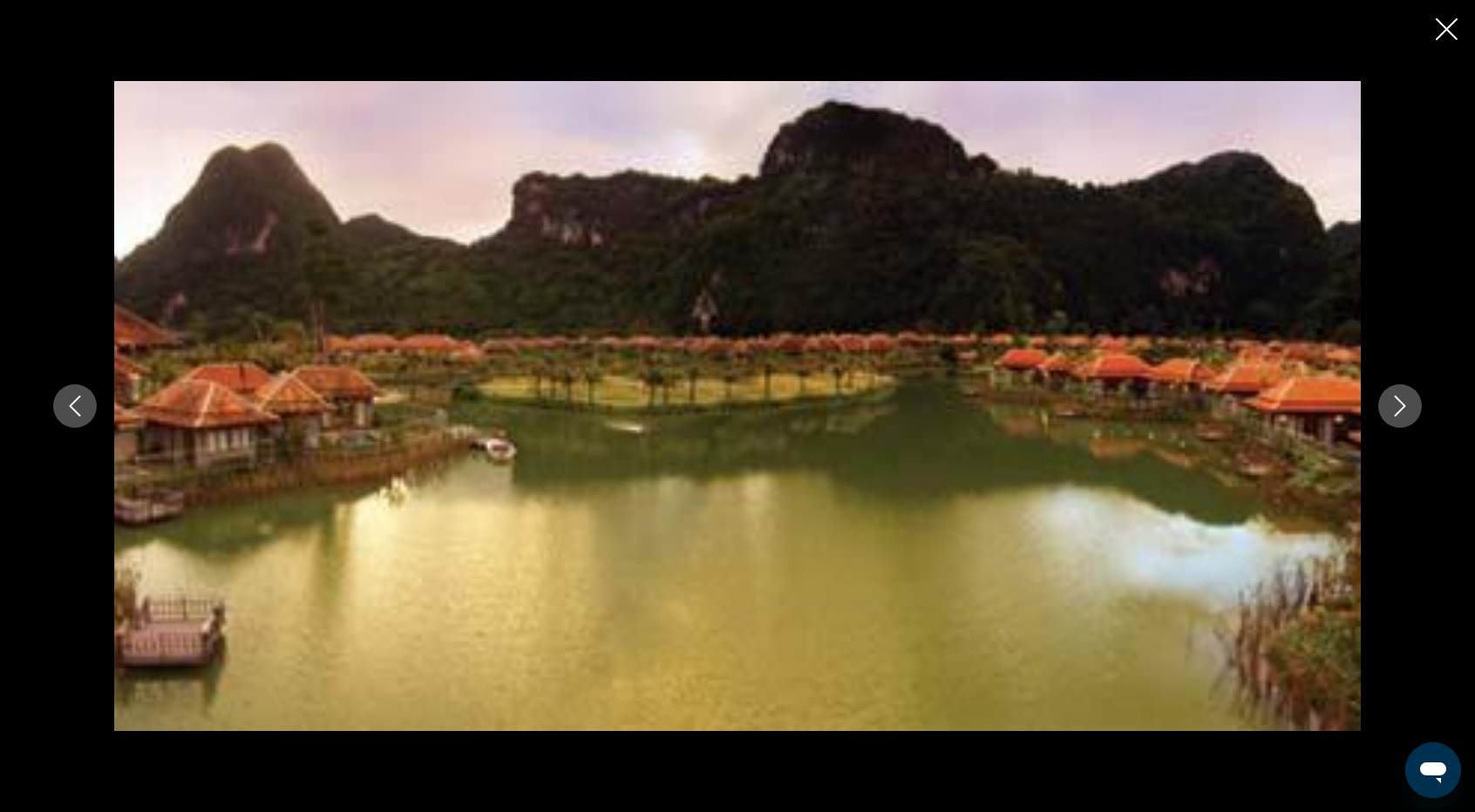
click at [1390, 419] on button "Next image" at bounding box center [1399, 406] width 43 height 43
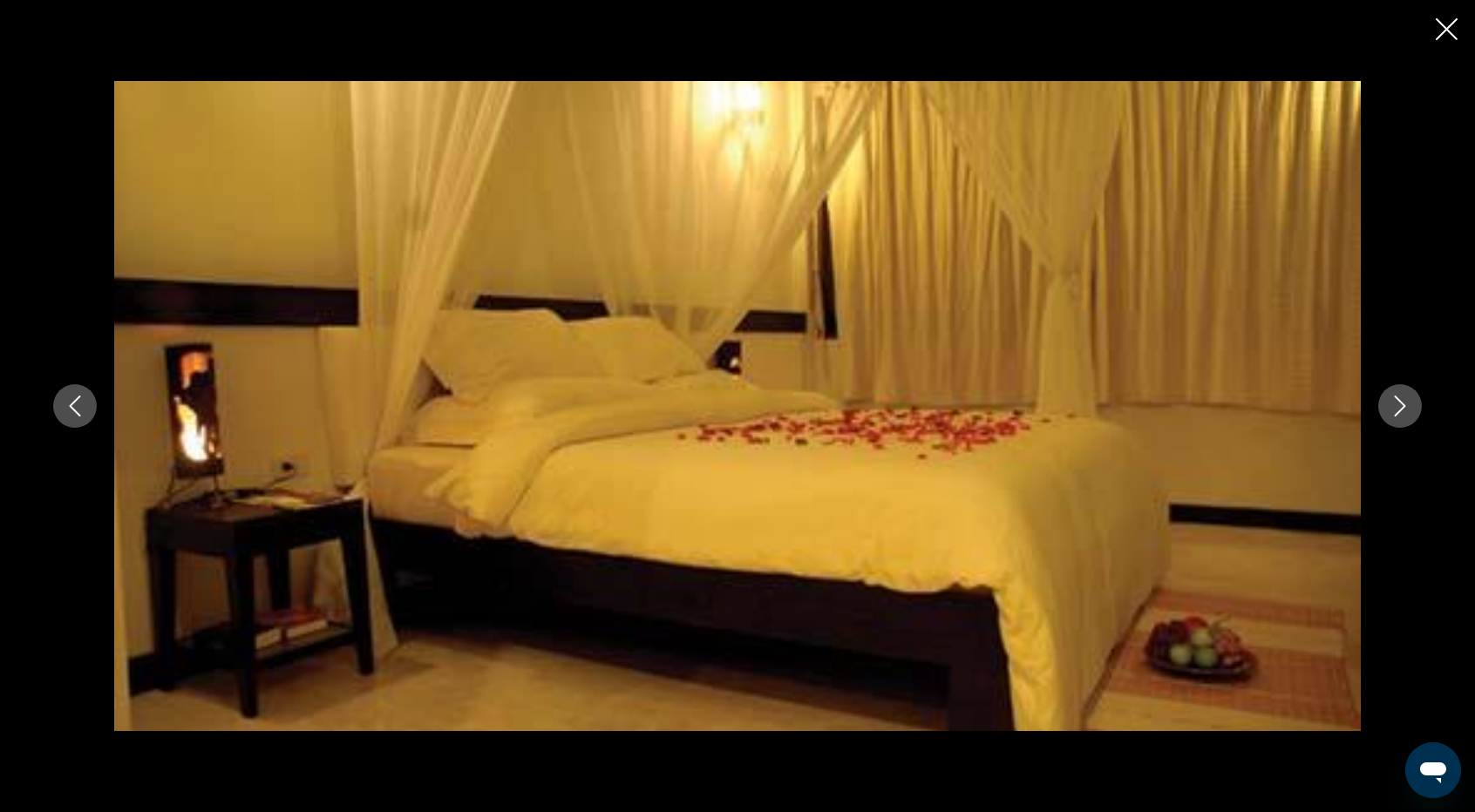
click at [1390, 419] on button "Next image" at bounding box center [1399, 406] width 43 height 43
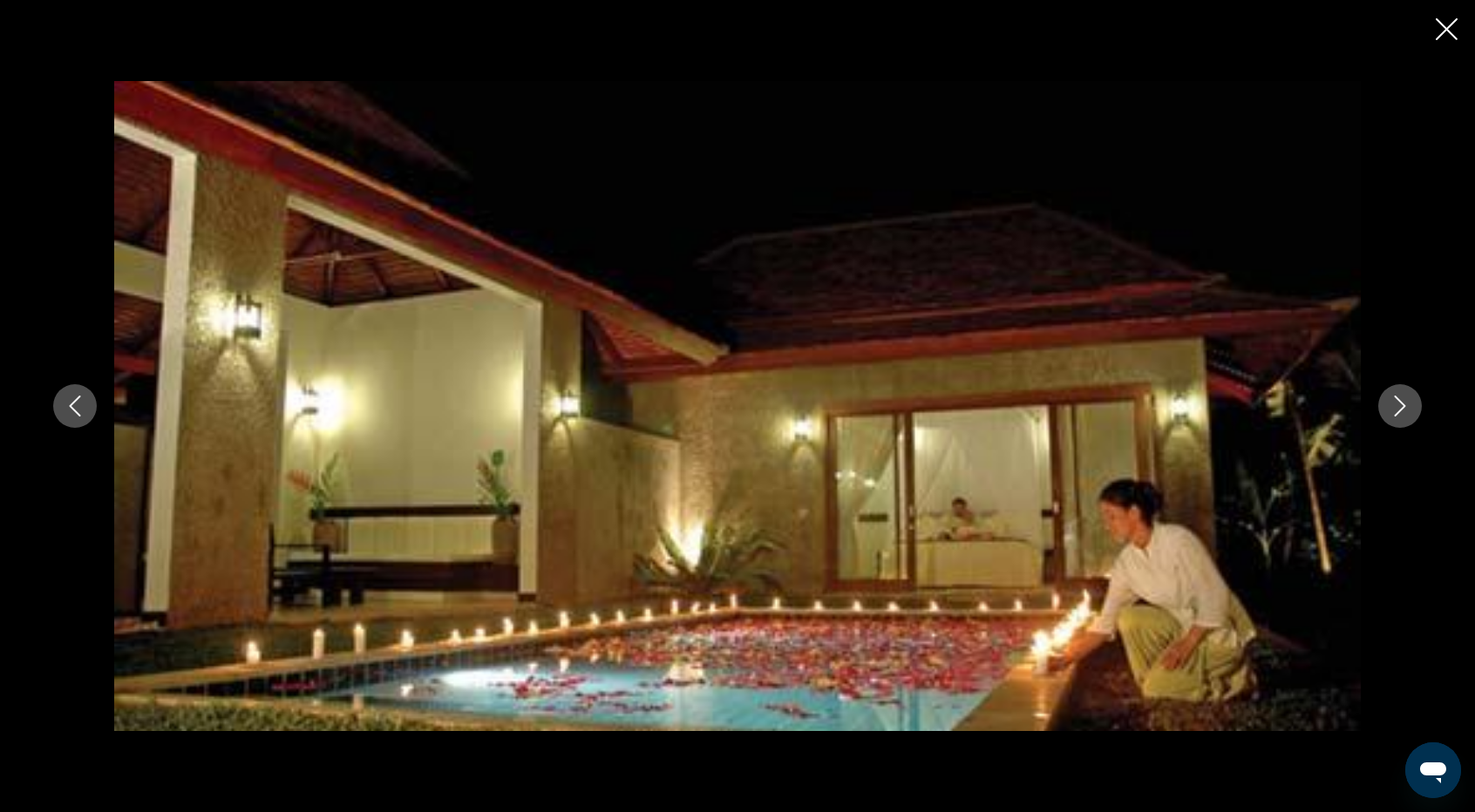
click at [1390, 419] on button "Next image" at bounding box center [1399, 406] width 43 height 43
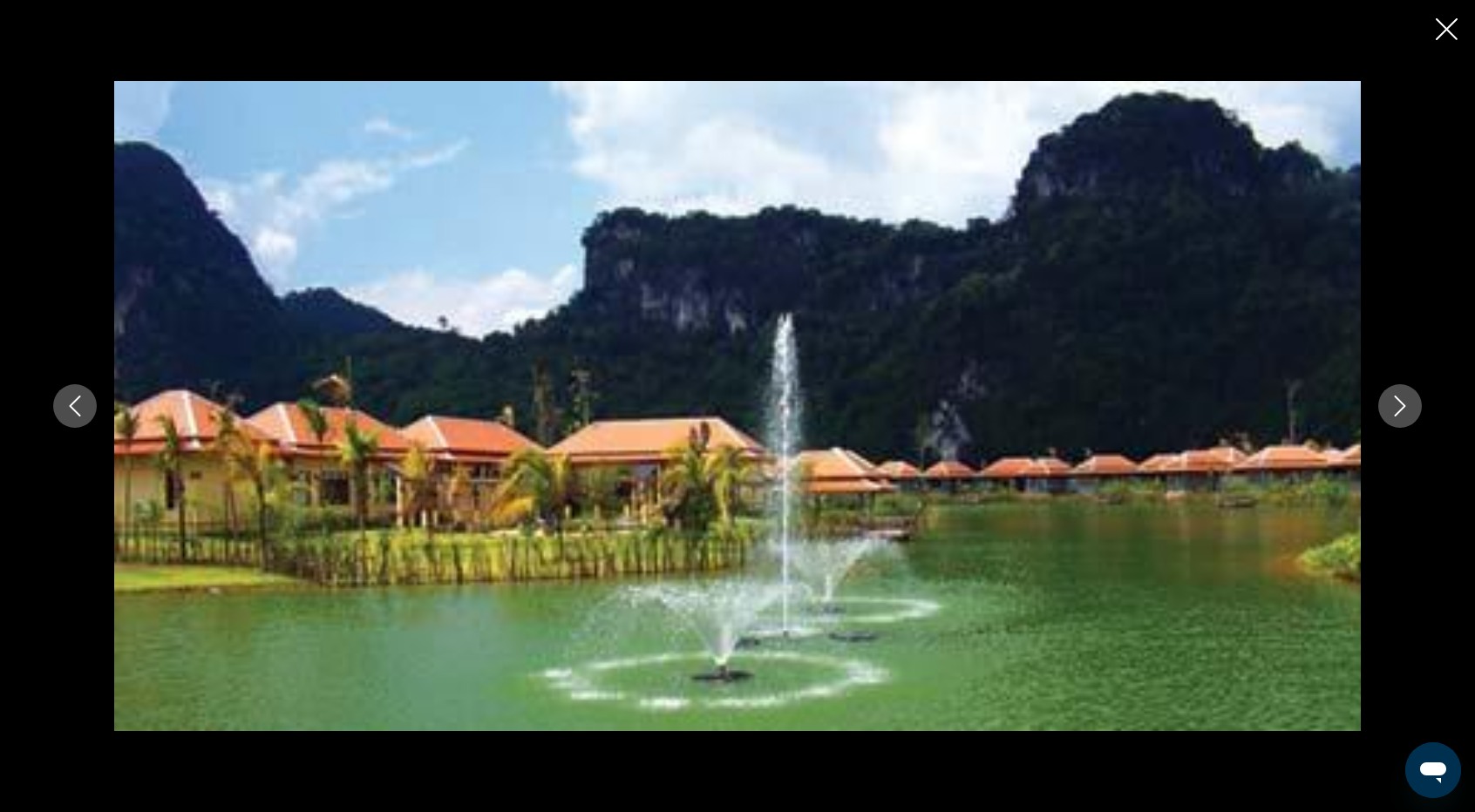
click at [1440, 29] on icon "Close slideshow" at bounding box center [1446, 29] width 22 height 22
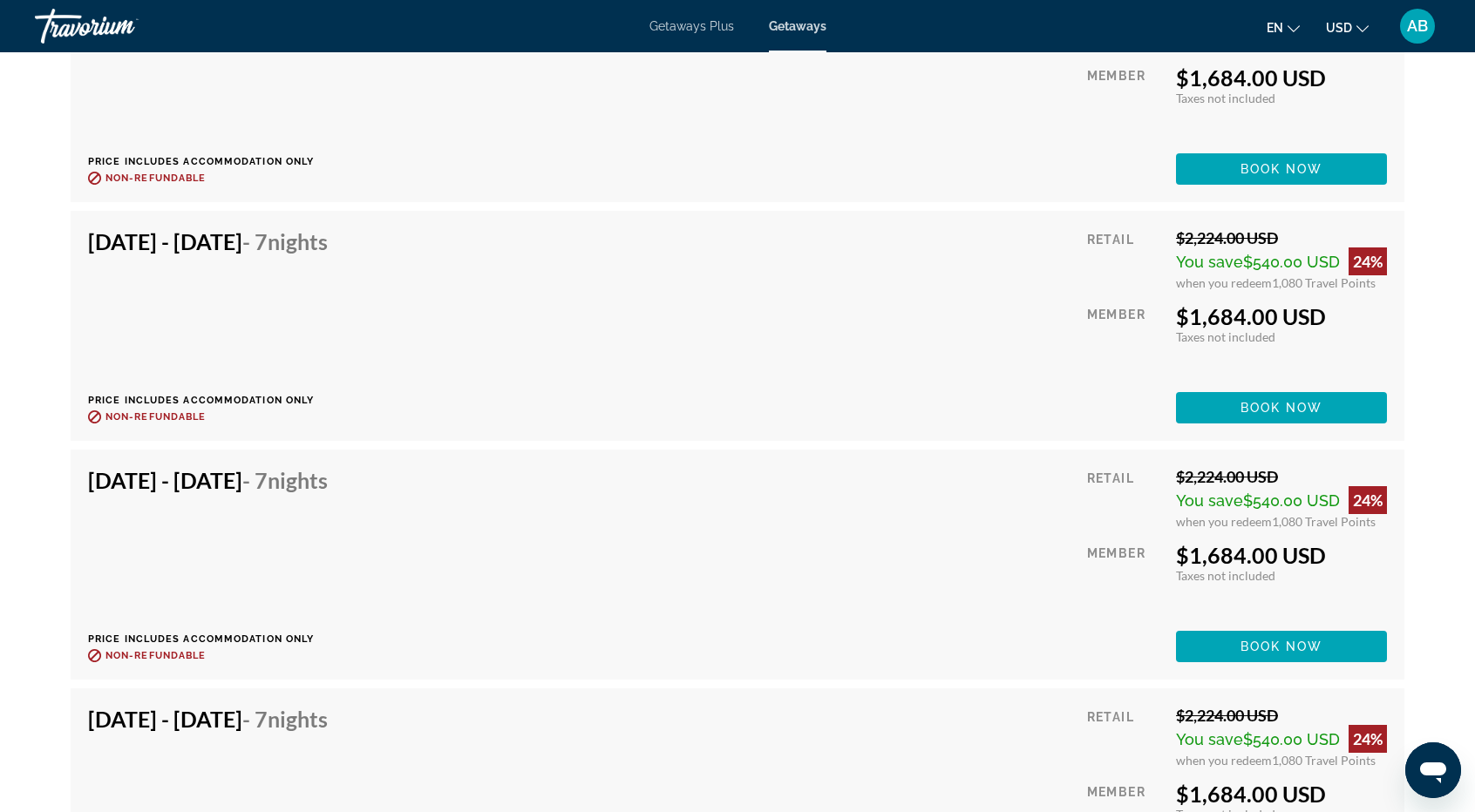
scroll to position [3059, 0]
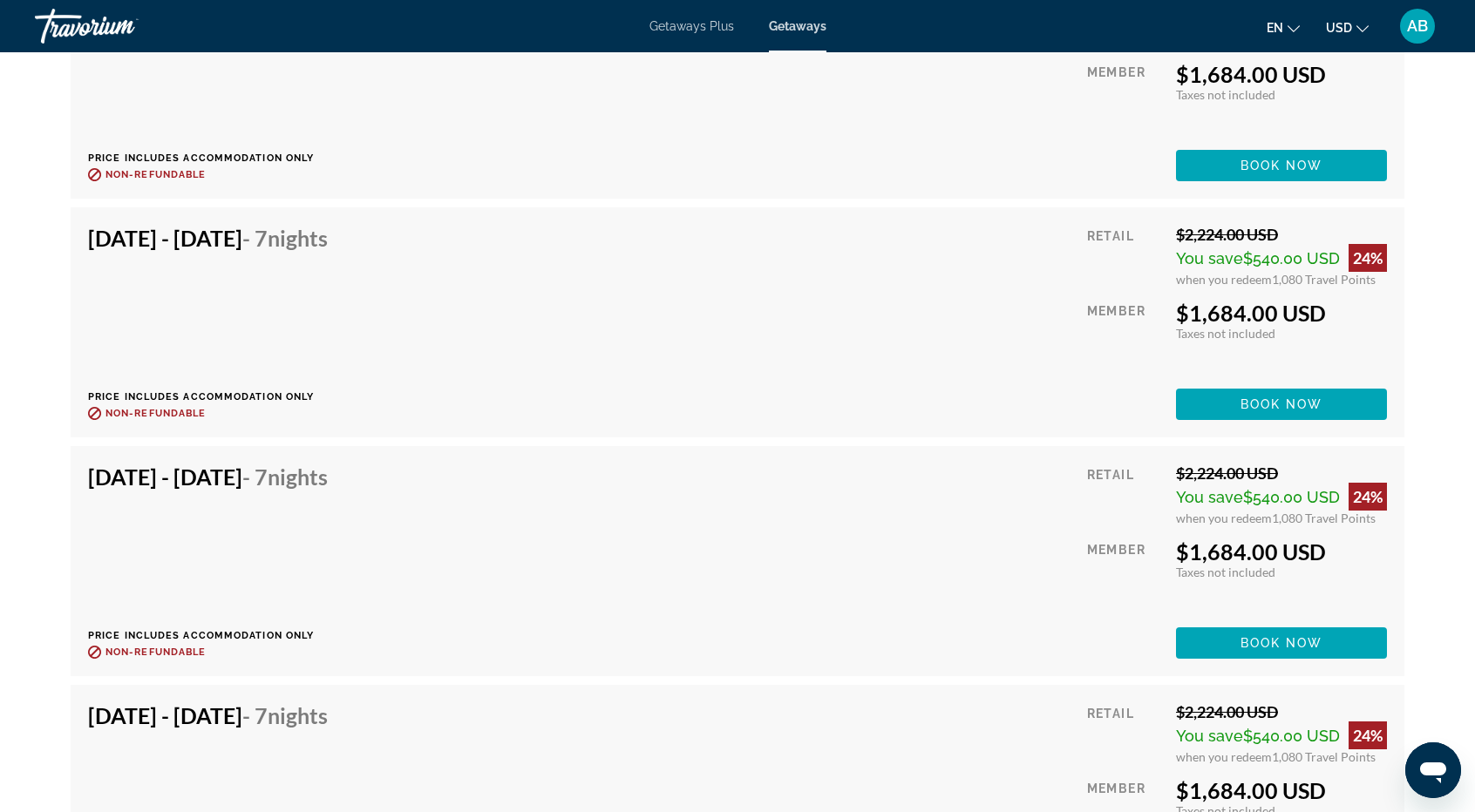
drag, startPoint x: 63, startPoint y: 153, endPoint x: 280, endPoint y: 766, distance: 650.3
click at [280, 766] on div "[DATE] - [DATE] - 7 Nights Price includes accommodation only Refundable until :…" at bounding box center [737, 446] width 1351 height 955
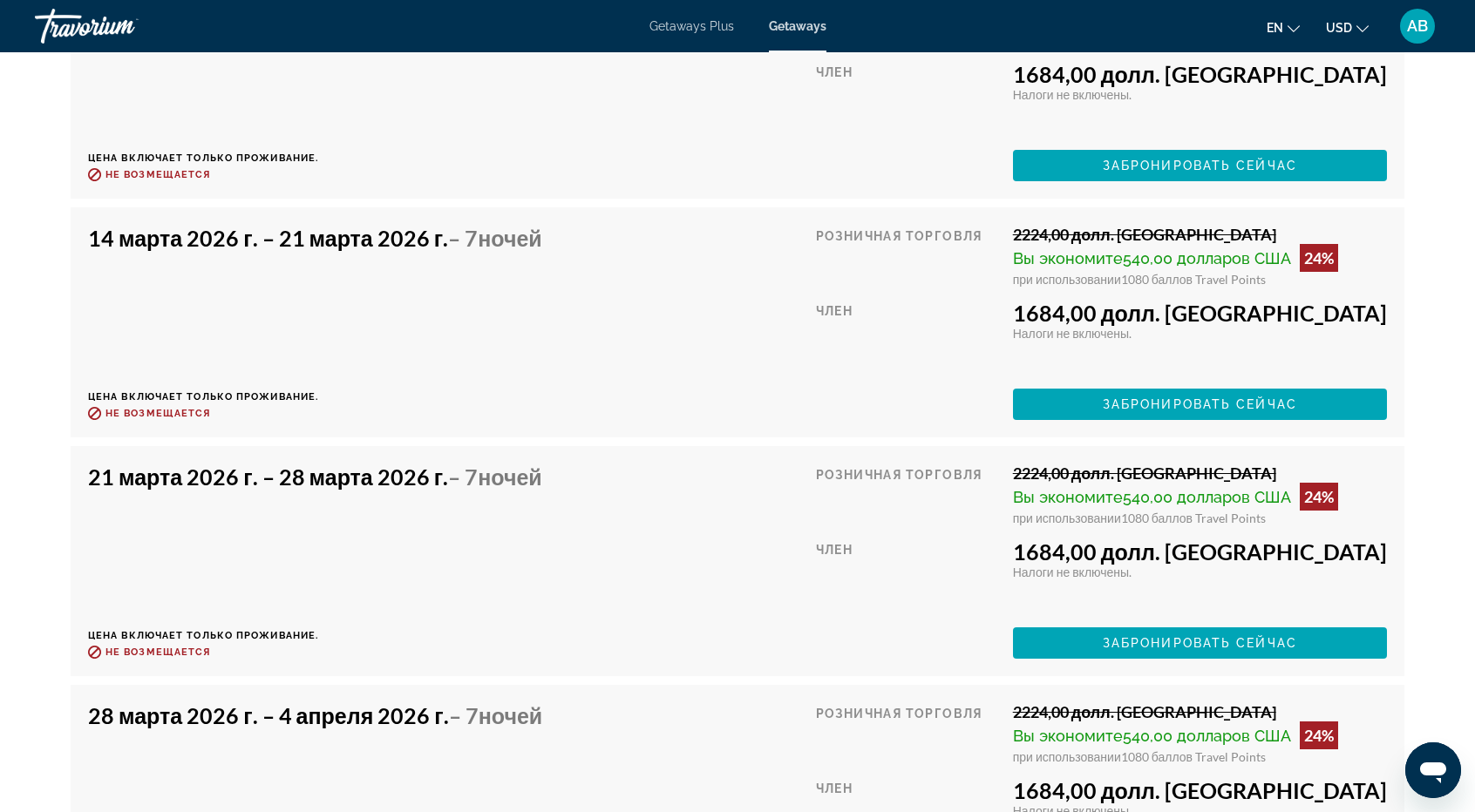
scroll to position [3097, 0]
click at [542, 304] on div "14 марта 2026 г. – 21 марта 2026 г. – 7 ночей Цена включает только проживание. …" at bounding box center [322, 323] width 467 height 195
click at [270, 482] on font "21 марта 2026 г. – 28 марта 2026 г." at bounding box center [268, 476] width 360 height 26
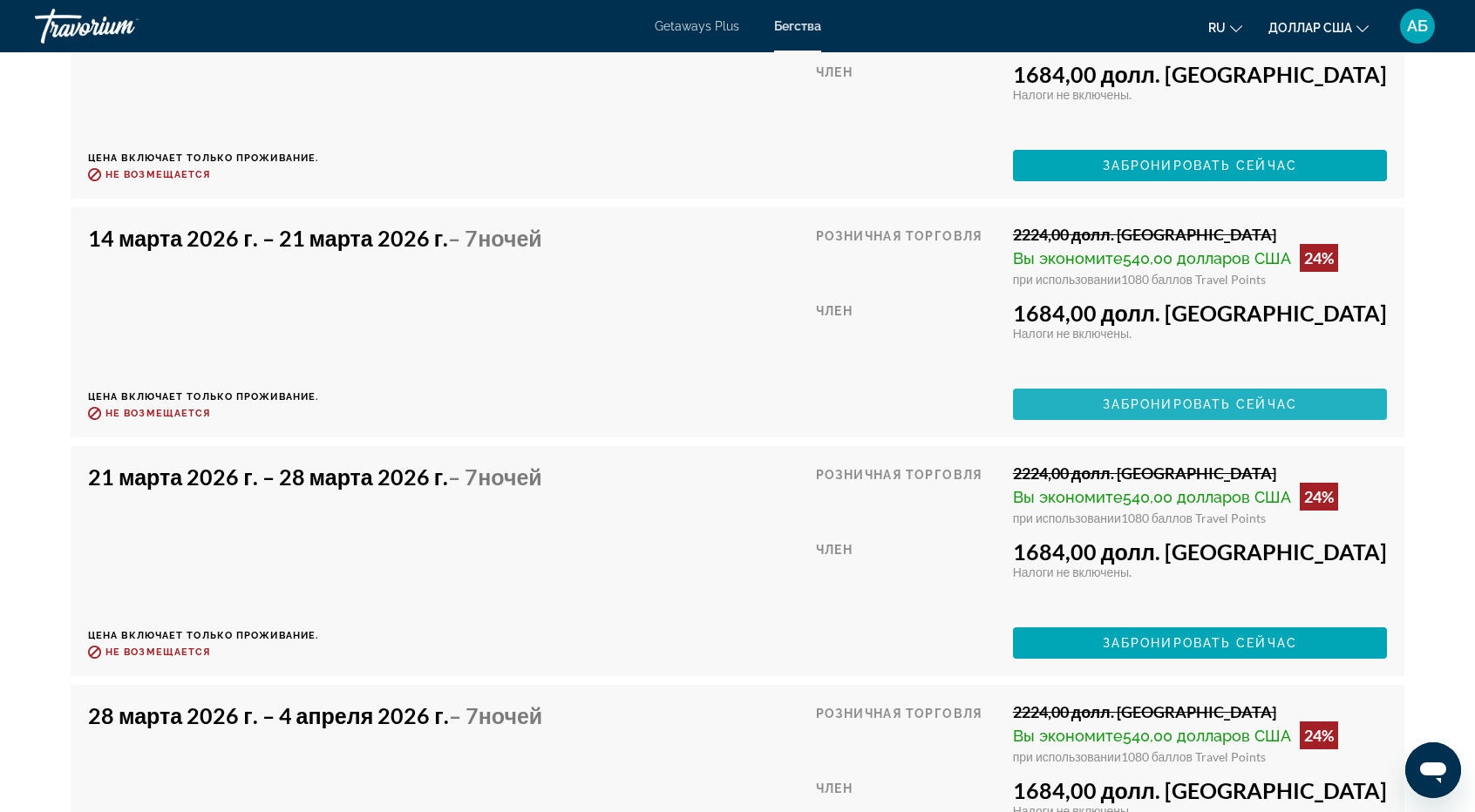
click at [1274, 409] on font "Забронировать сейчас" at bounding box center [1199, 404] width 194 height 14
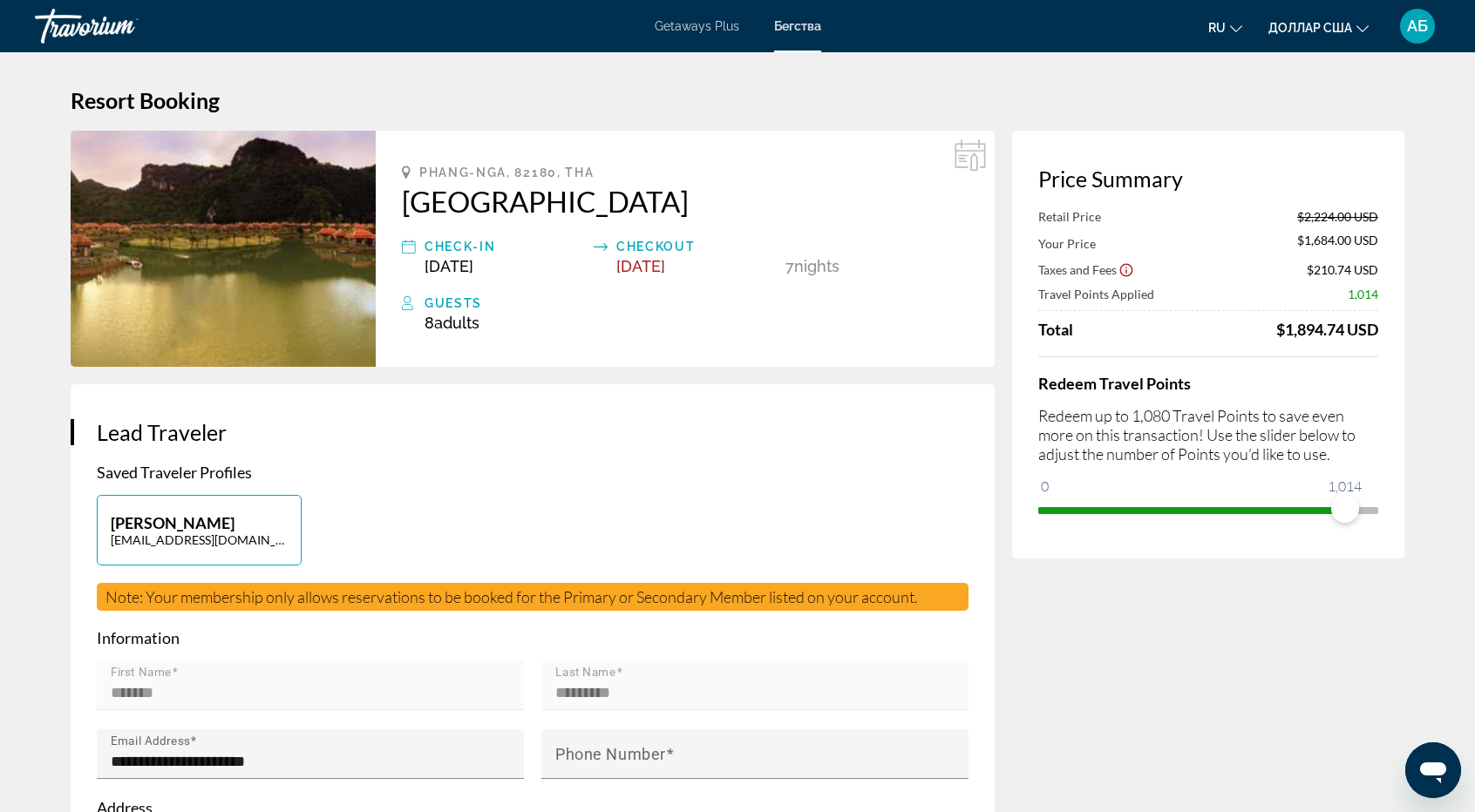
click at [1349, 509] on ngx-slider "0 1,080 1,014" at bounding box center [1208, 509] width 340 height 4
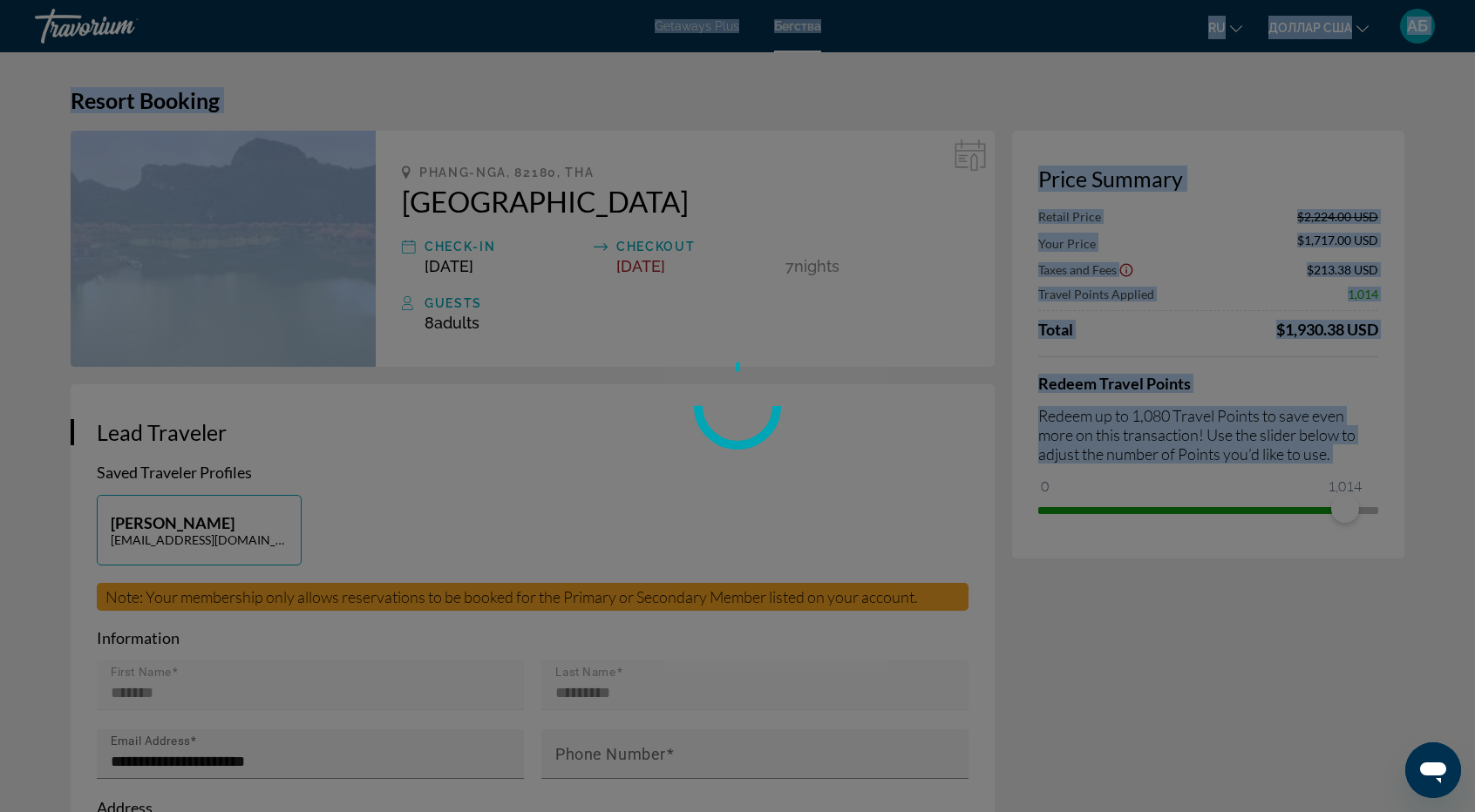
click at [1351, 509] on div "Перейти к основному содержанию Getaways Plus Бегства ru Английский Español фран…" at bounding box center [738, 406] width 1475 height 812
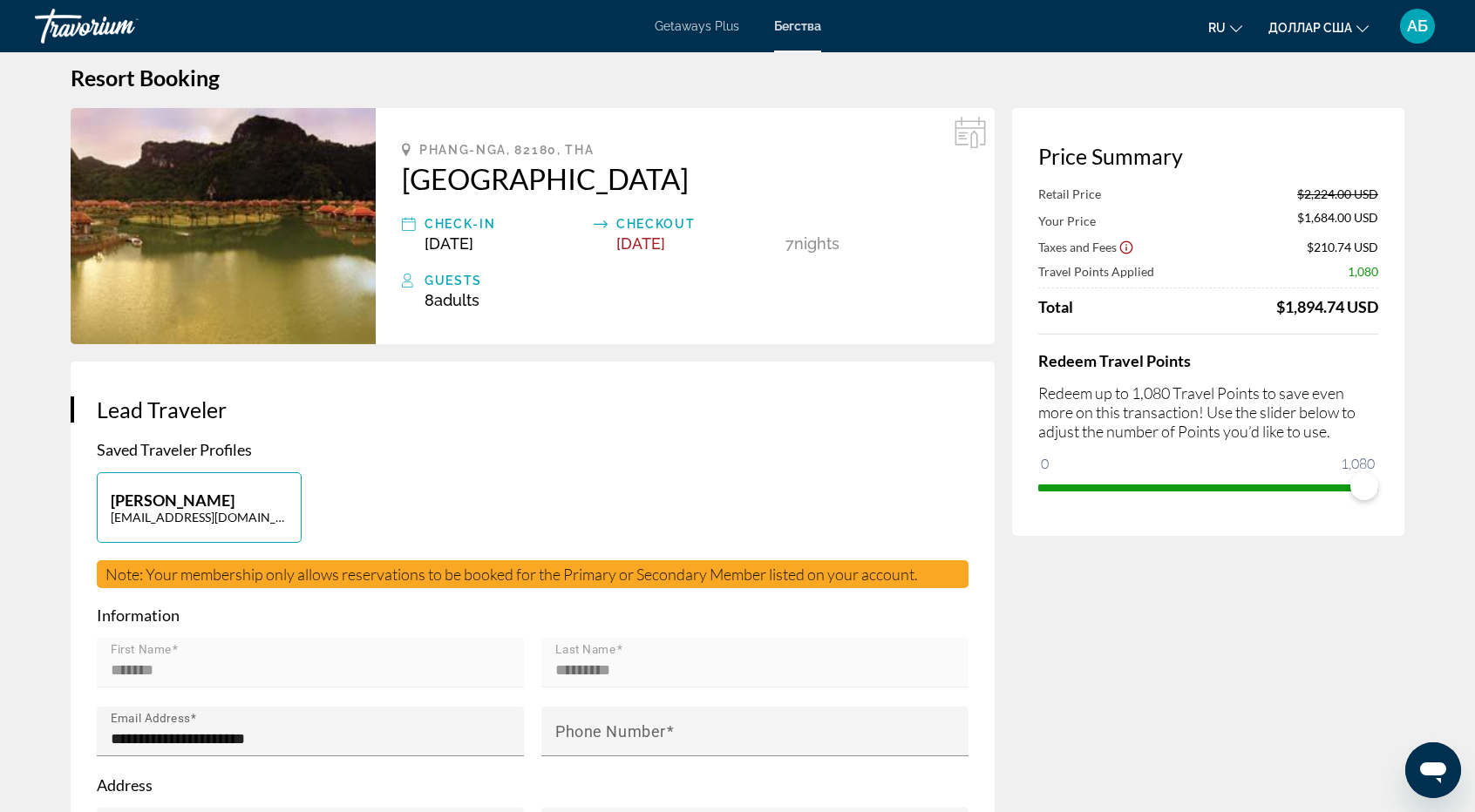
scroll to position [25, 0]
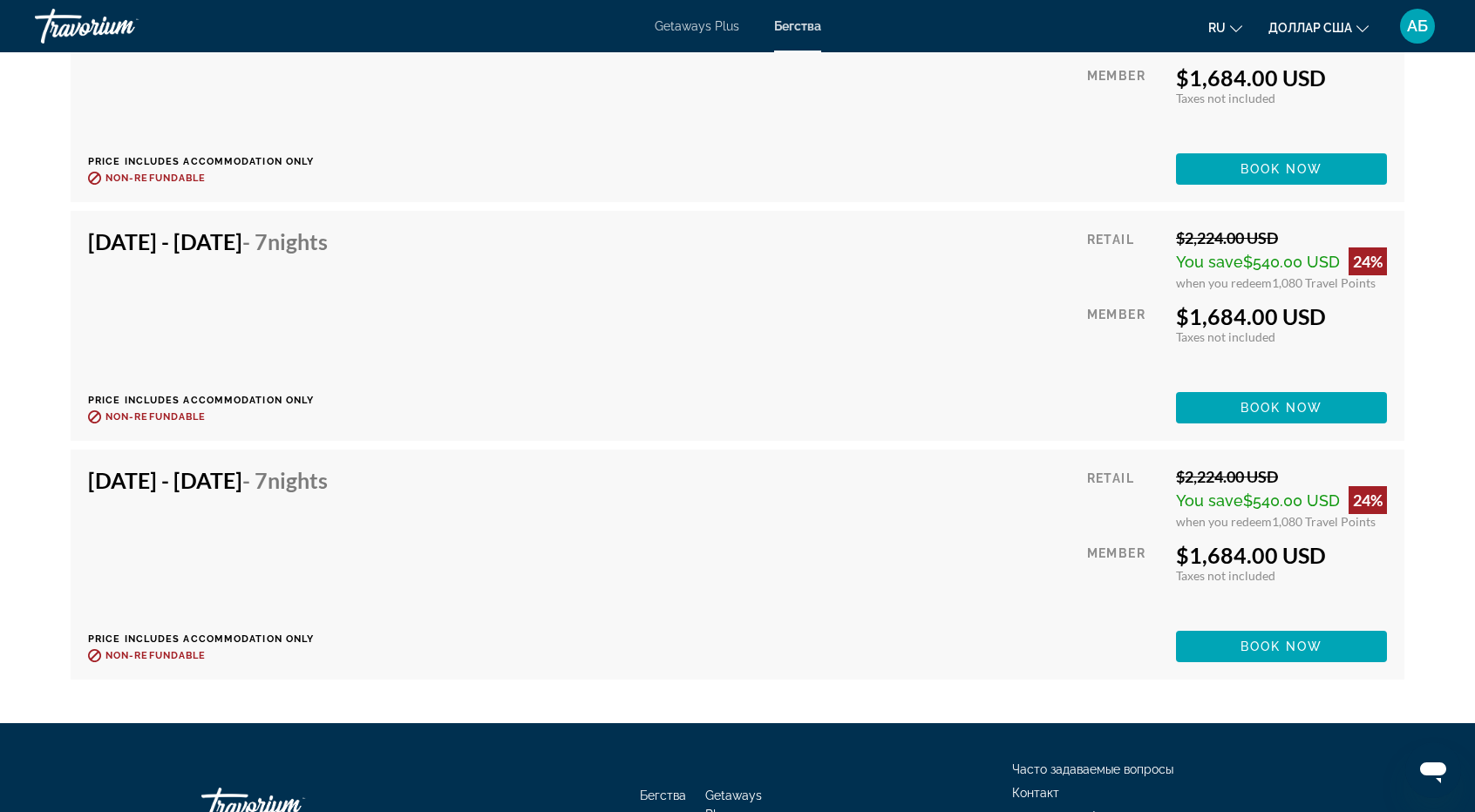
scroll to position [3291, 0]
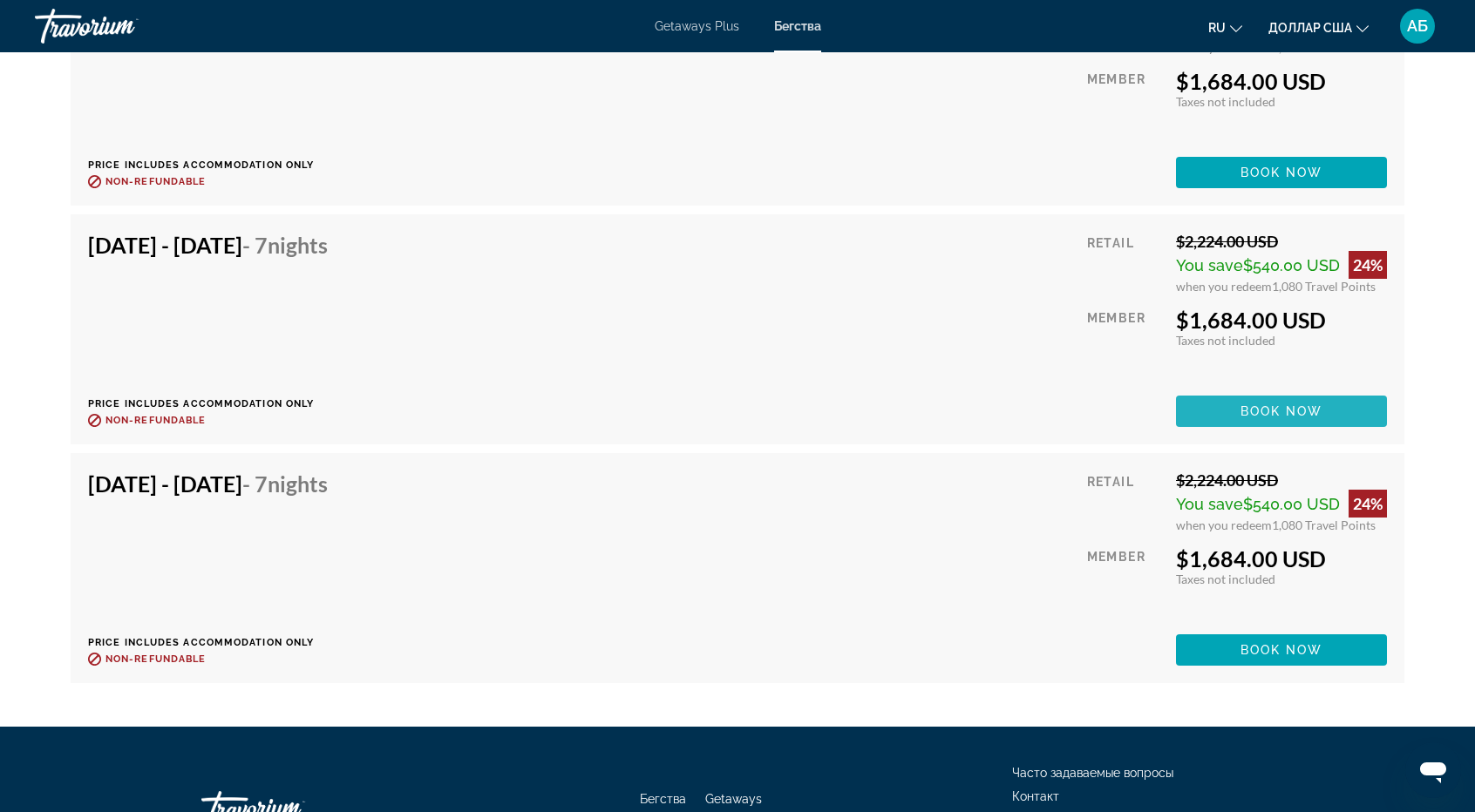
click at [1244, 409] on span "Book now" at bounding box center [1282, 411] width 83 height 14
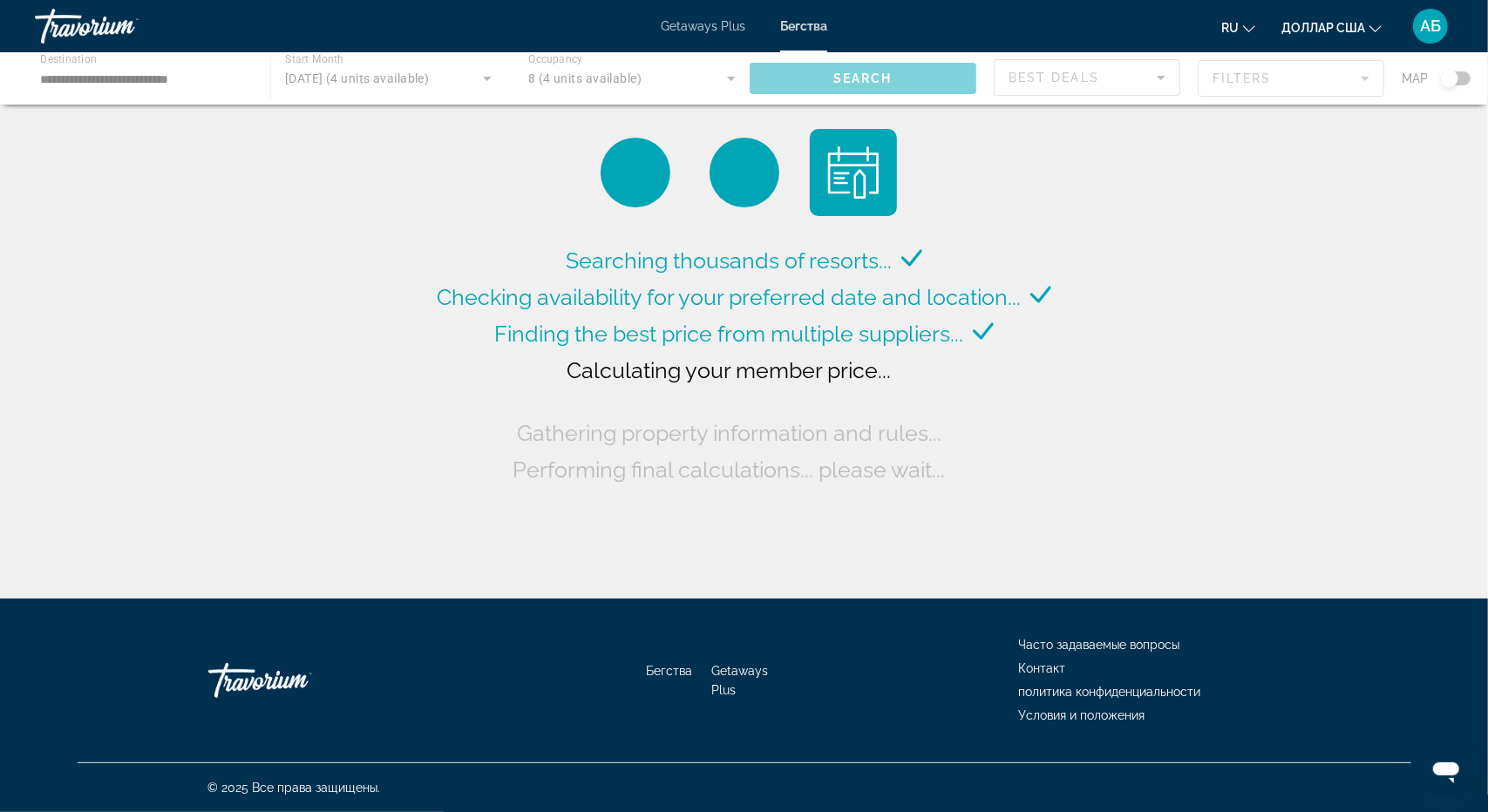
click at [736, 79] on div "Основное содержание" at bounding box center [744, 78] width 1488 height 52
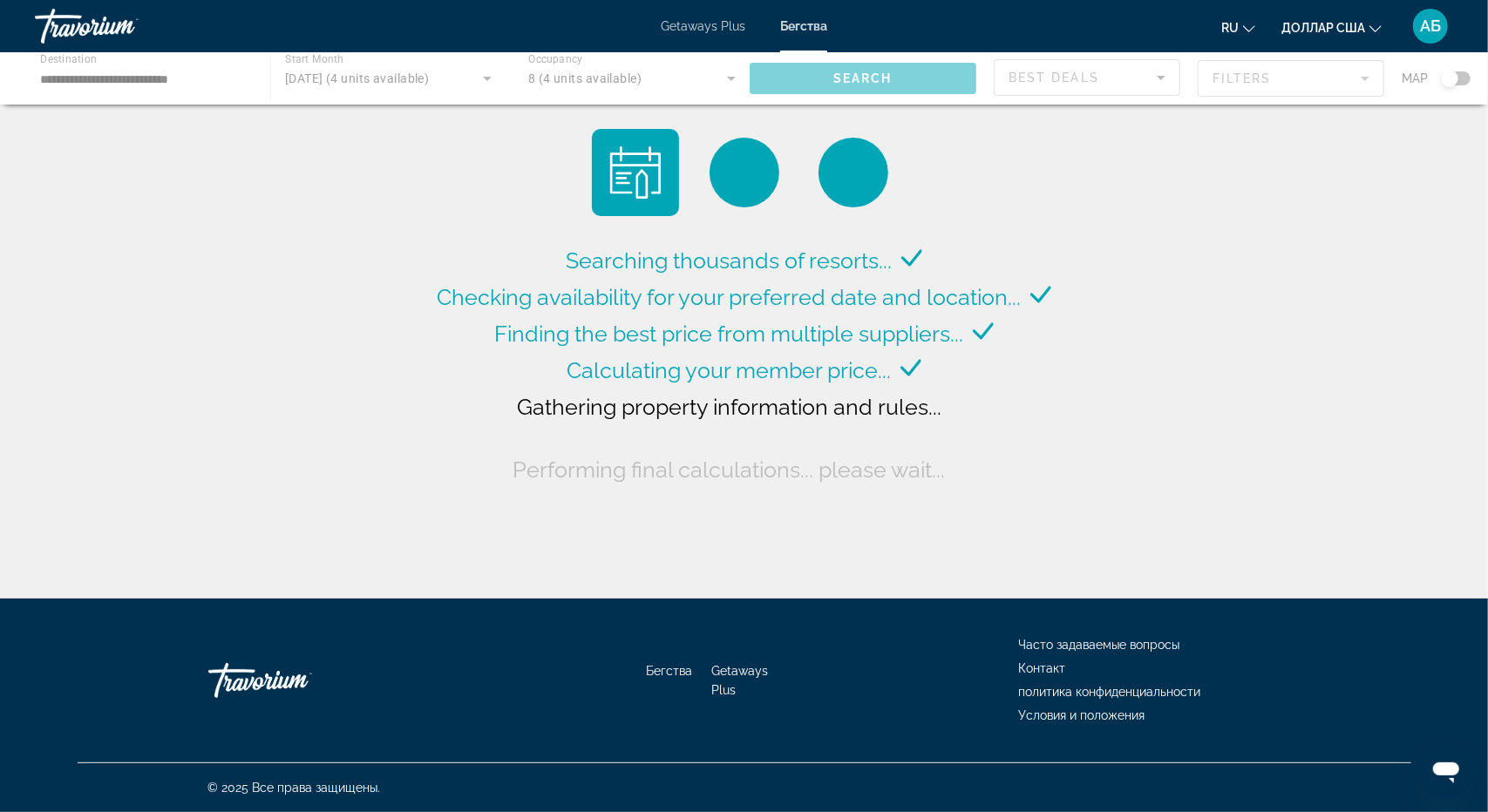
click at [736, 79] on div "Основное содержание" at bounding box center [744, 78] width 1488 height 52
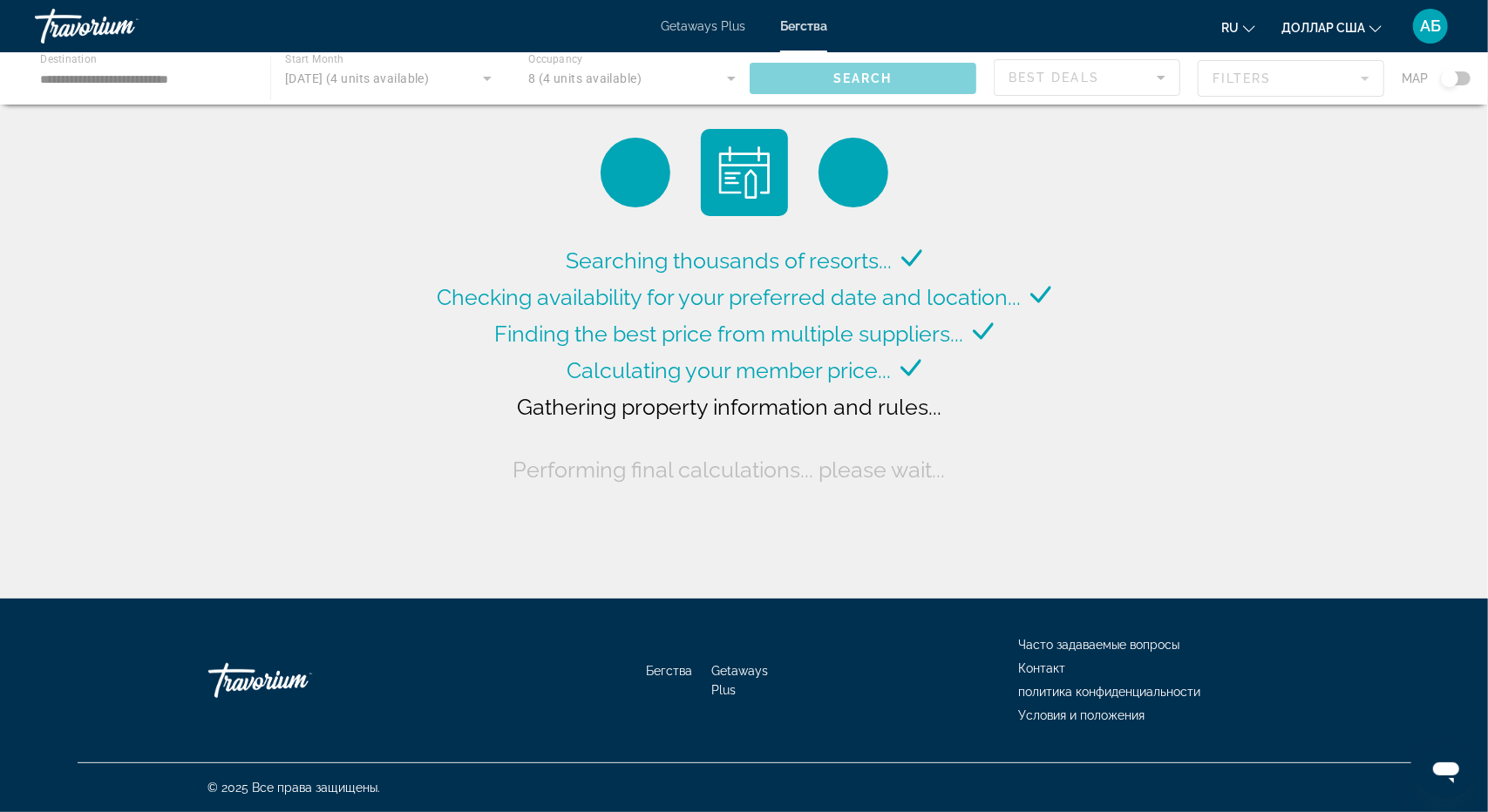
click at [736, 79] on div "Основное содержание" at bounding box center [744, 78] width 1488 height 52
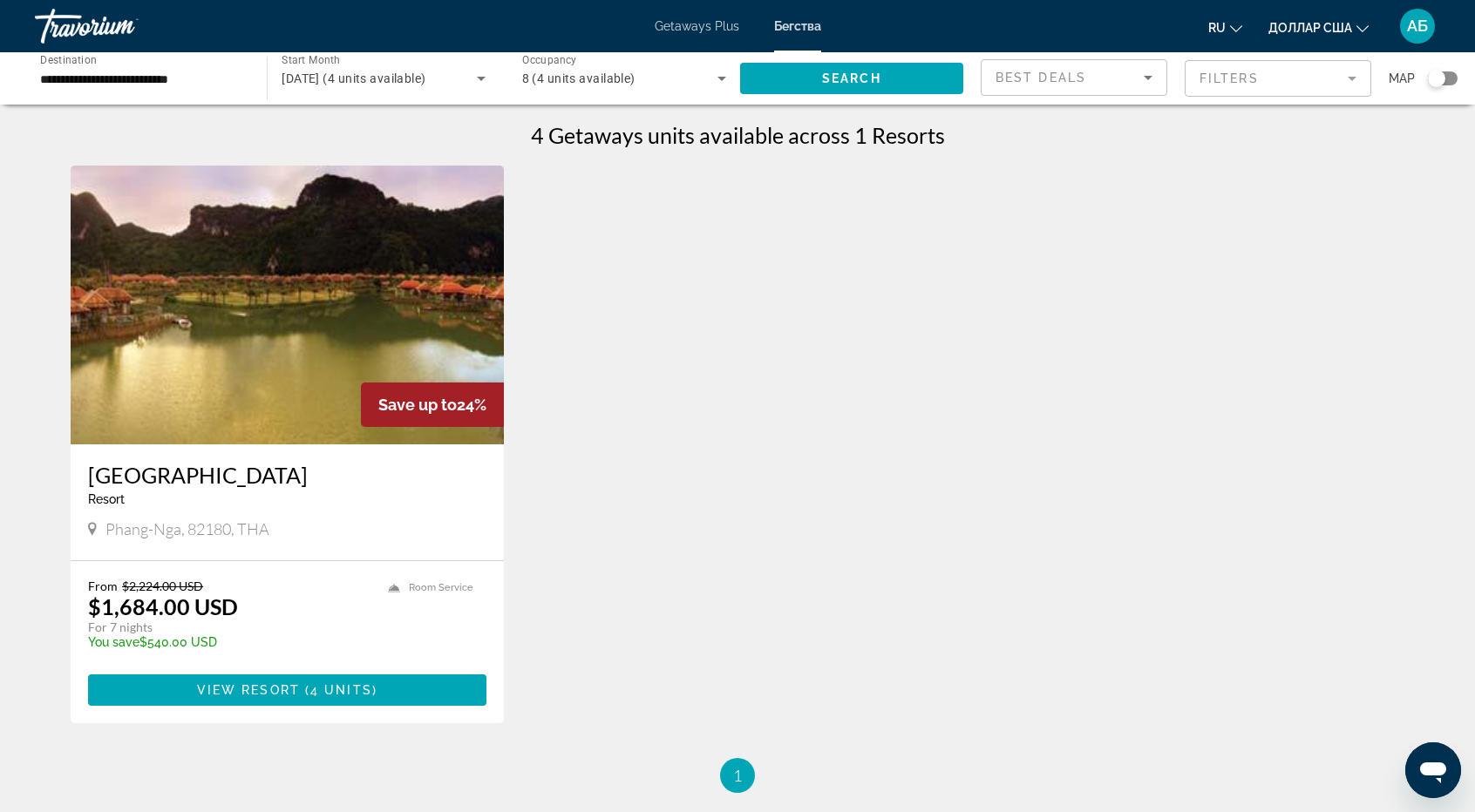
click at [735, 76] on div "Occupancy Any Occupancy 8 (4 units available)" at bounding box center [624, 78] width 232 height 49
click at [720, 86] on div at bounding box center [738, 406] width 1475 height 812
click at [607, 96] on div "8 (доступно 4 единицы)" at bounding box center [624, 78] width 204 height 49
click at [610, 128] on font "Любое размещение" at bounding box center [577, 131] width 111 height 14
click at [726, 83] on icon "Search widget" at bounding box center [721, 78] width 21 height 21
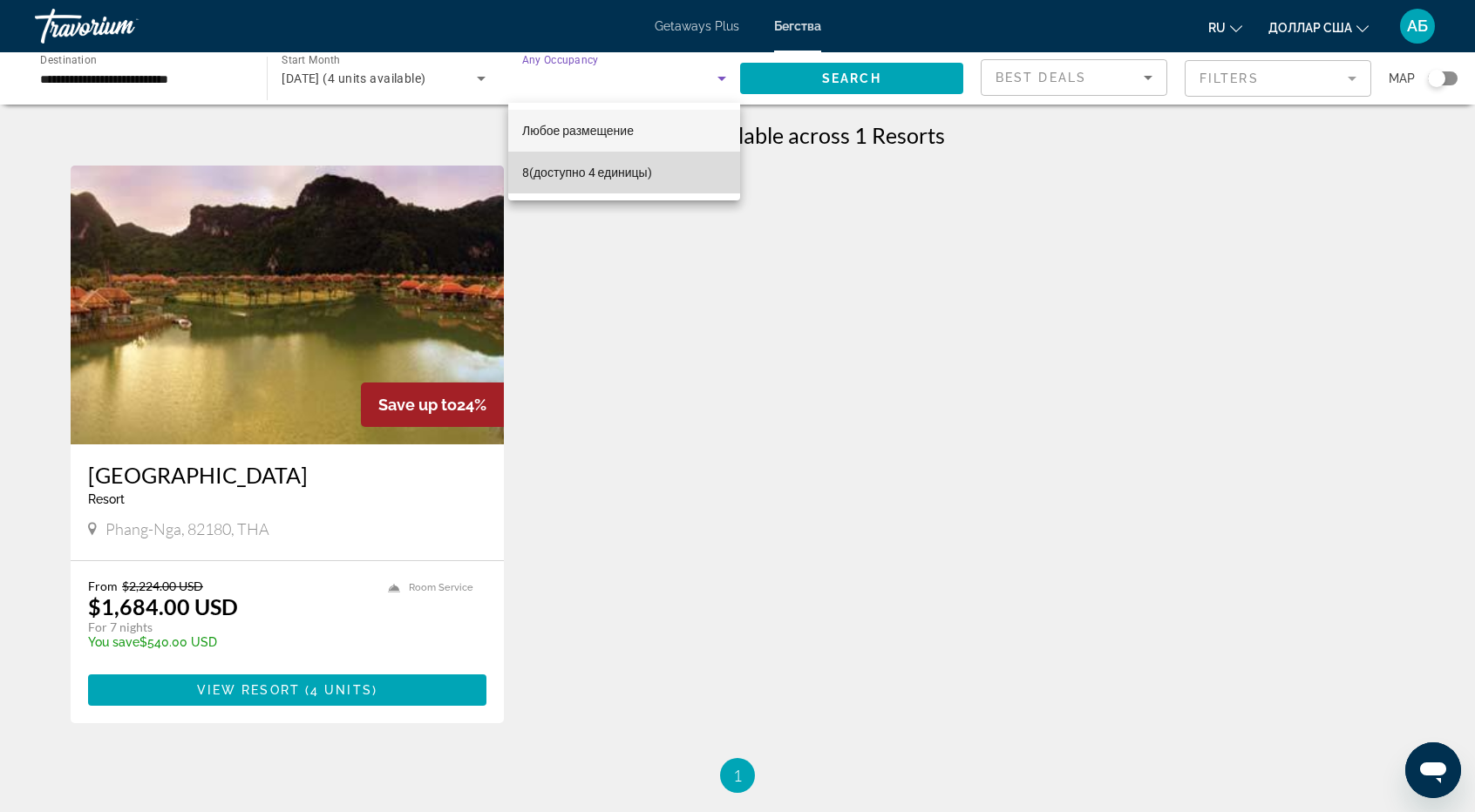
click at [634, 163] on span "8 (доступно 4 единицы)" at bounding box center [587, 172] width 130 height 21
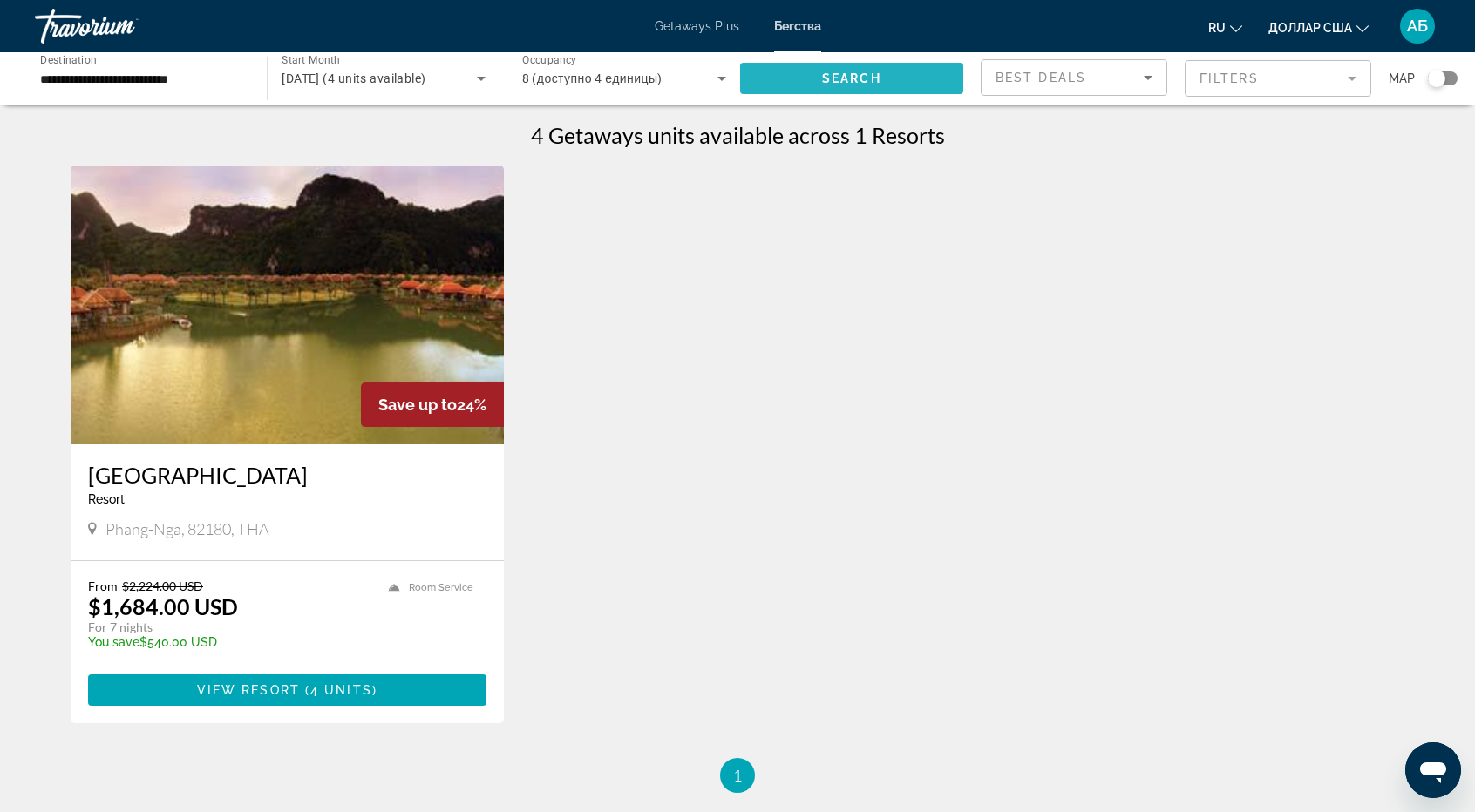
click at [872, 73] on span "Search" at bounding box center [852, 78] width 59 height 14
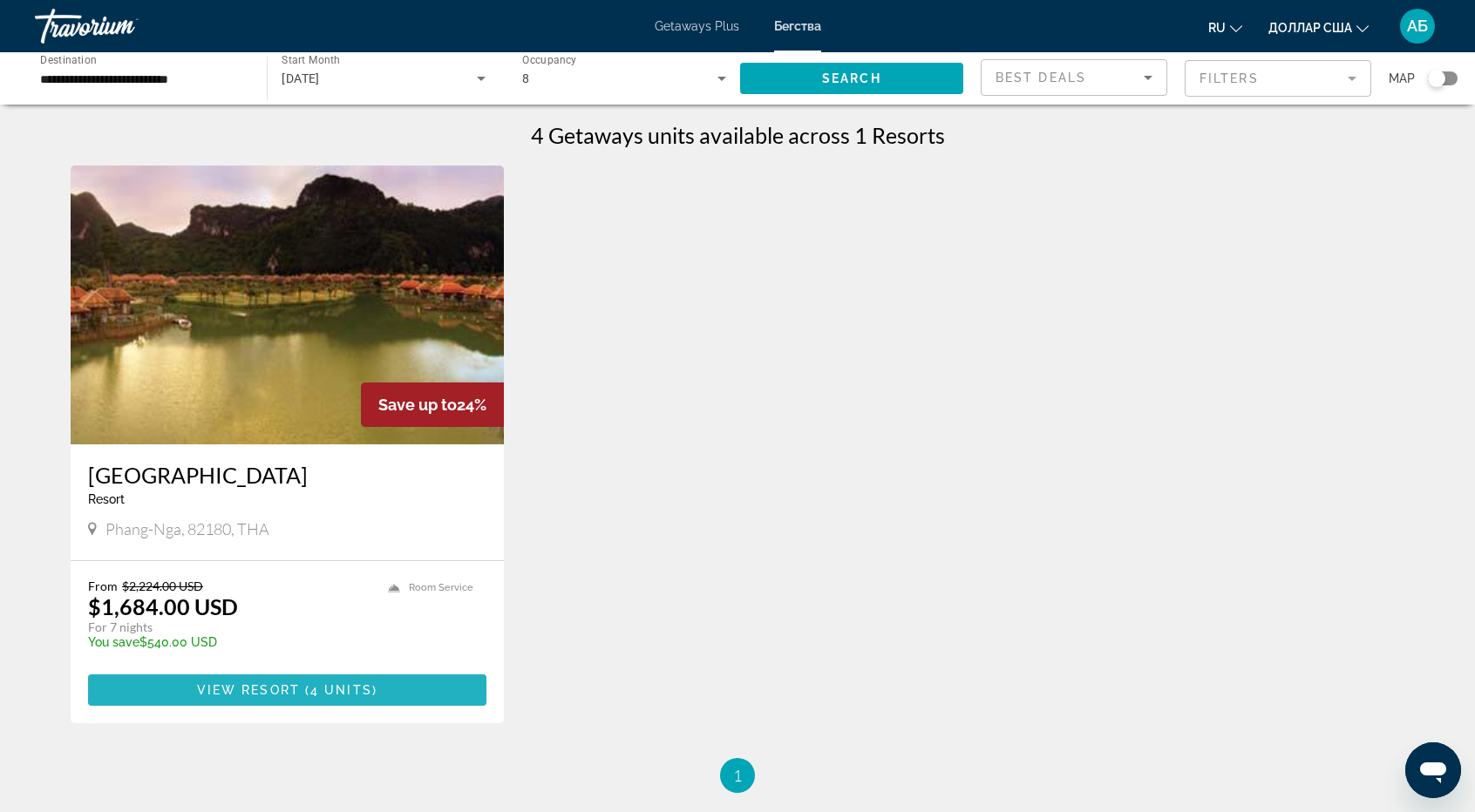
click at [372, 680] on span "Основное содержание" at bounding box center [287, 690] width 398 height 41
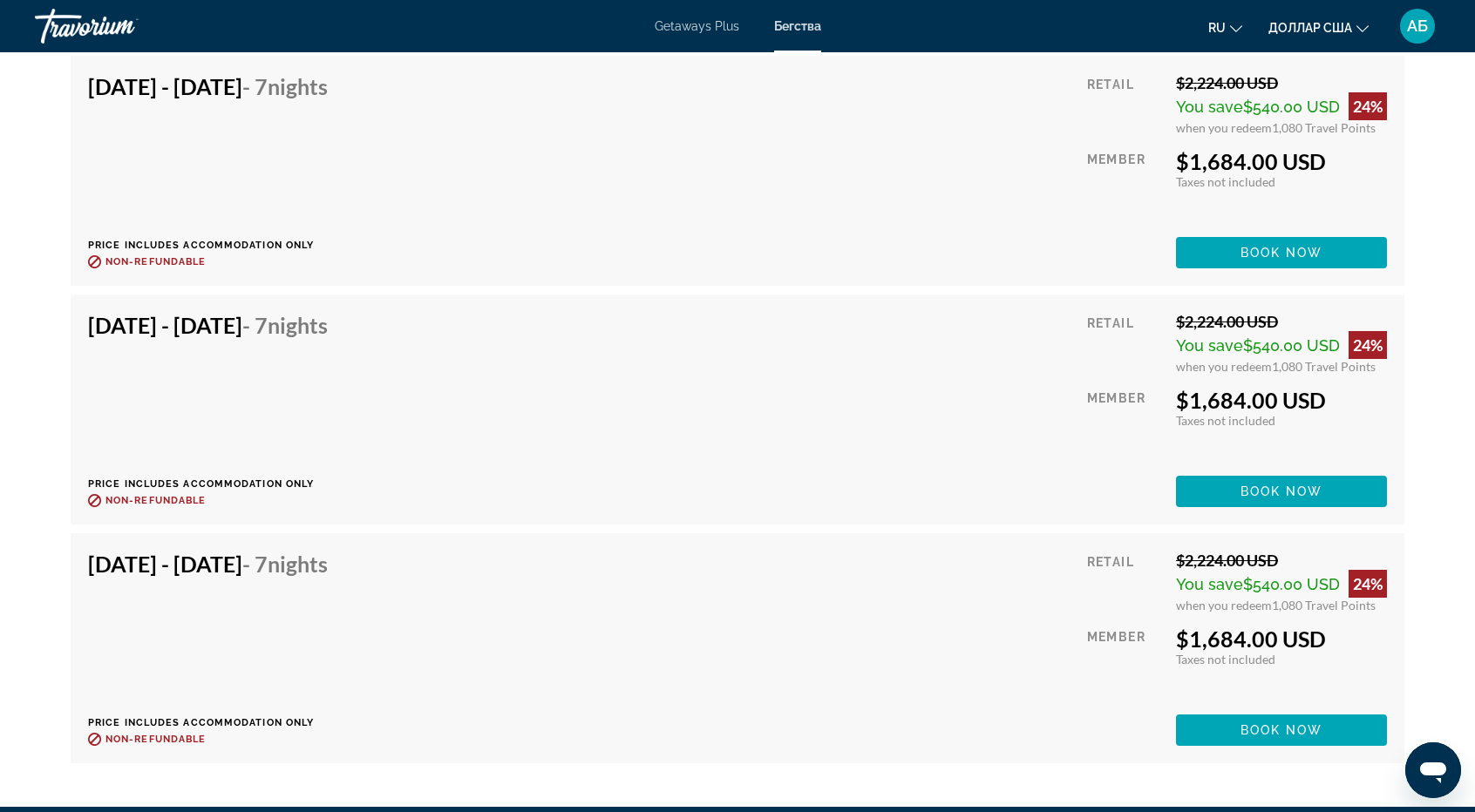
scroll to position [3242, 0]
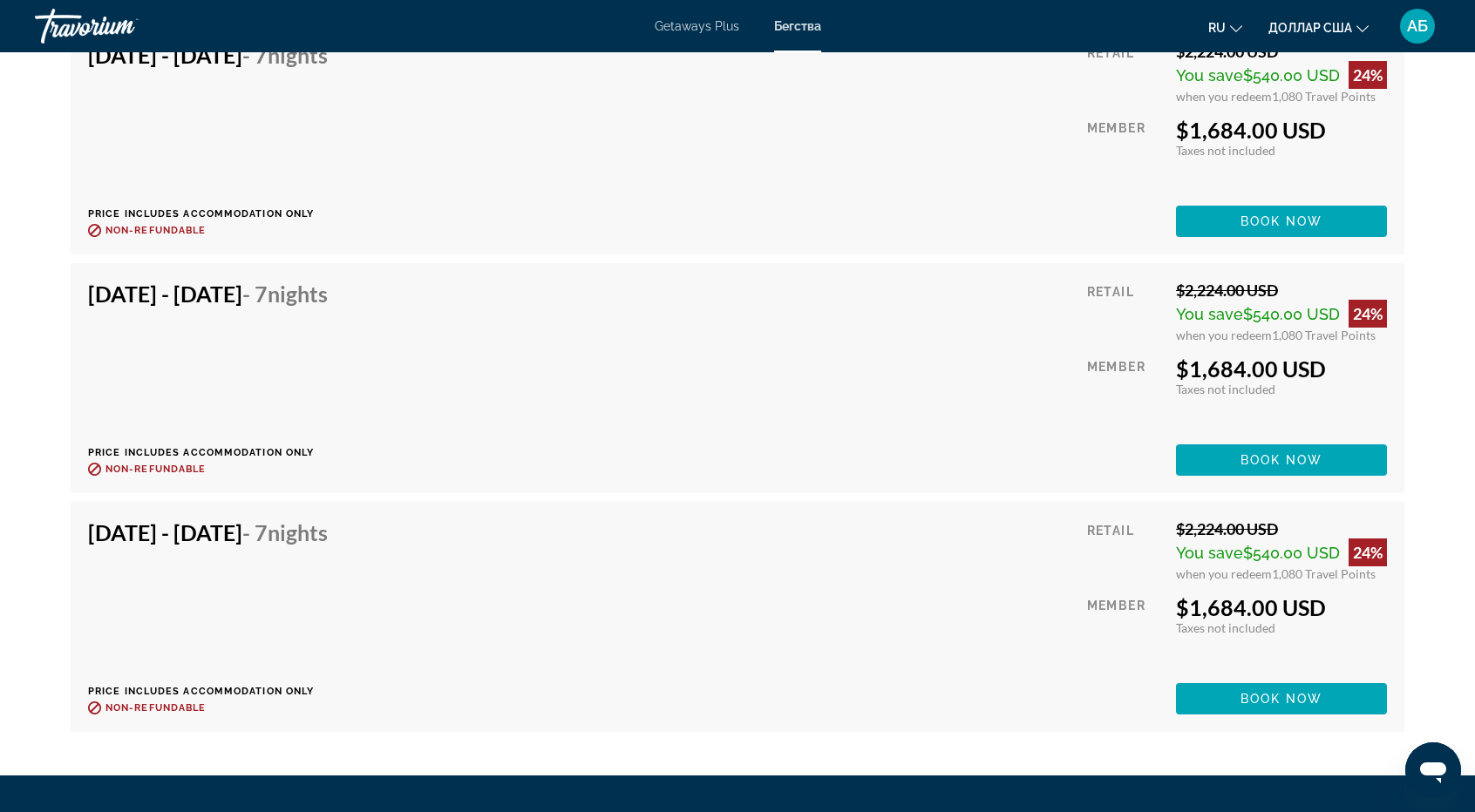
drag, startPoint x: 1474, startPoint y: 674, endPoint x: 1483, endPoint y: 686, distance: 15.0
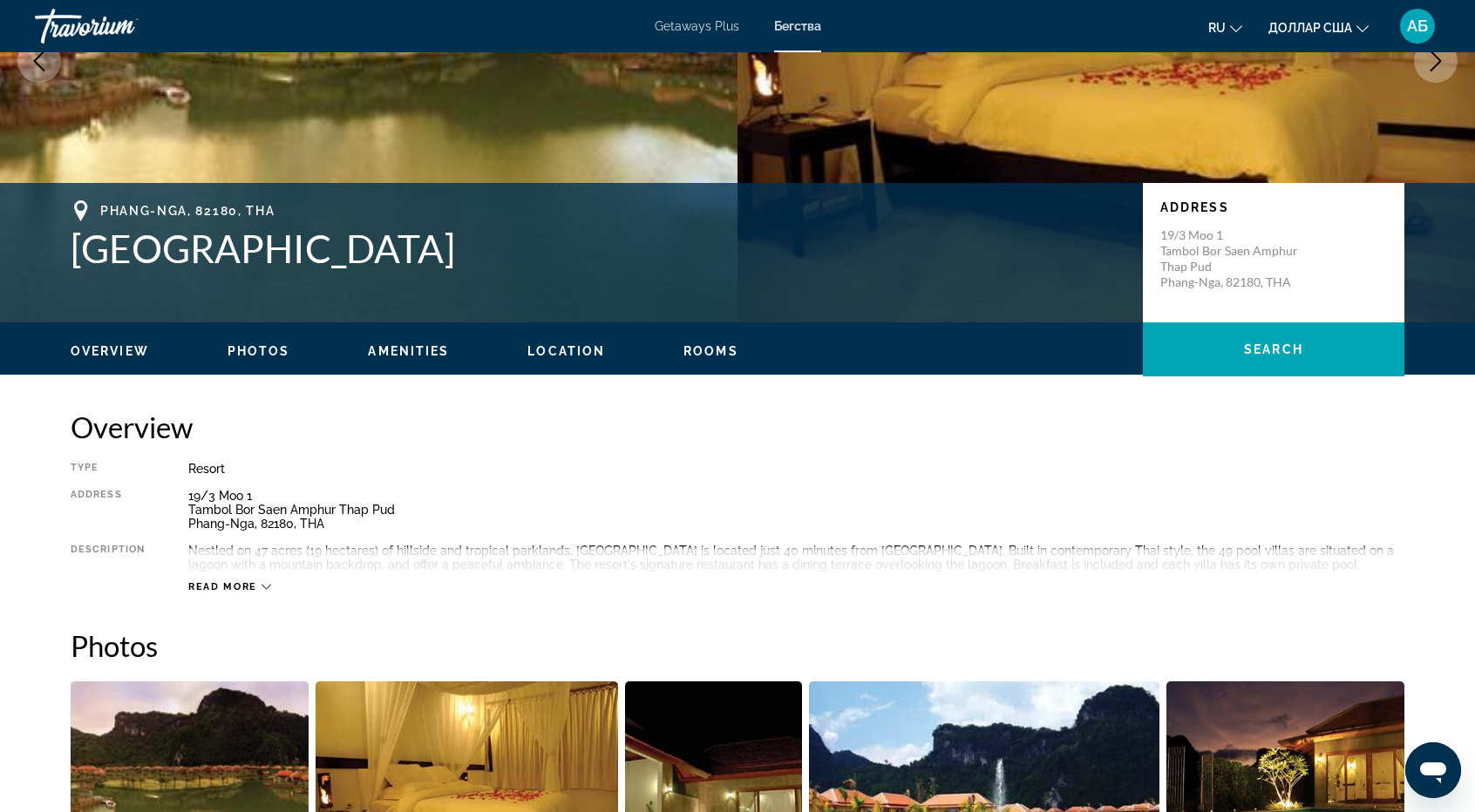
scroll to position [162, 0]
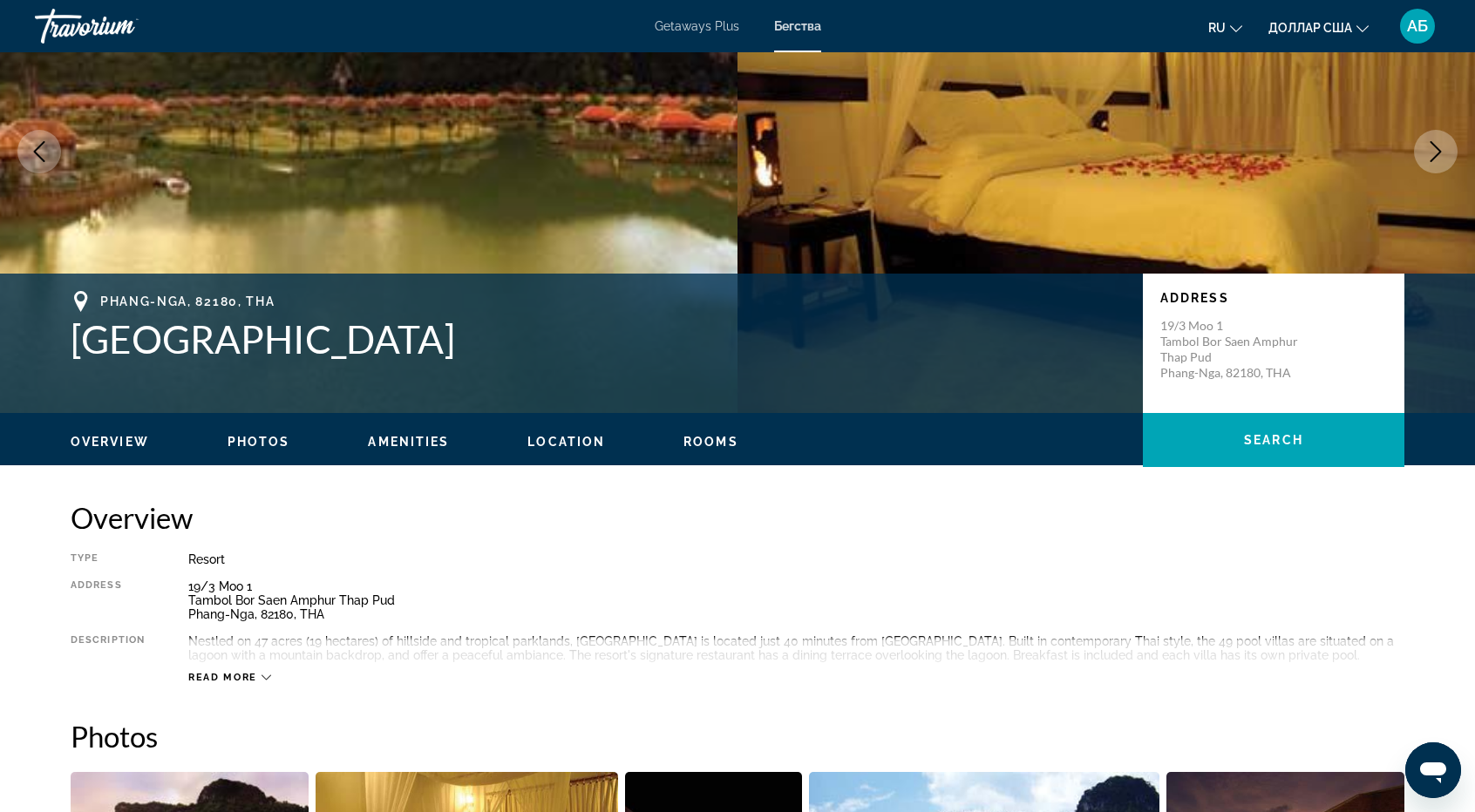
drag, startPoint x: 40, startPoint y: 355, endPoint x: 433, endPoint y: 355, distance: 393.0
click at [433, 355] on div "Phang-[GEOGRAPHIC_DATA], 82180, [GEOGRAPHIC_DATA] Address 19/[GEOGRAPHIC_DATA],…" at bounding box center [738, 344] width 1403 height 105
copy h1 "[GEOGRAPHIC_DATA]"
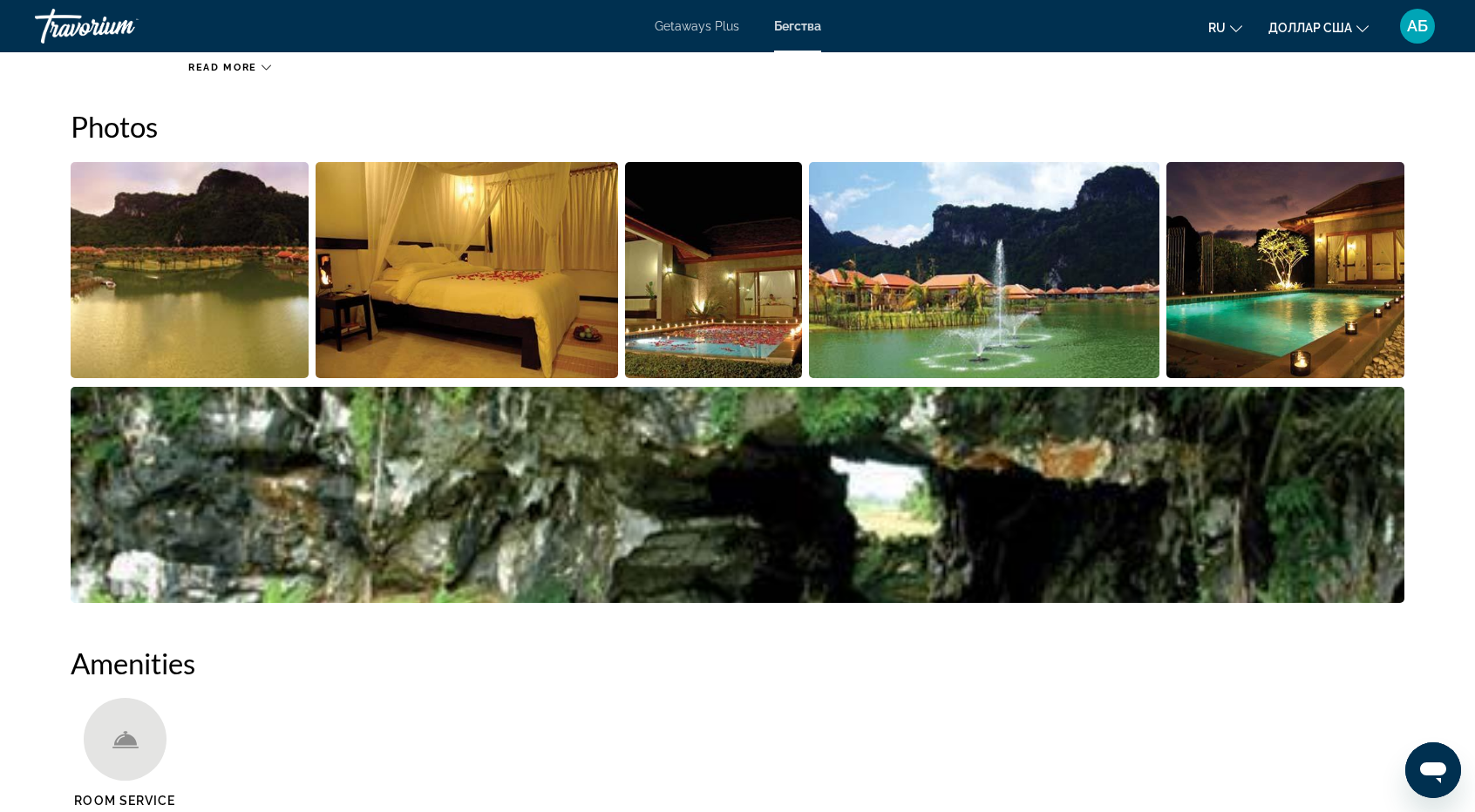
scroll to position [807, 0]
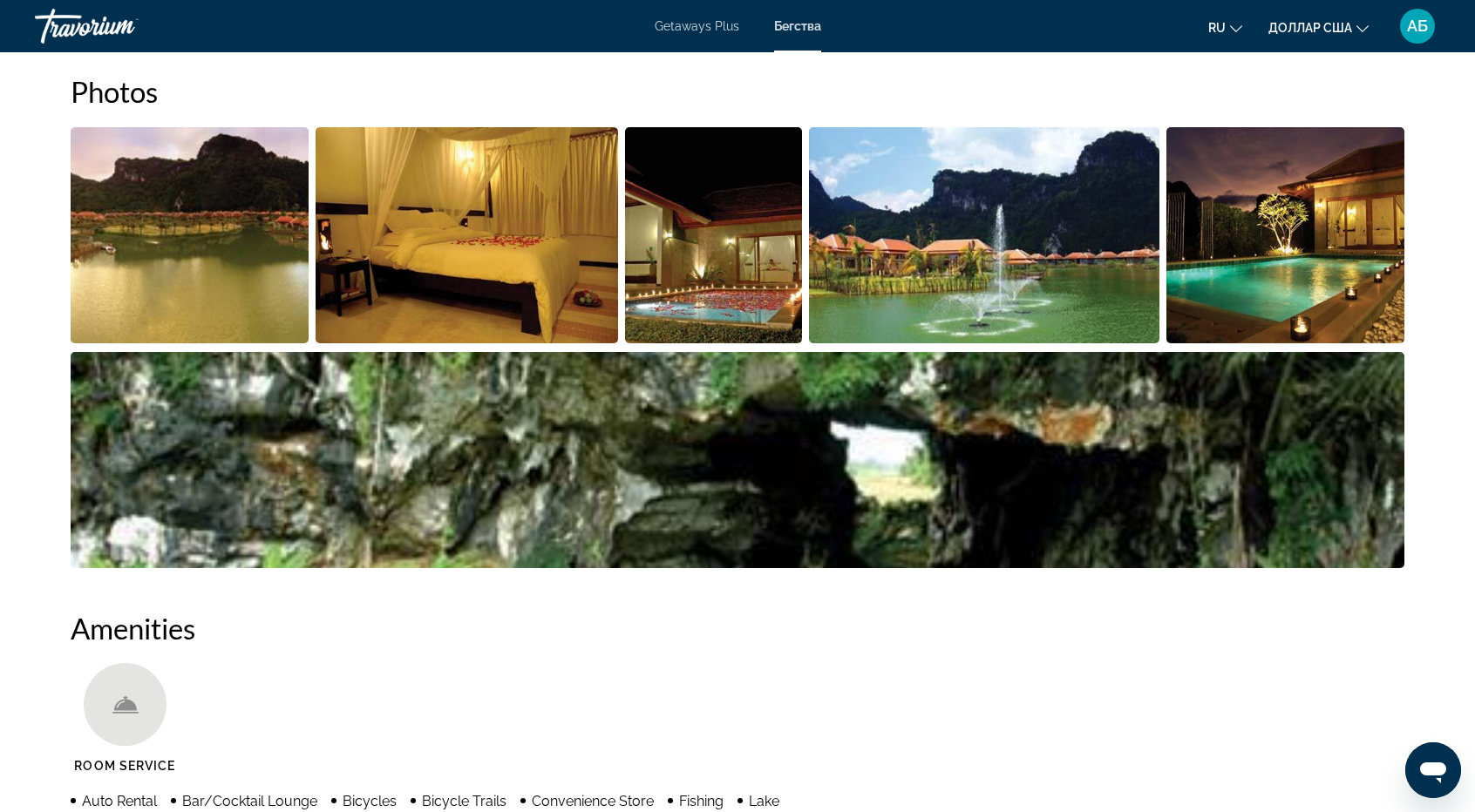
click at [128, 252] on img "Open full-screen image slider" at bounding box center [189, 234] width 238 height 216
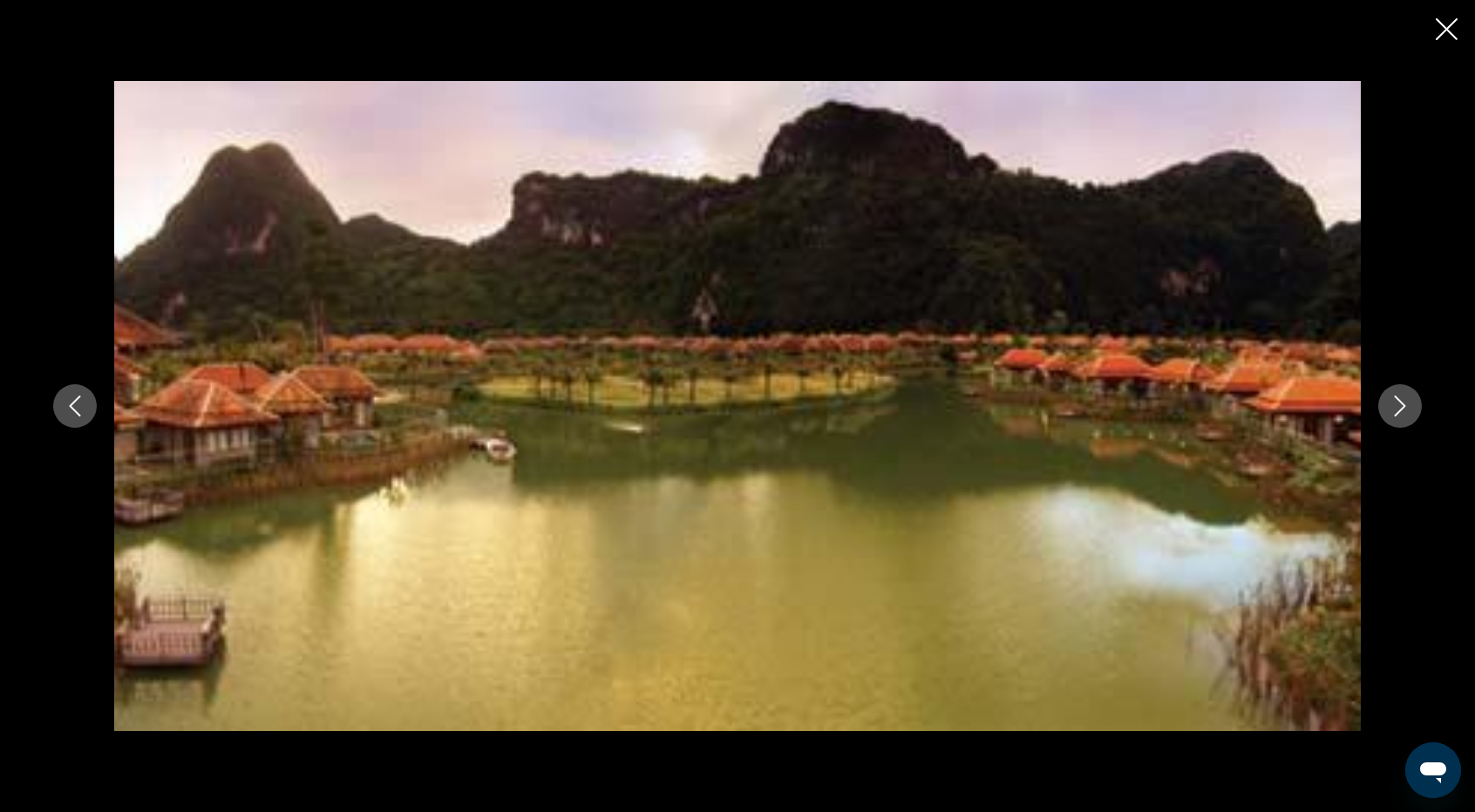
click at [1391, 408] on icon "Next image" at bounding box center [1400, 406] width 21 height 21
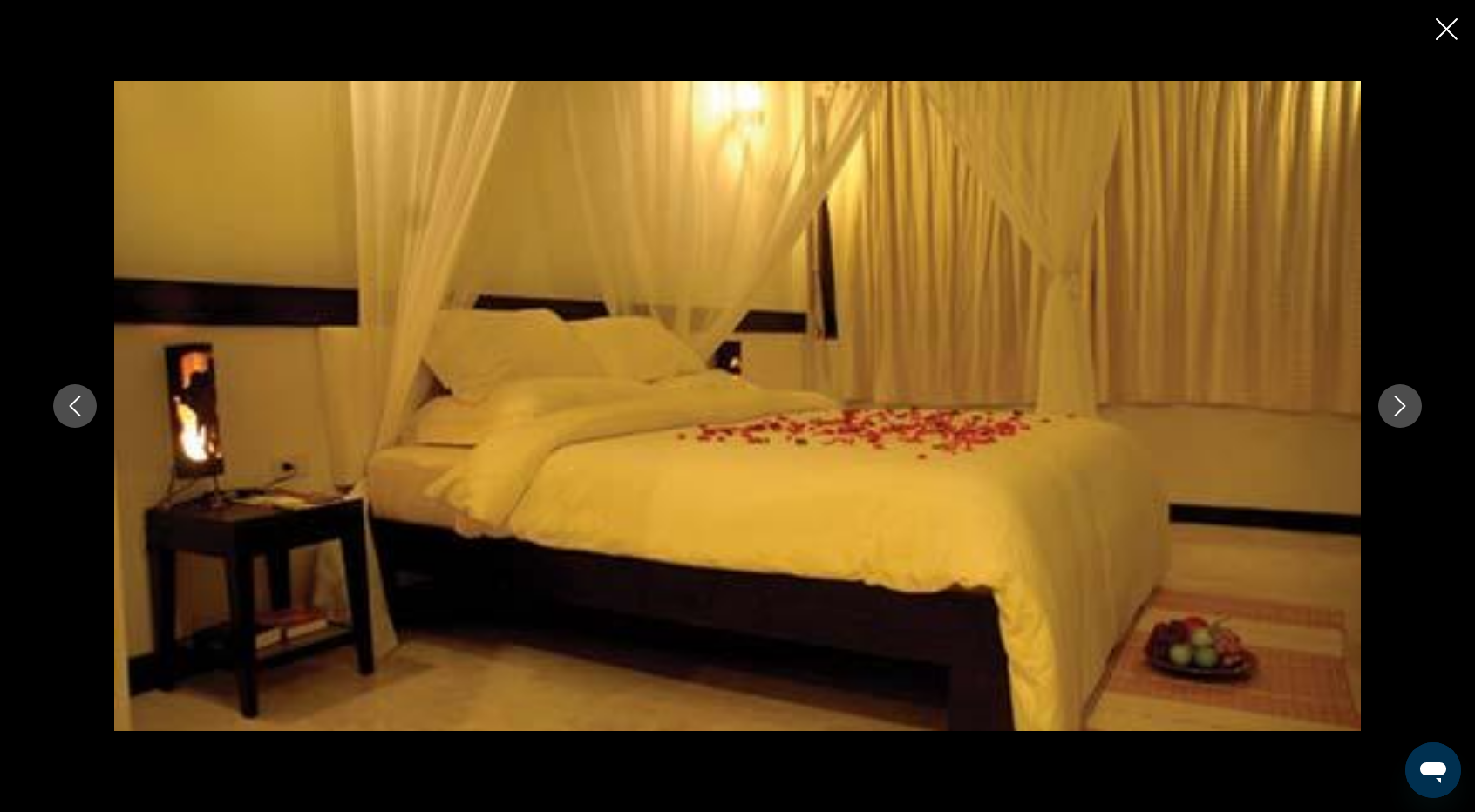
click at [1391, 408] on icon "Next image" at bounding box center [1400, 406] width 21 height 21
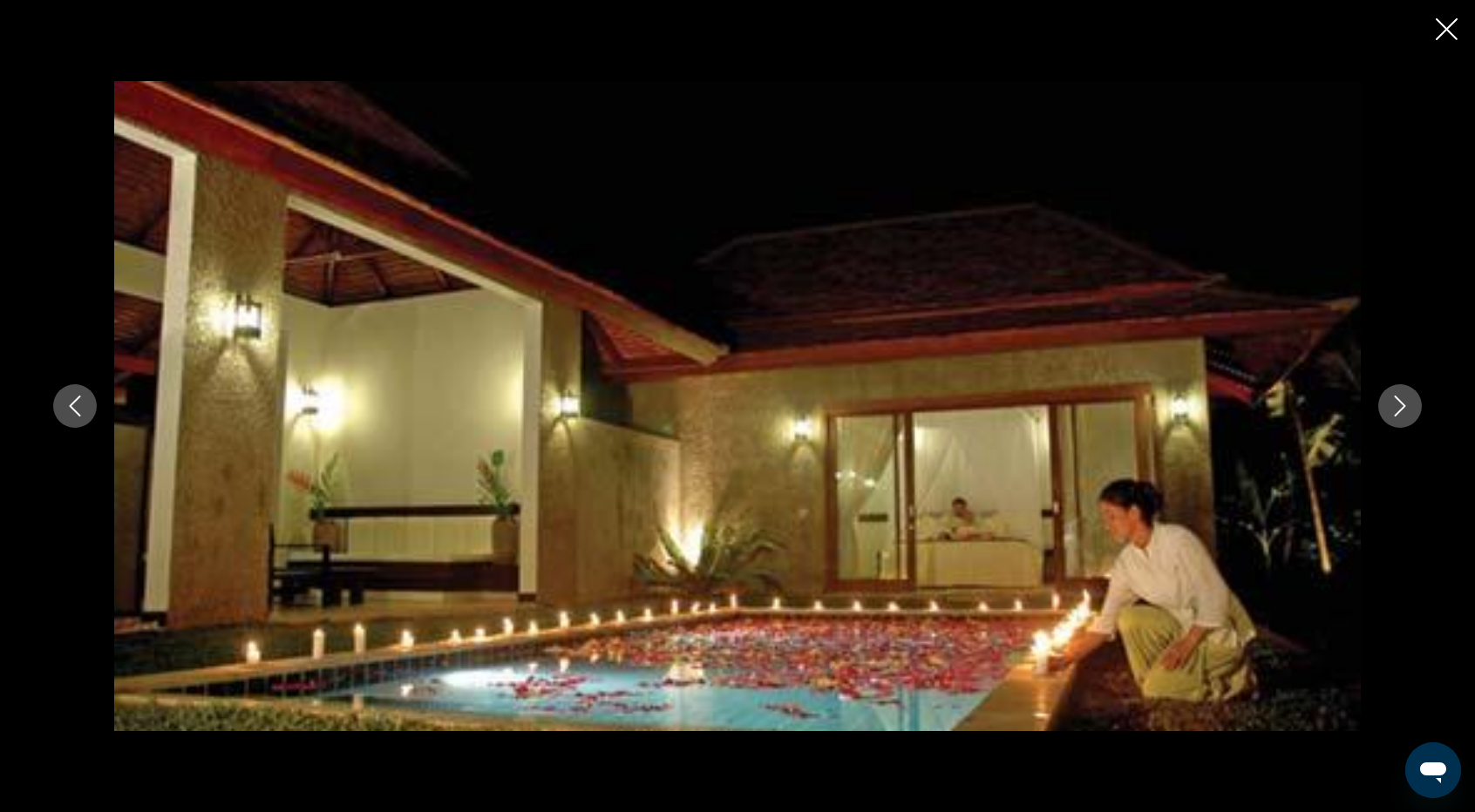
click at [1391, 408] on icon "Next image" at bounding box center [1400, 406] width 21 height 21
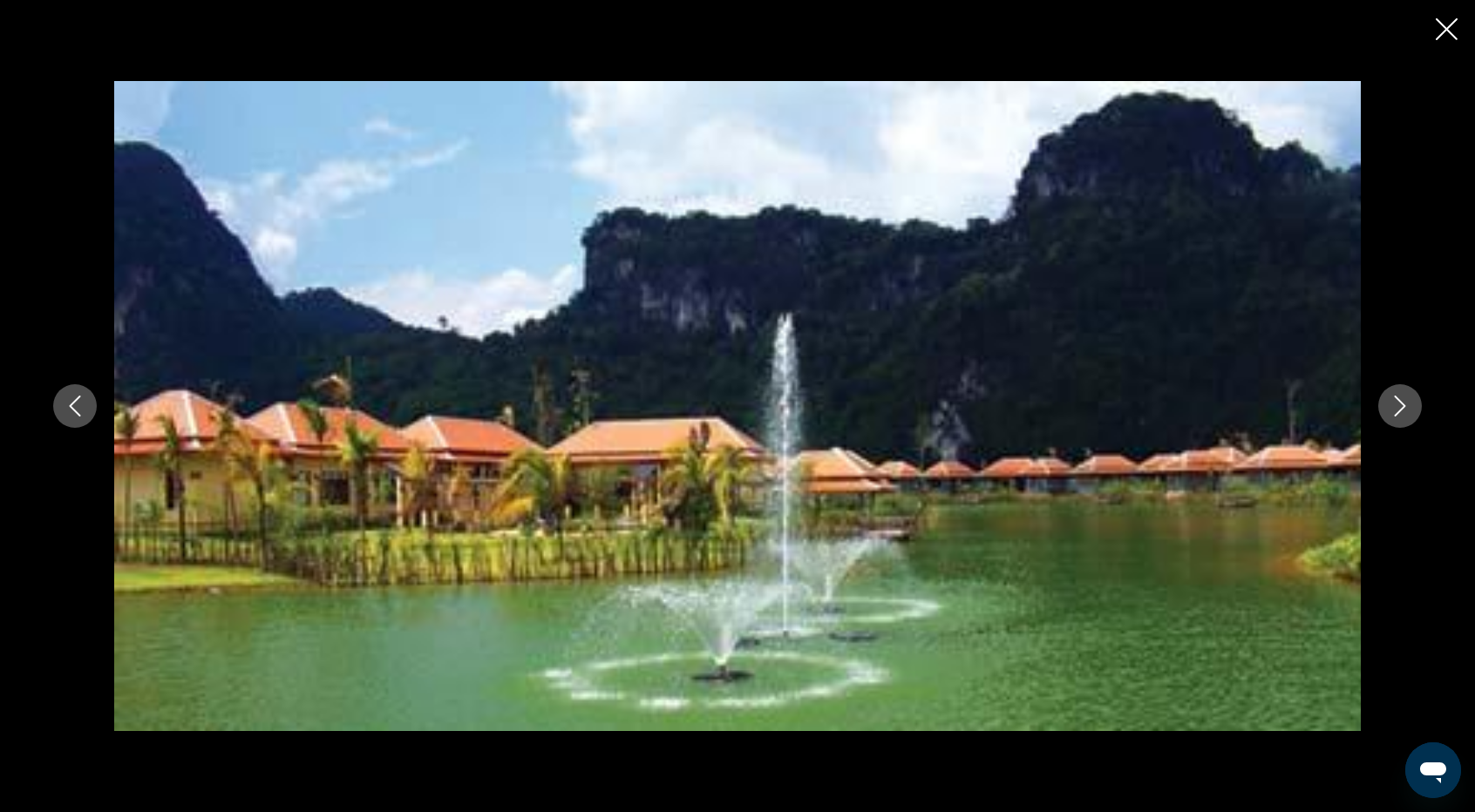
click at [1391, 408] on icon "Next image" at bounding box center [1400, 406] width 21 height 21
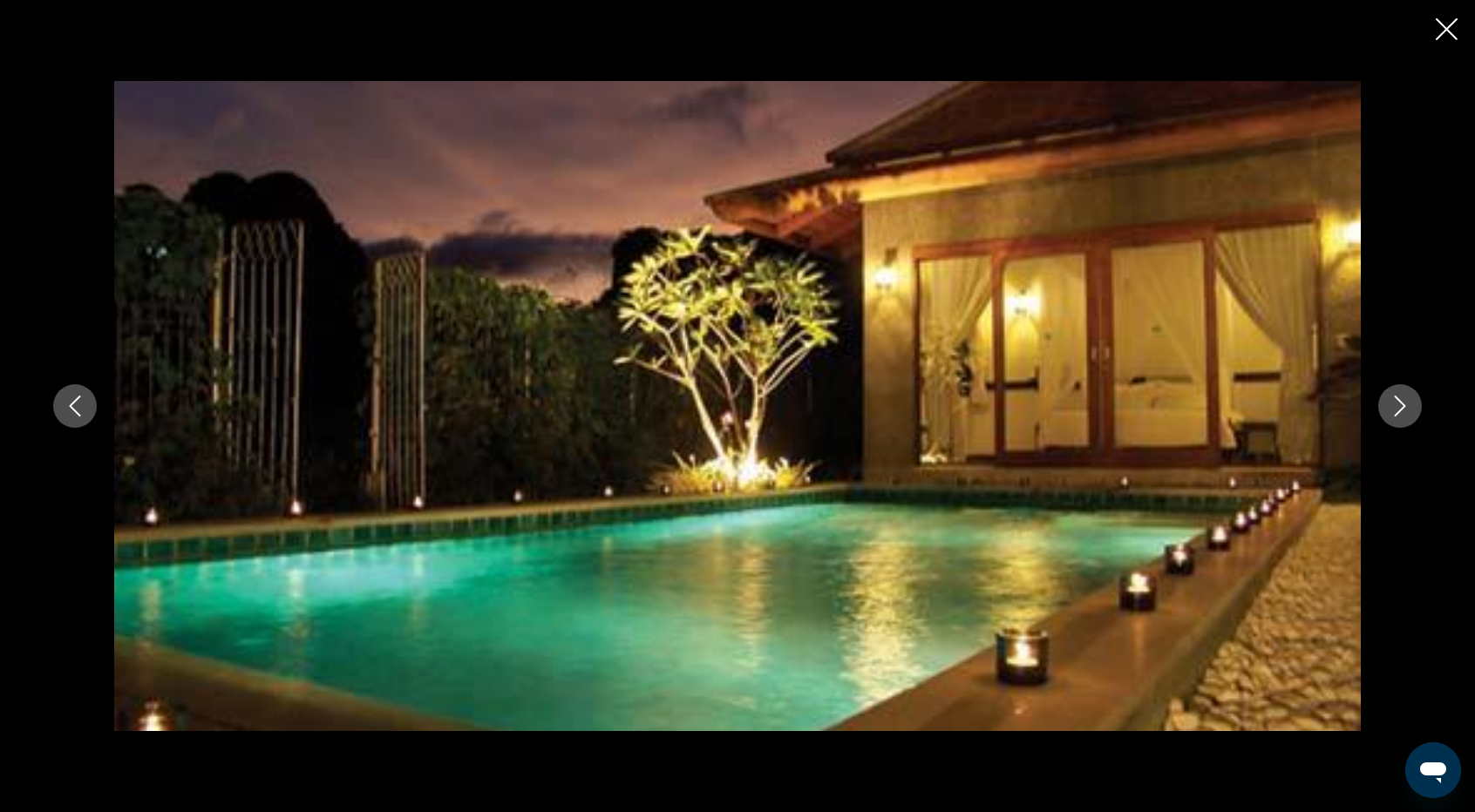
click at [1401, 407] on icon "Next image" at bounding box center [1400, 406] width 21 height 21
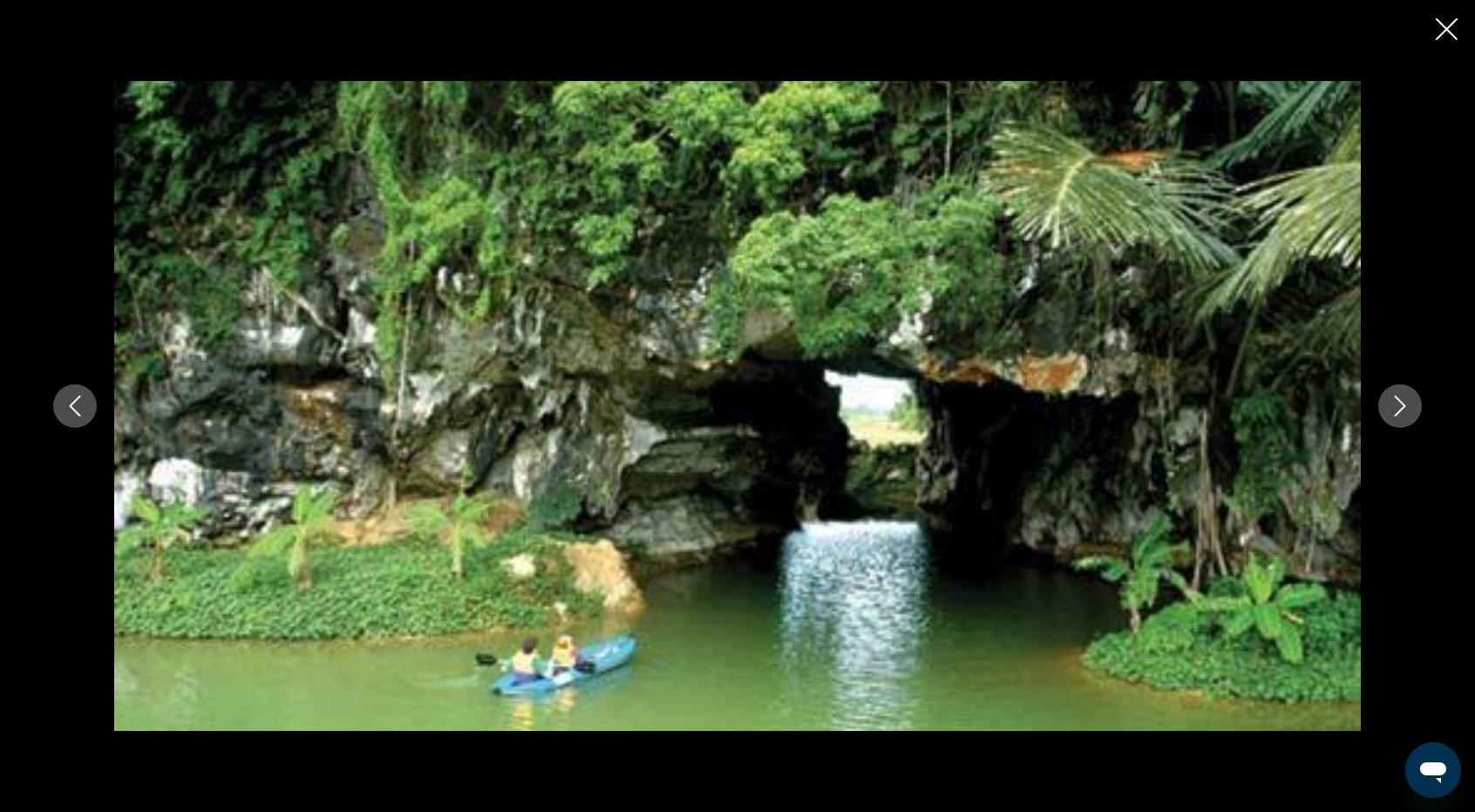
click at [1401, 407] on icon "Next image" at bounding box center [1400, 406] width 21 height 21
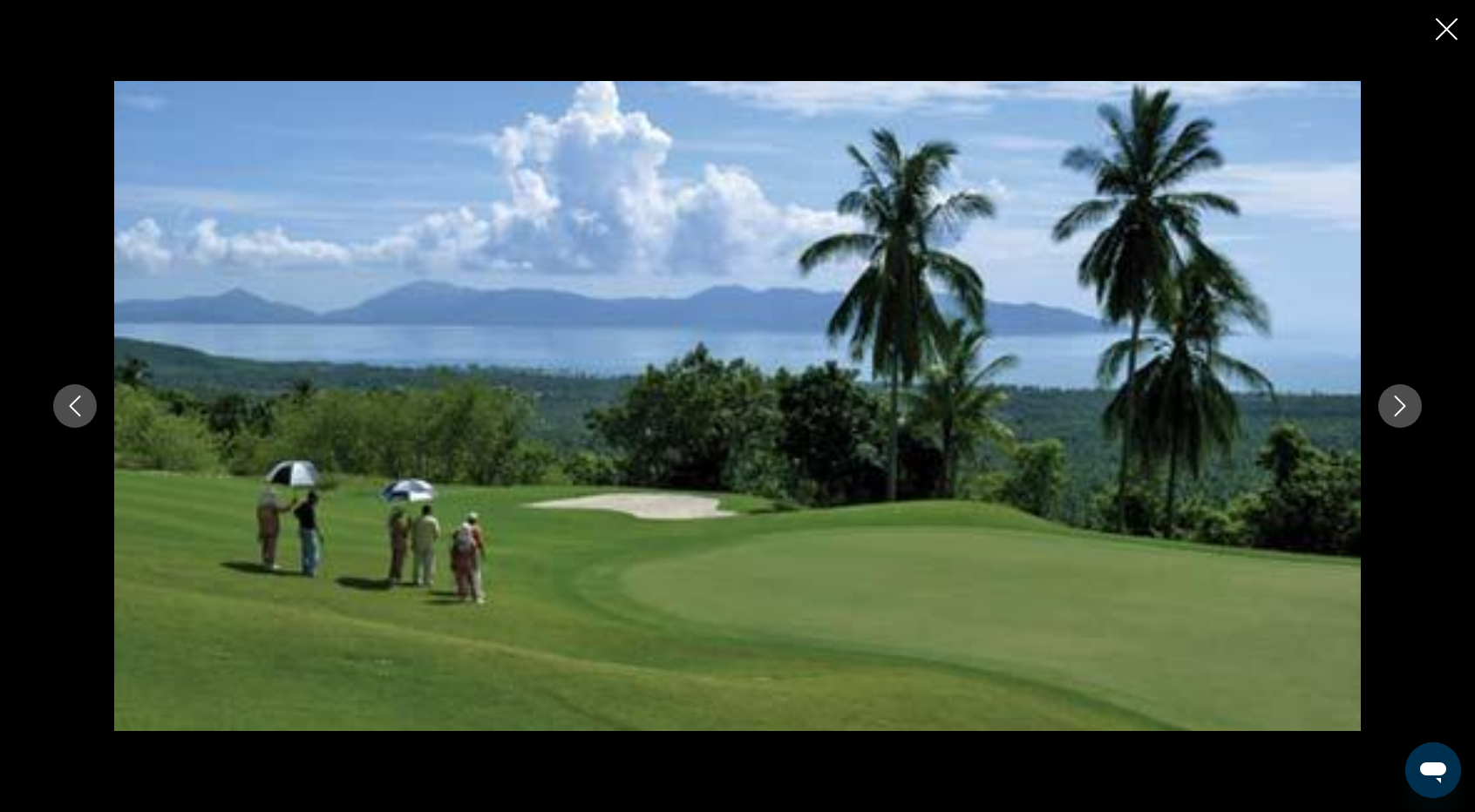
click at [84, 408] on icon "Previous image" at bounding box center [74, 406] width 21 height 21
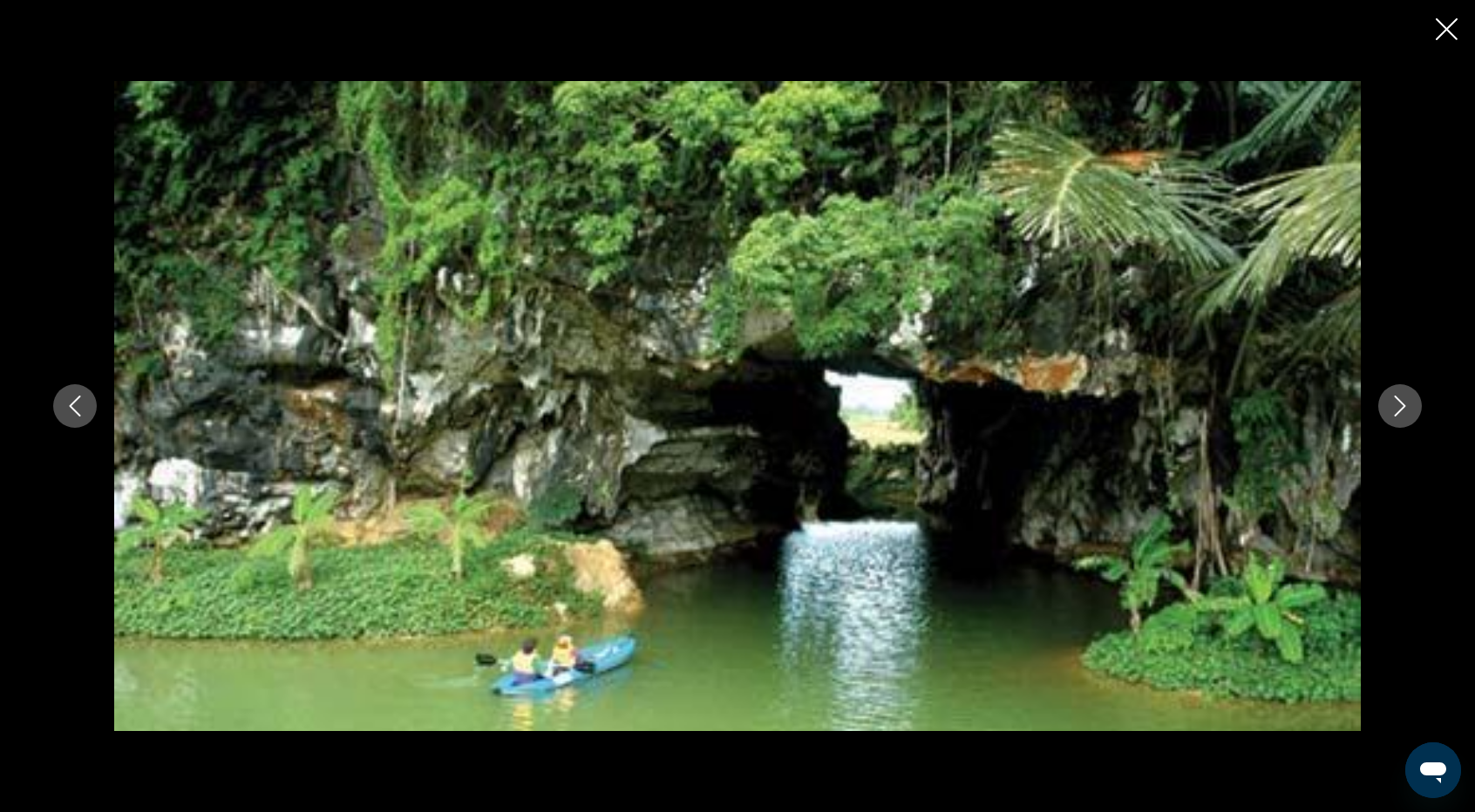
click at [84, 408] on icon "Previous image" at bounding box center [74, 406] width 21 height 21
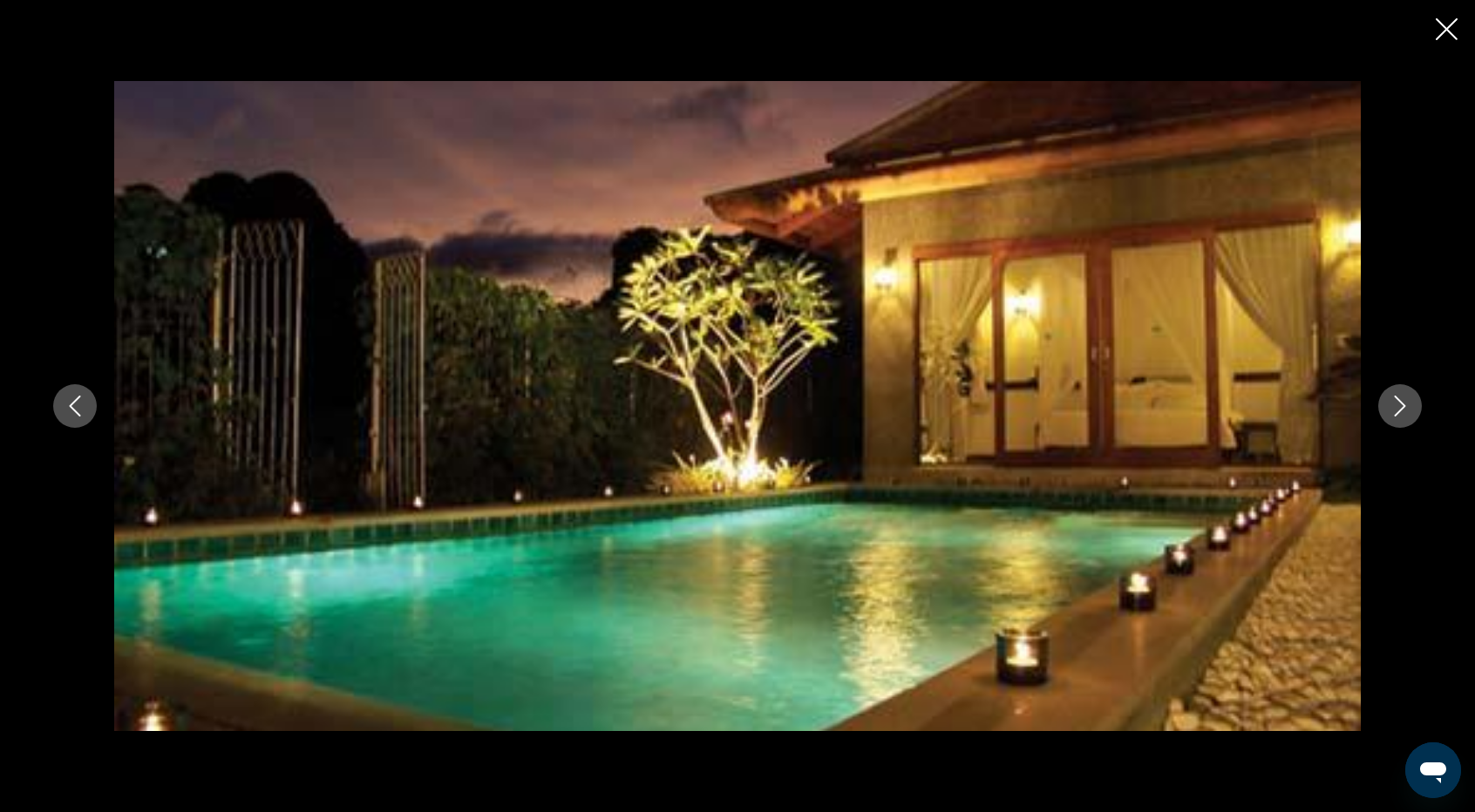
click at [84, 408] on icon "Previous image" at bounding box center [74, 406] width 21 height 21
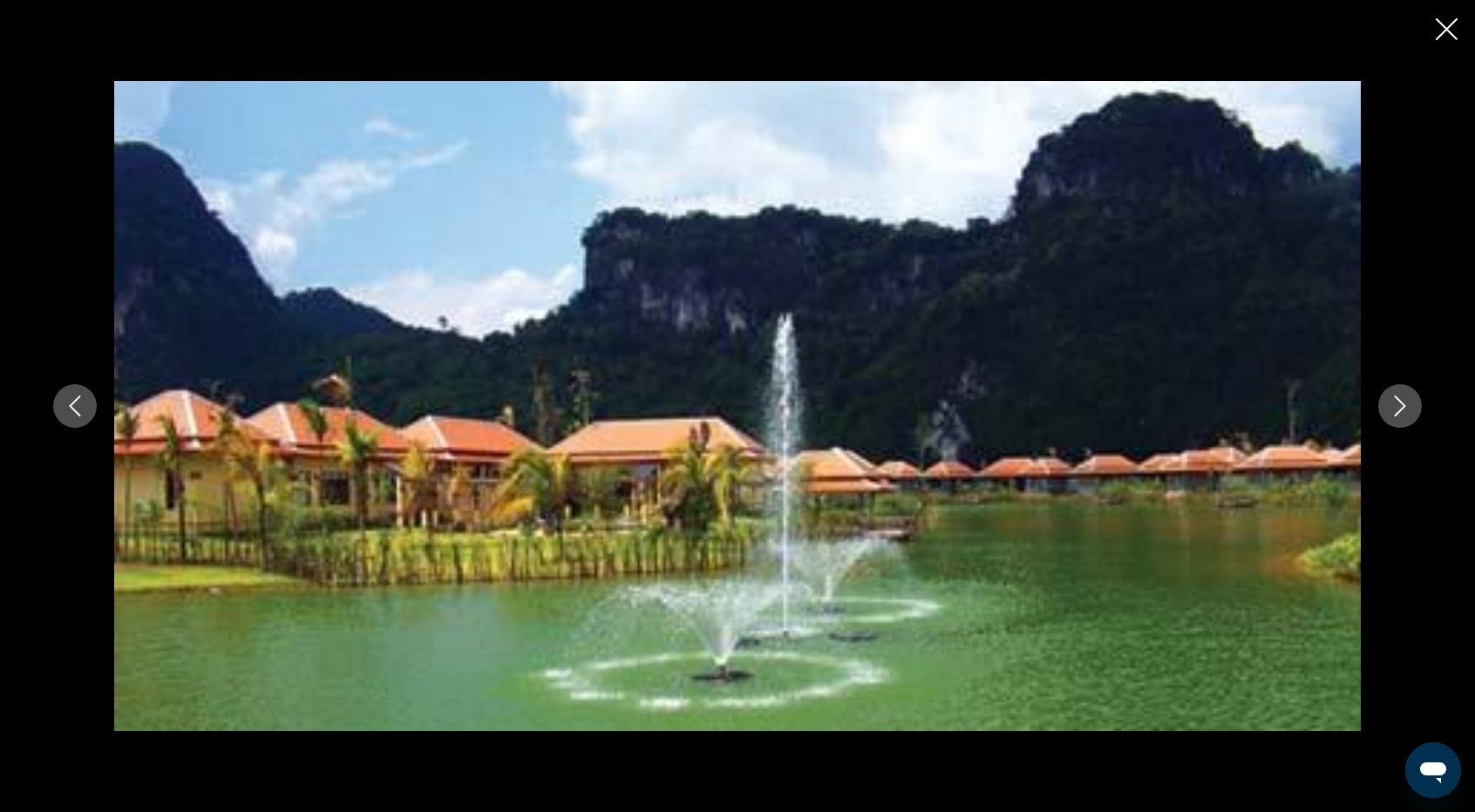
click at [84, 408] on icon "Previous image" at bounding box center [74, 406] width 21 height 21
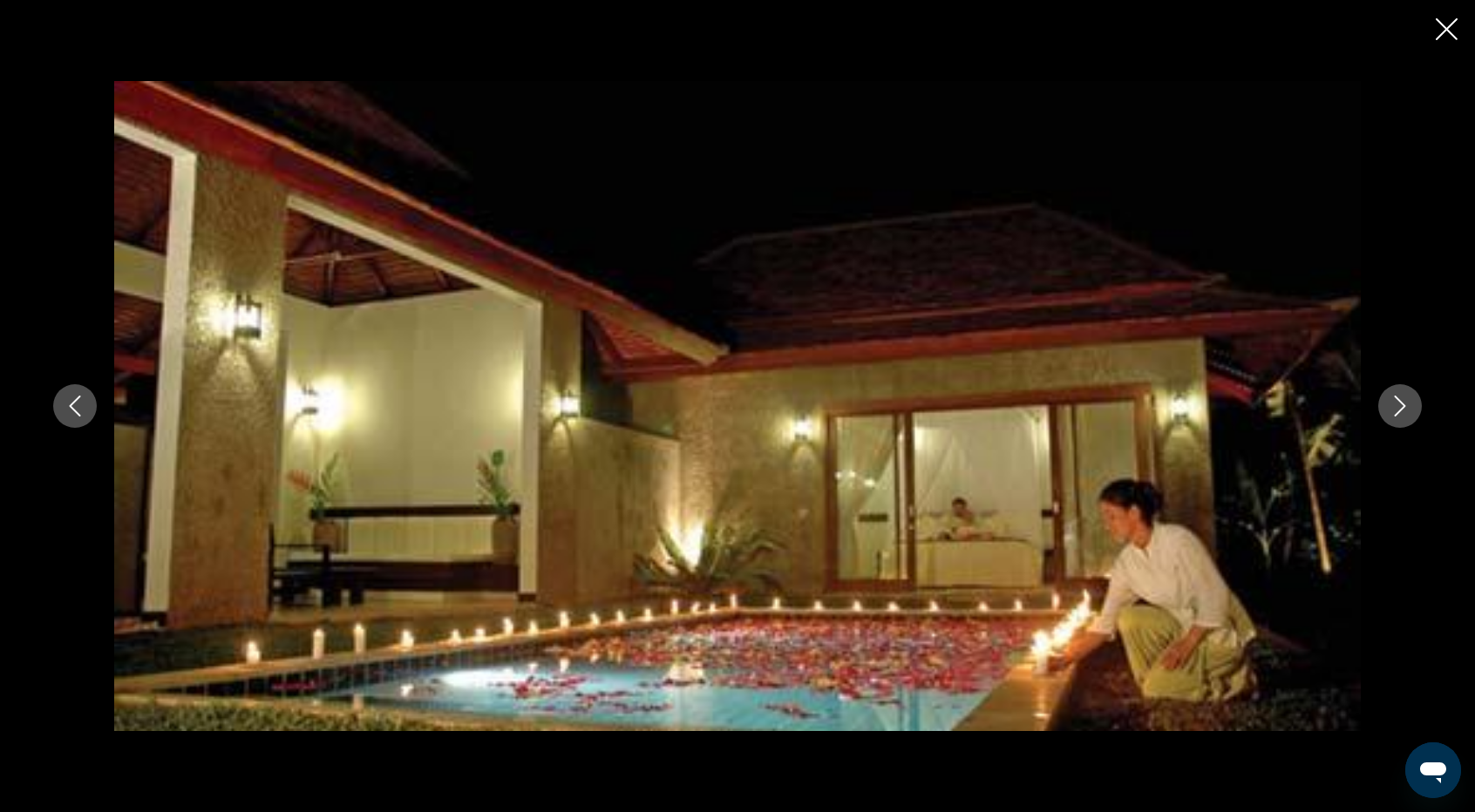
click at [1388, 396] on button "Next image" at bounding box center [1399, 406] width 43 height 43
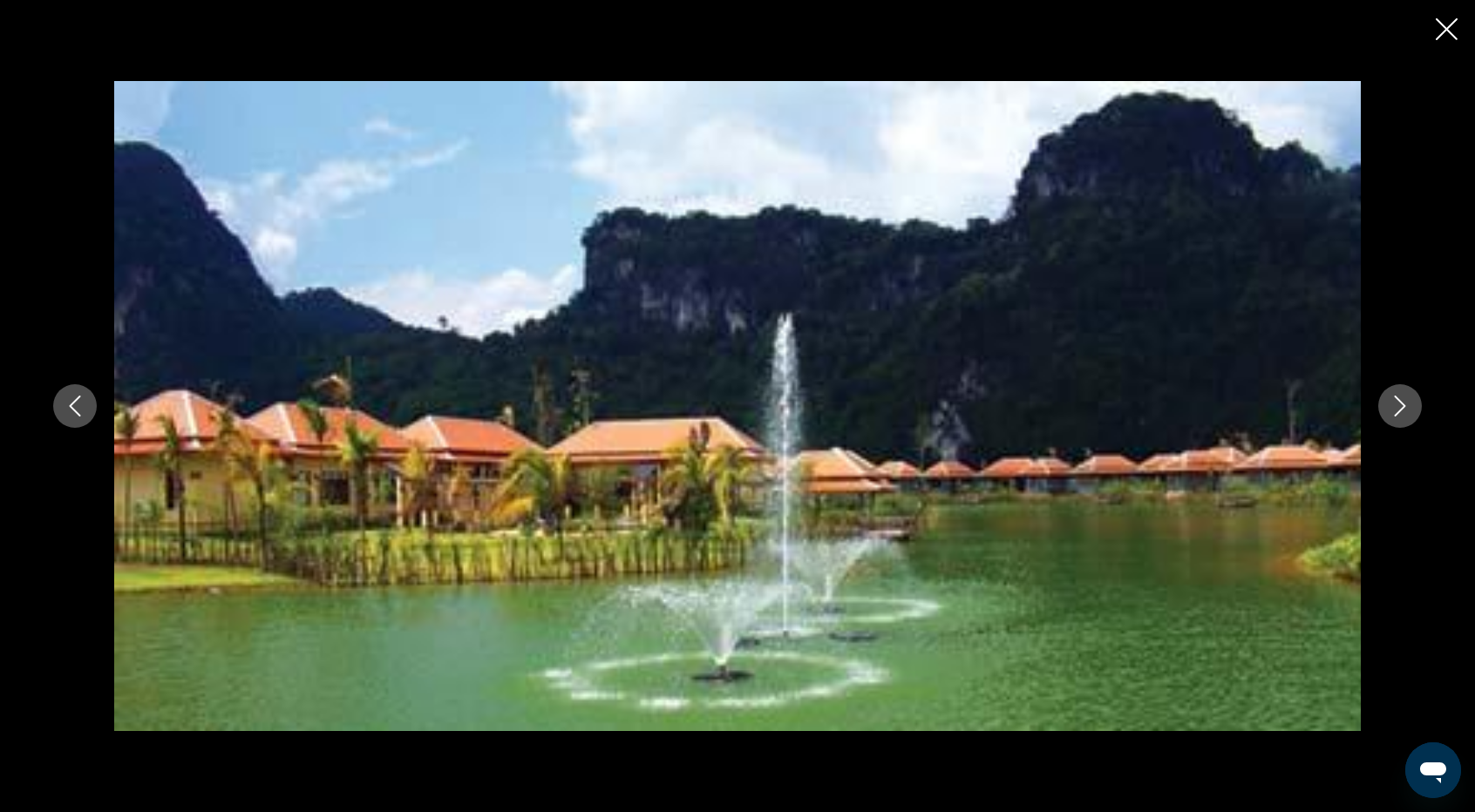
click at [1388, 396] on button "Next image" at bounding box center [1399, 406] width 43 height 43
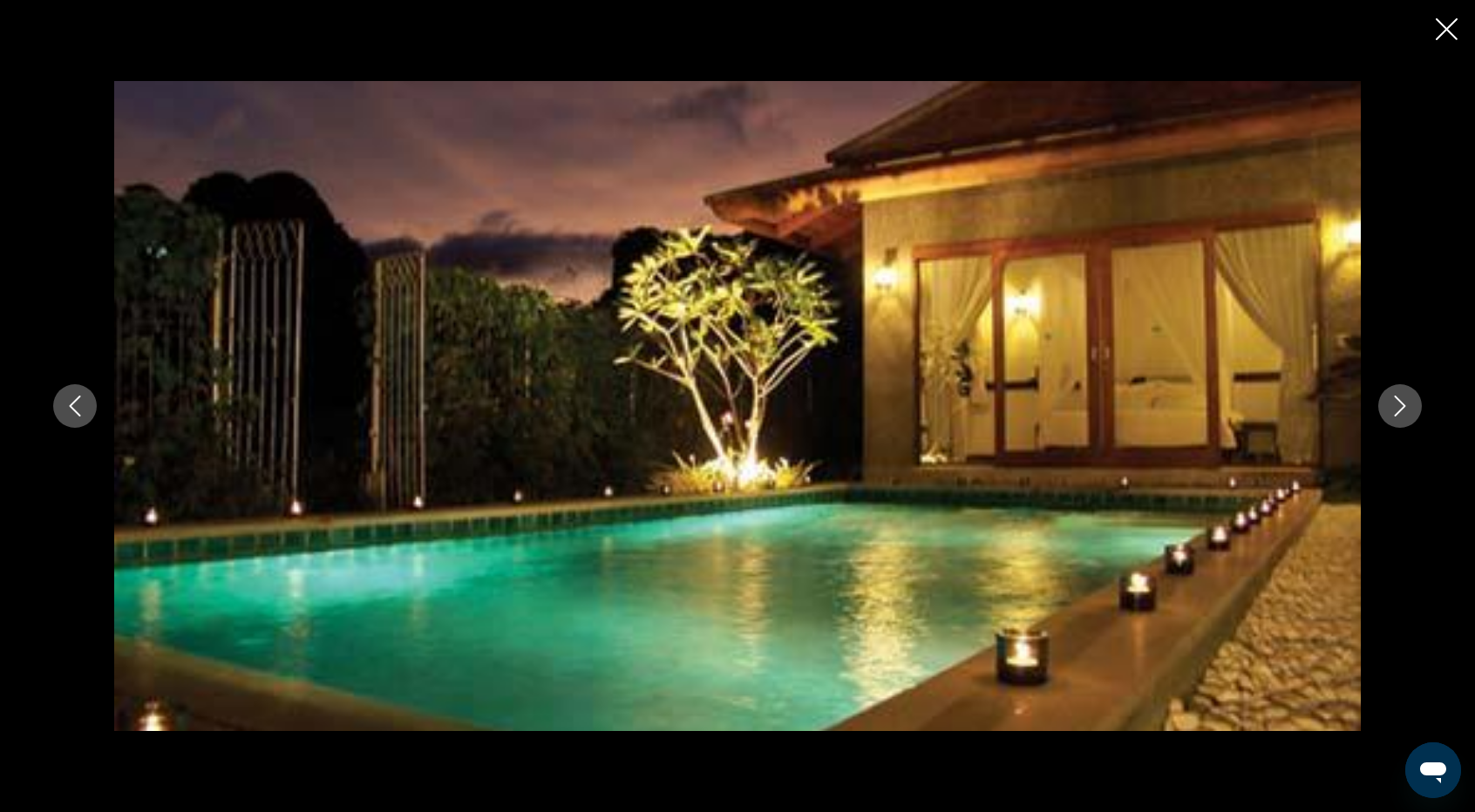
click at [1388, 396] on button "Next image" at bounding box center [1399, 406] width 43 height 43
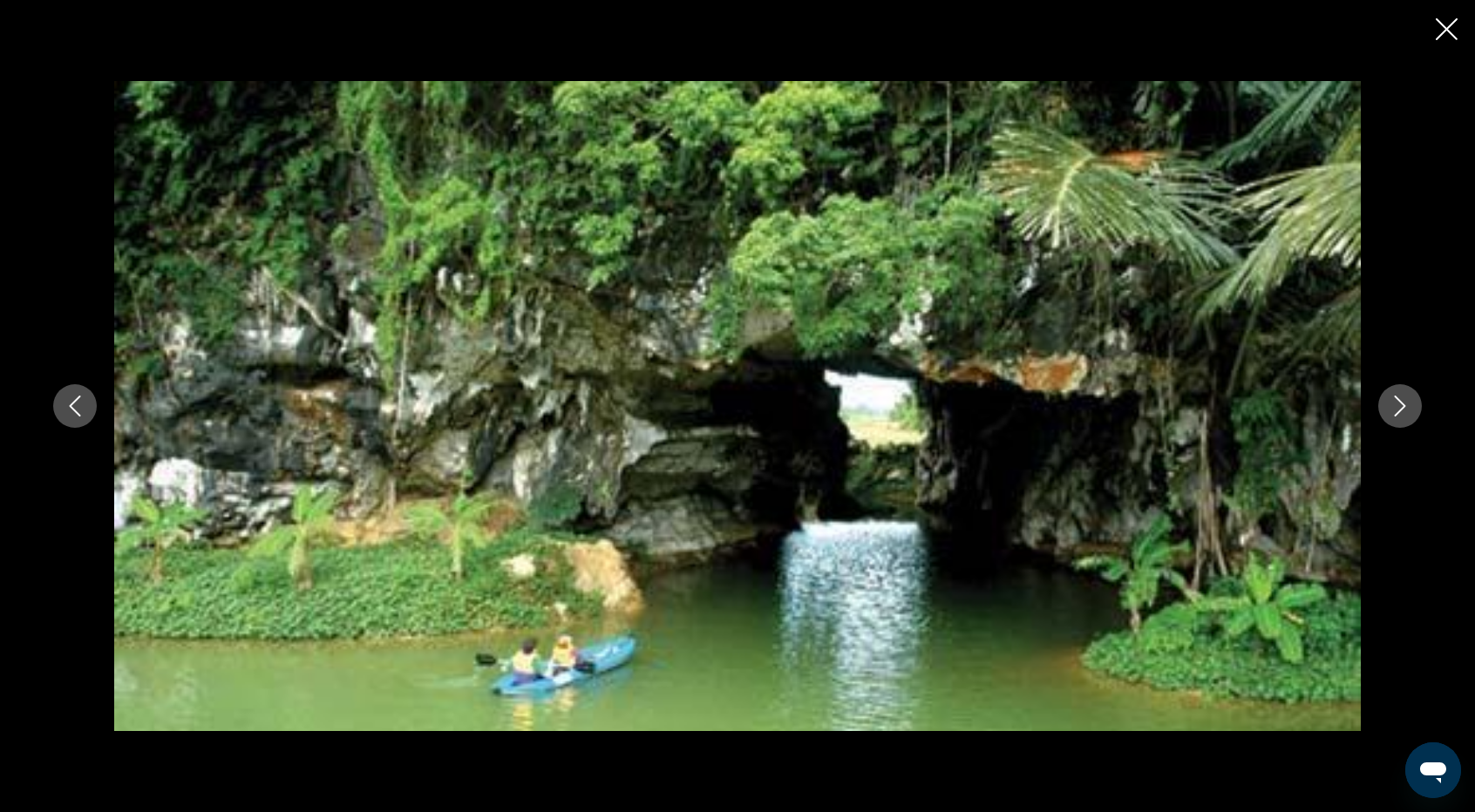
click at [1388, 396] on button "Next image" at bounding box center [1399, 406] width 43 height 43
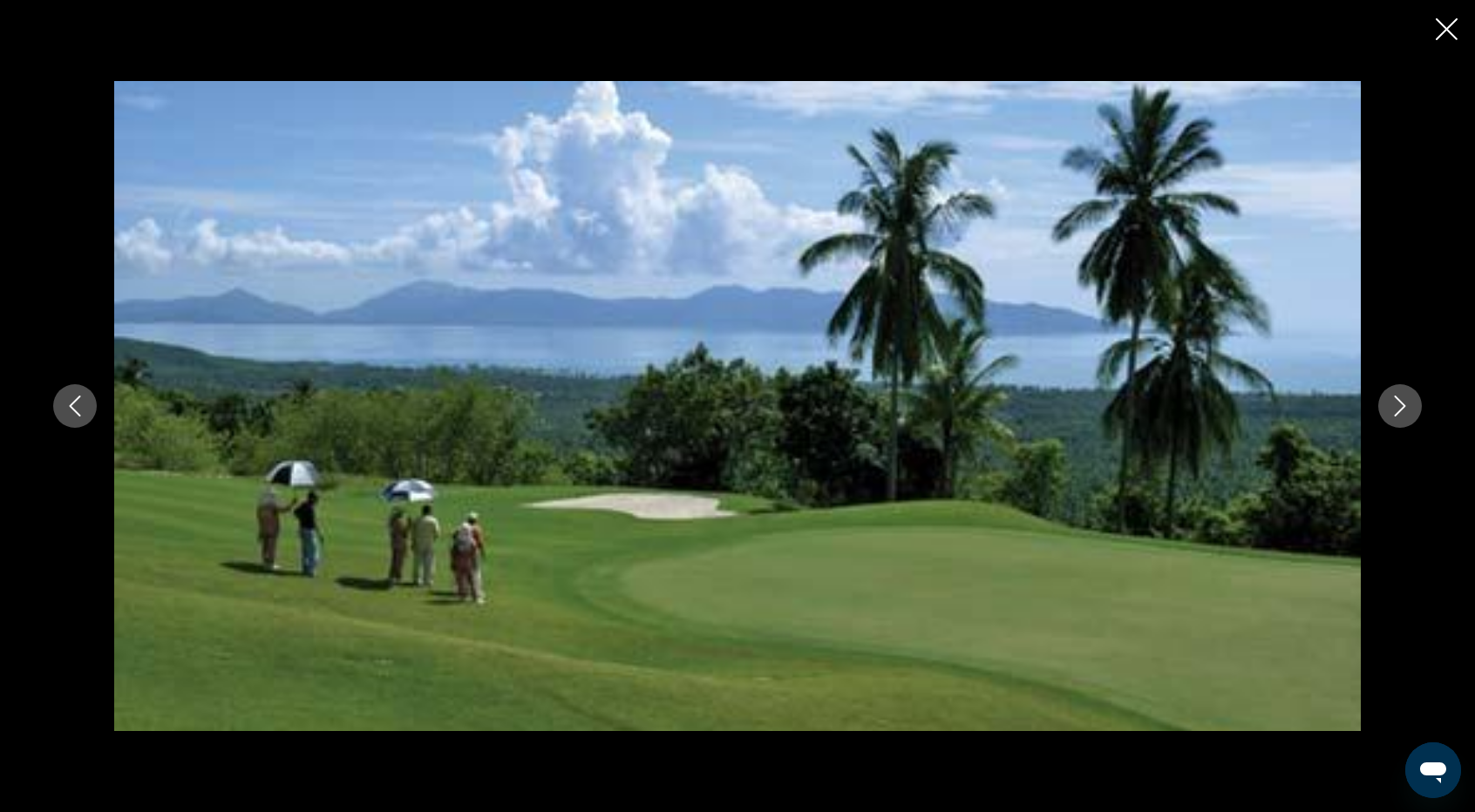
click at [1388, 396] on button "Next image" at bounding box center [1399, 406] width 43 height 43
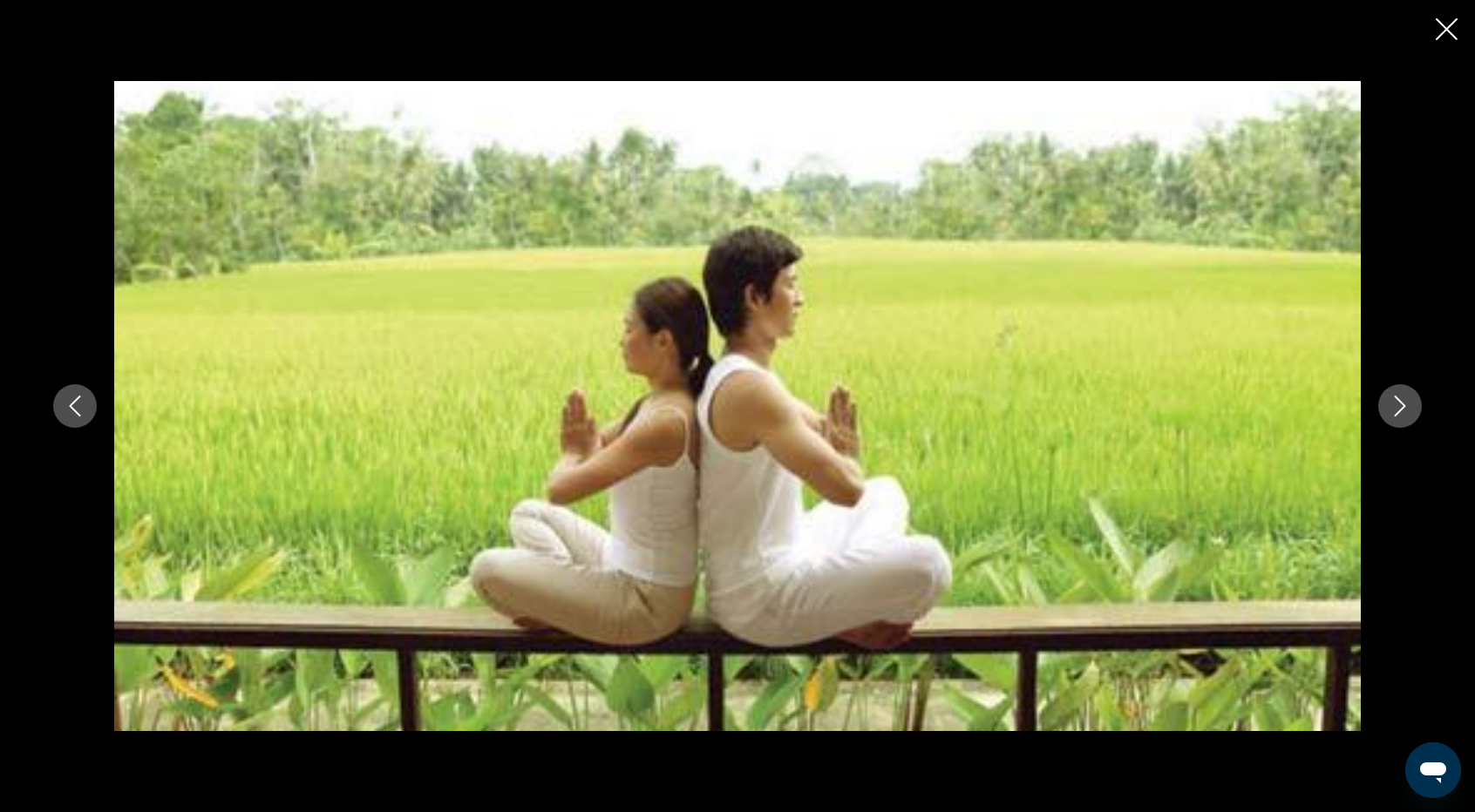
click at [1388, 396] on button "Next image" at bounding box center [1399, 406] width 43 height 43
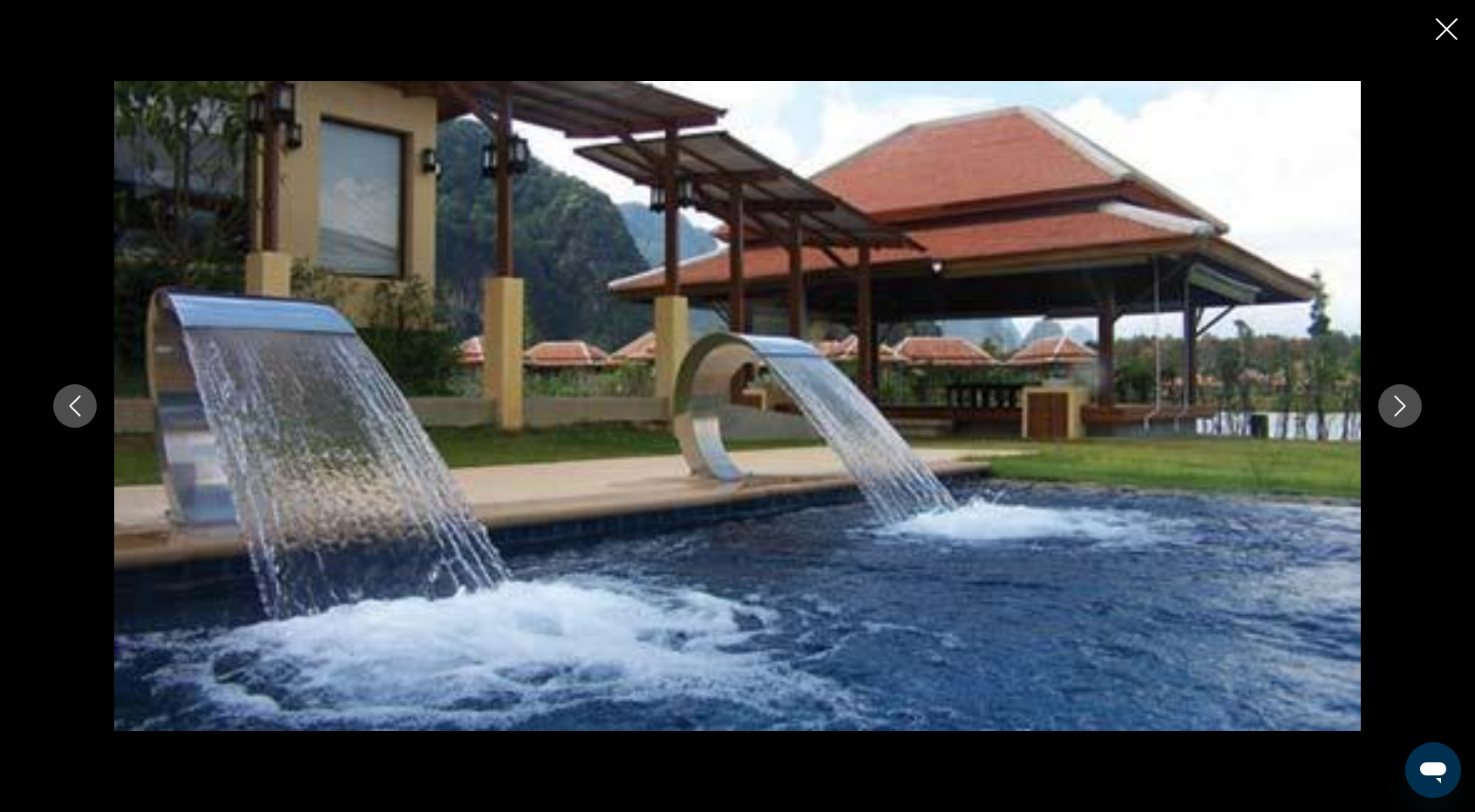
click at [1388, 396] on button "Next image" at bounding box center [1399, 406] width 43 height 43
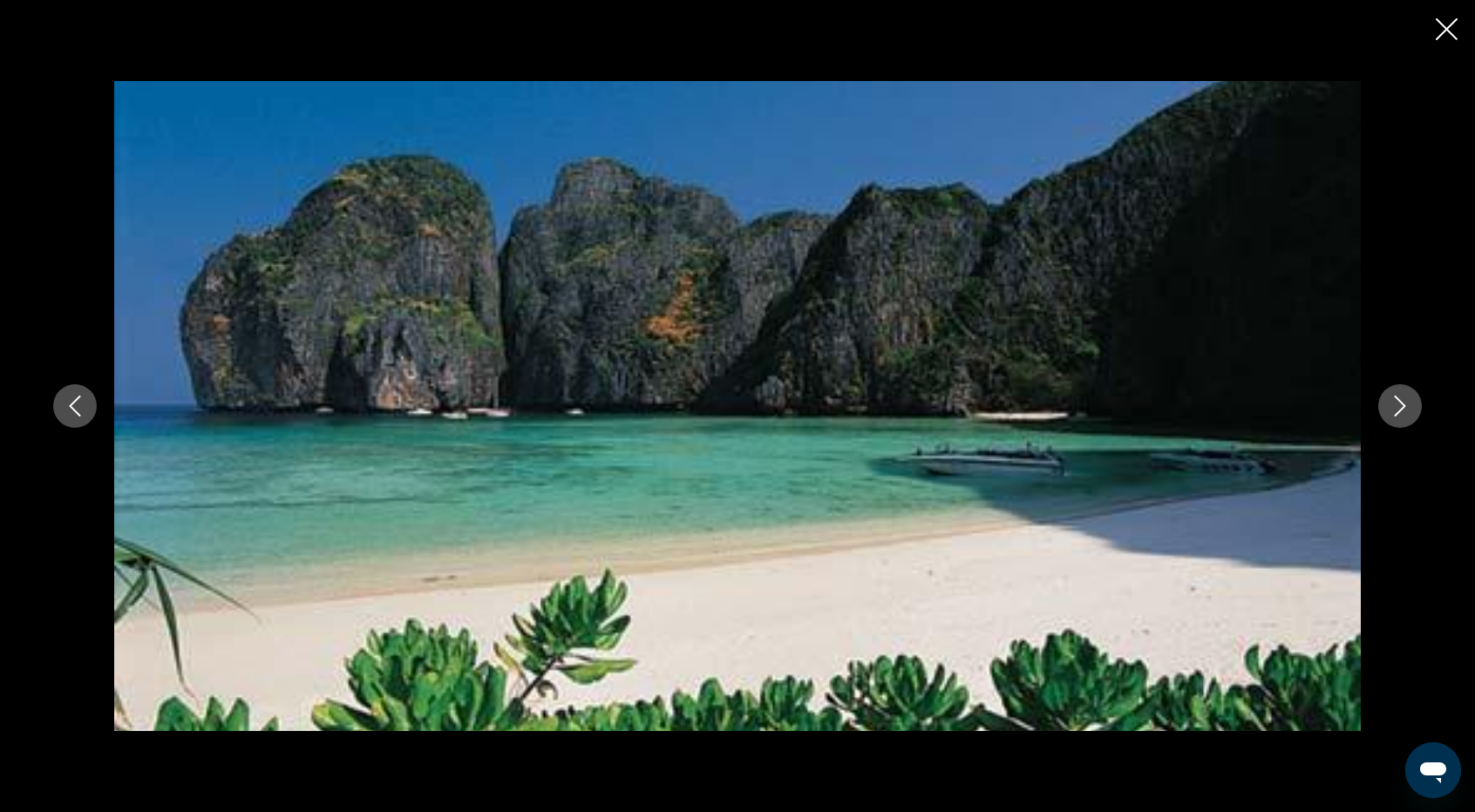
click at [1454, 29] on icon "Close slideshow" at bounding box center [1446, 29] width 22 height 22
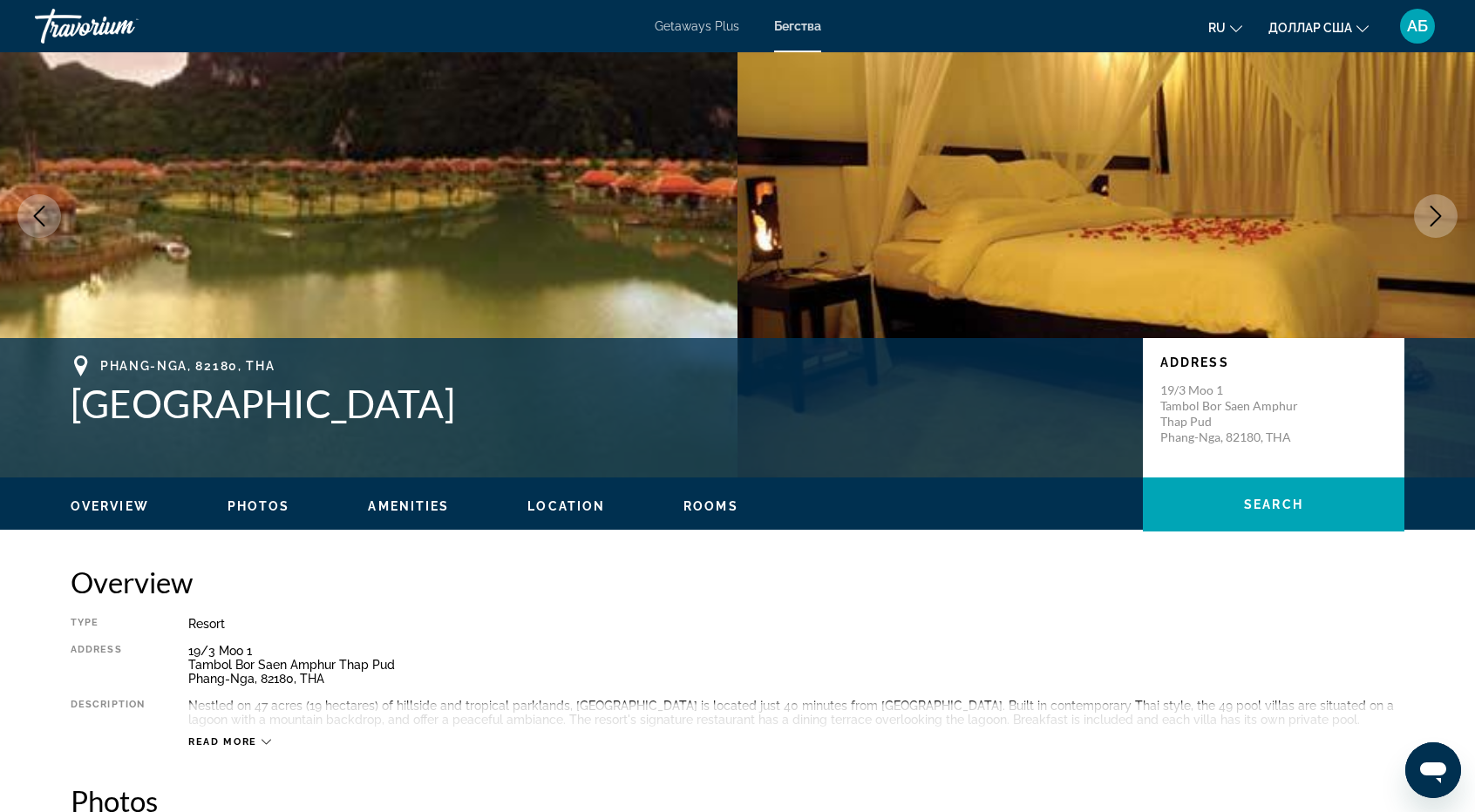
scroll to position [0, 0]
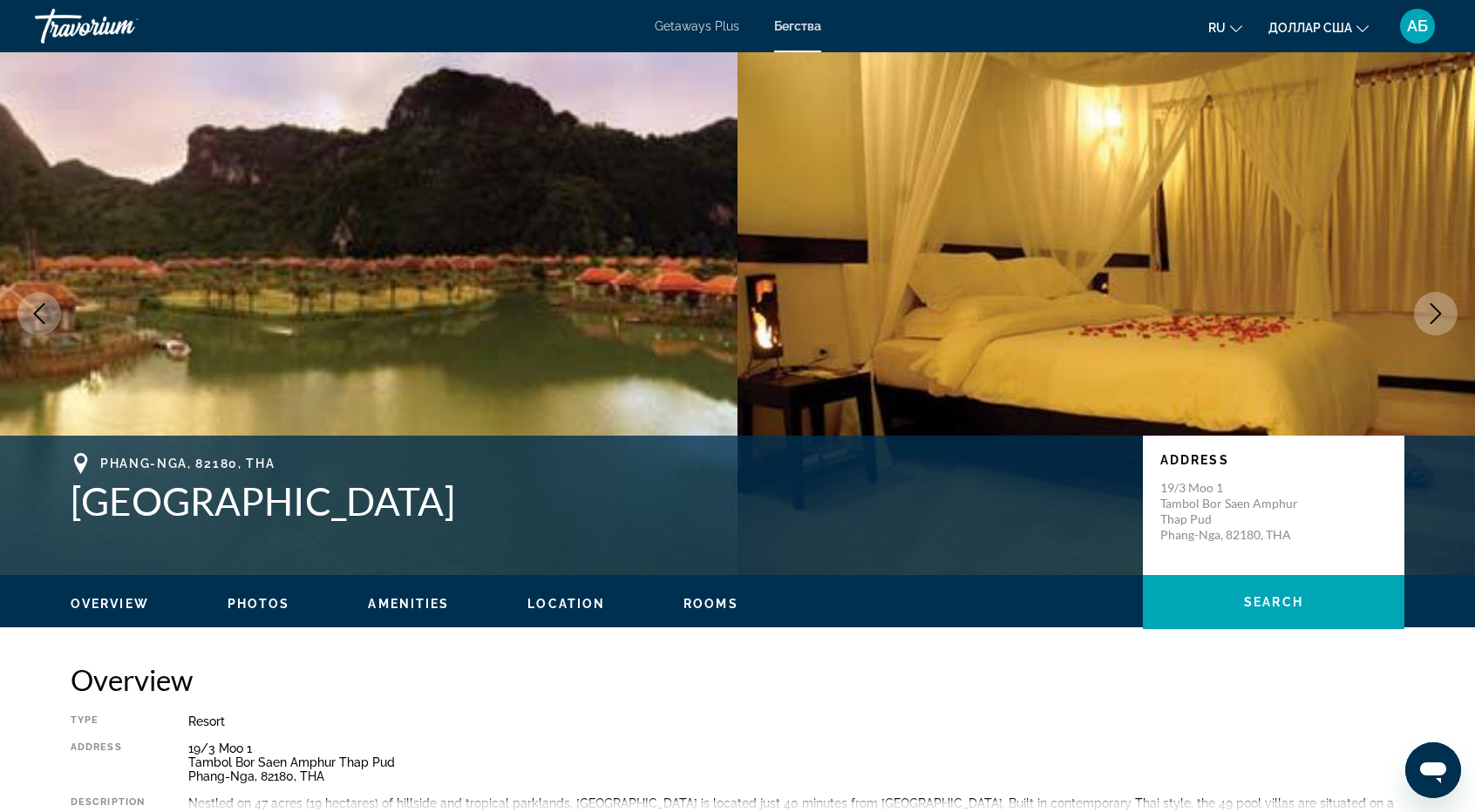
click at [102, 460] on span "Phang-Nga, 82180, THA" at bounding box center [188, 463] width 175 height 14
drag, startPoint x: 102, startPoint y: 460, endPoint x: 289, endPoint y: 458, distance: 187.0
click at [289, 458] on div "Phang-Nga, 82180, THA" at bounding box center [598, 463] width 1055 height 21
copy span "Phang-Nga, 82180, THA"
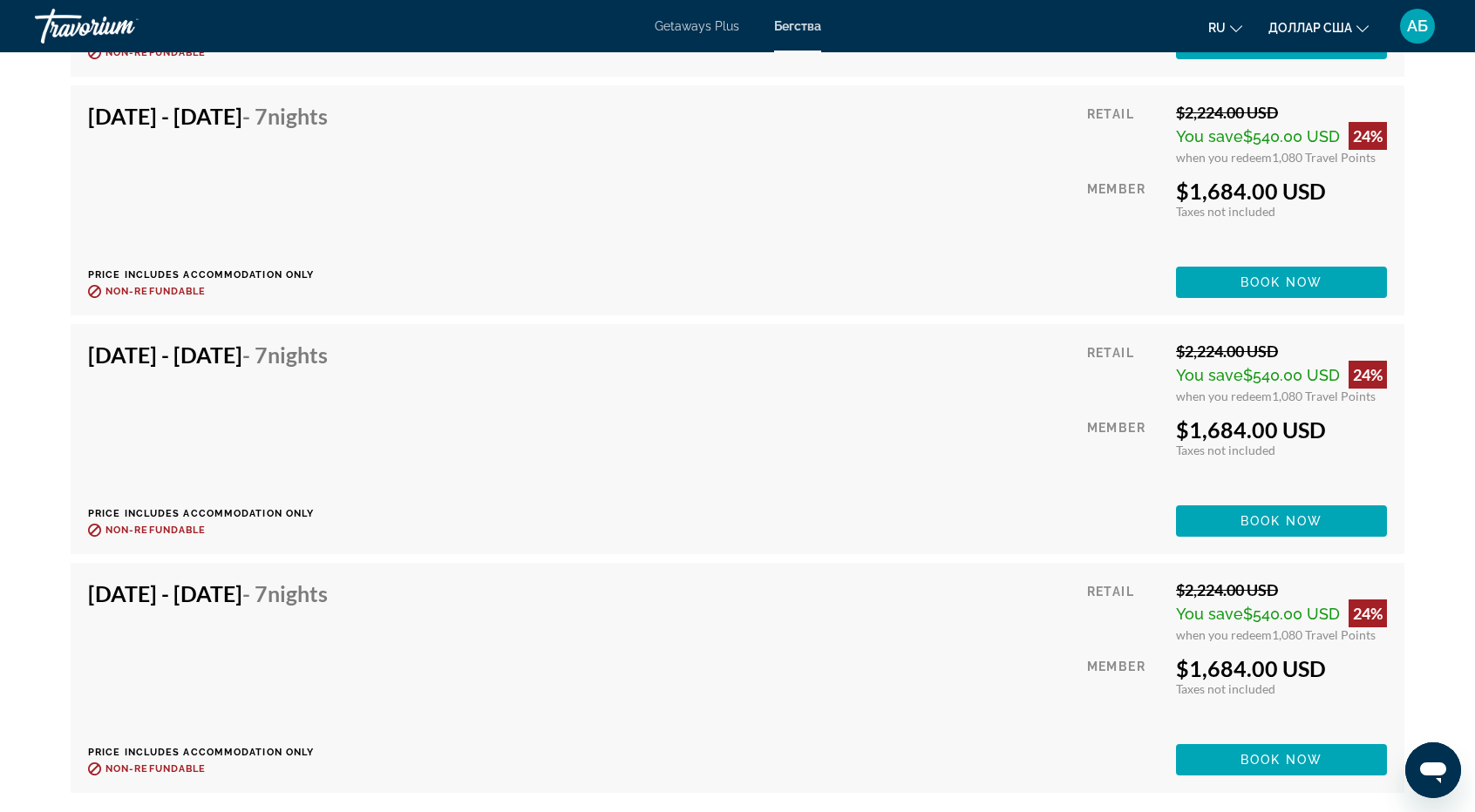
scroll to position [3174, 0]
